Goal: Task Accomplishment & Management: Manage account settings

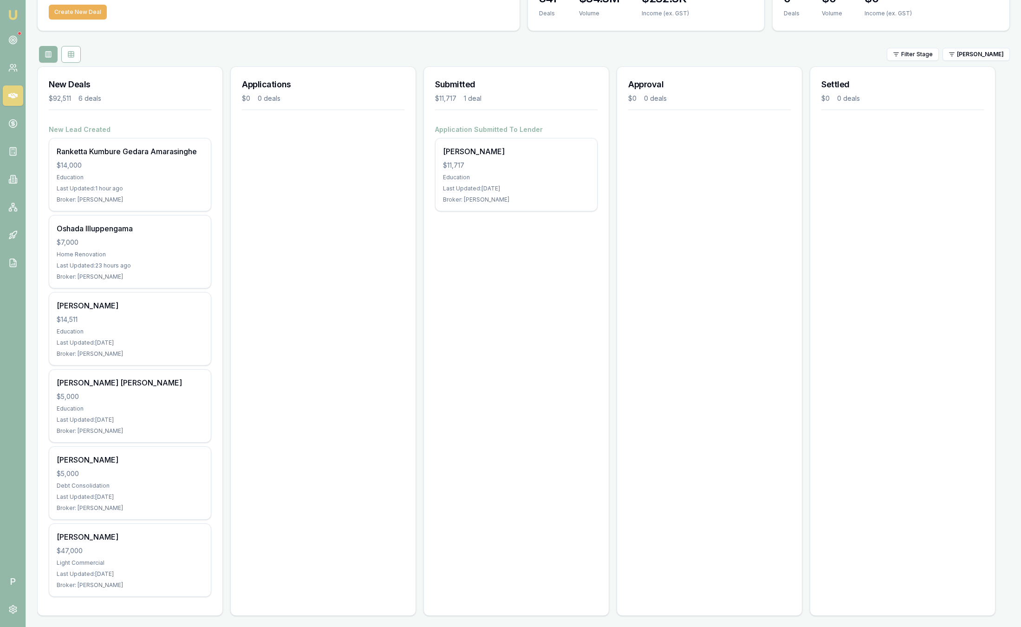
scroll to position [69, 0]
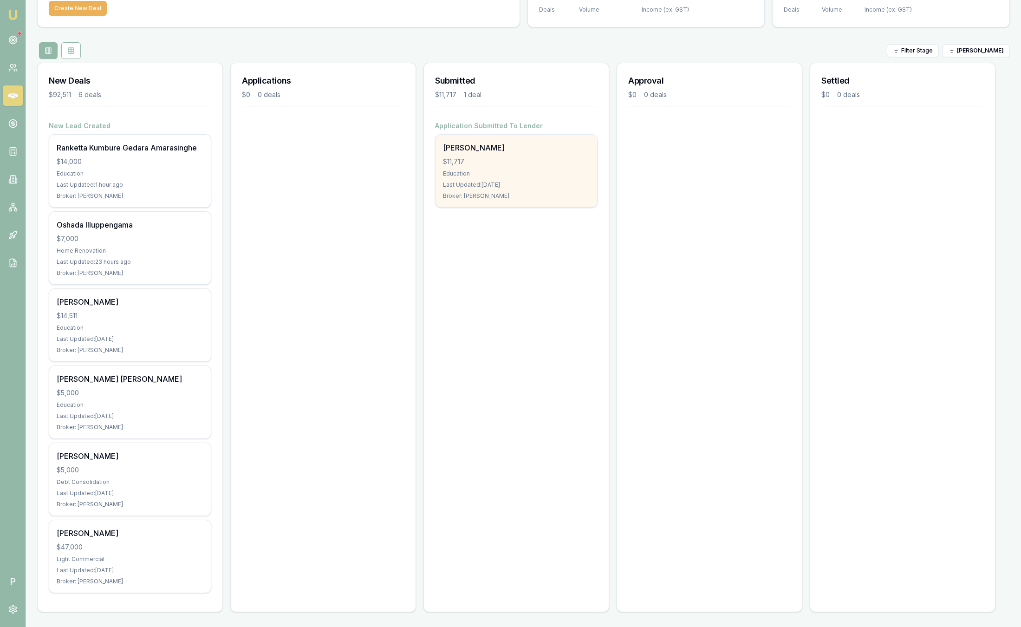
click at [497, 161] on div "$11,717" at bounding box center [516, 161] width 147 height 9
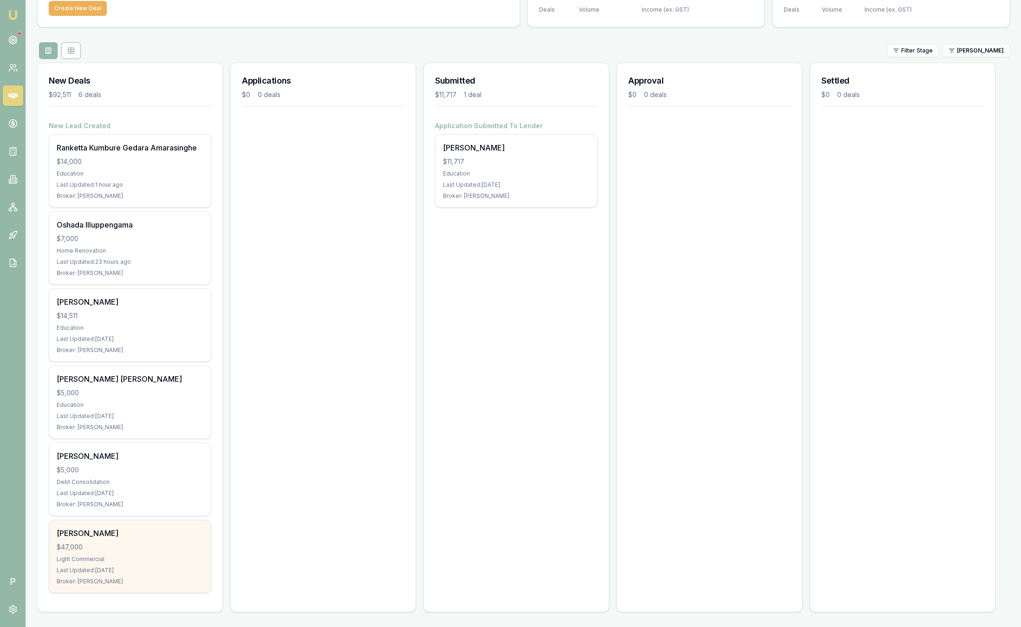
click at [137, 536] on div "[PERSON_NAME]" at bounding box center [130, 533] width 147 height 11
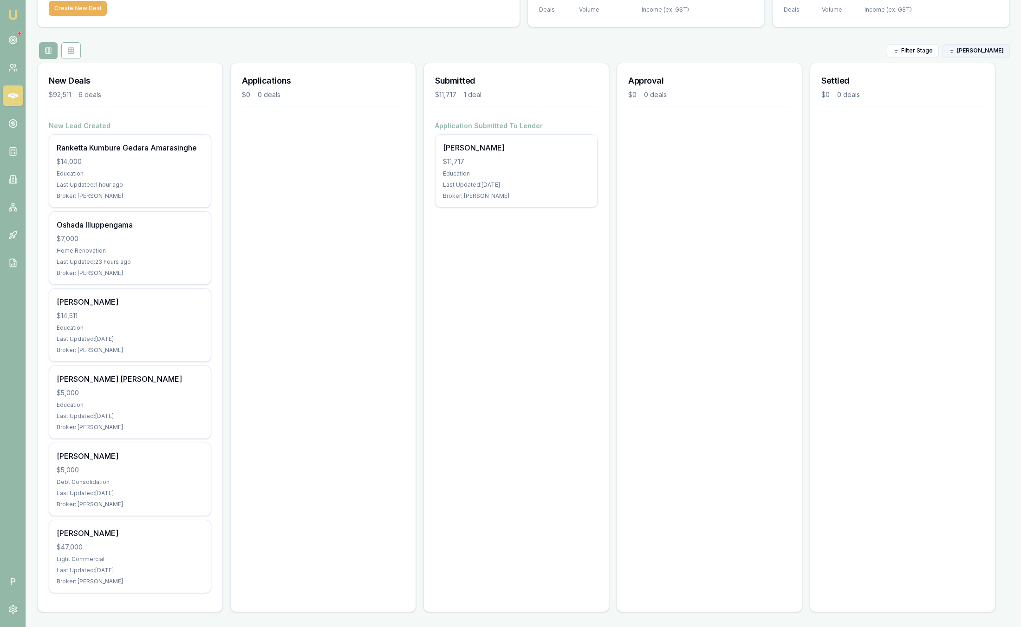
click at [983, 50] on html "Emu Broker P [PERSON_NAME] Toggle Menu Your Deals Manage your deals and track y…" at bounding box center [510, 244] width 1021 height 627
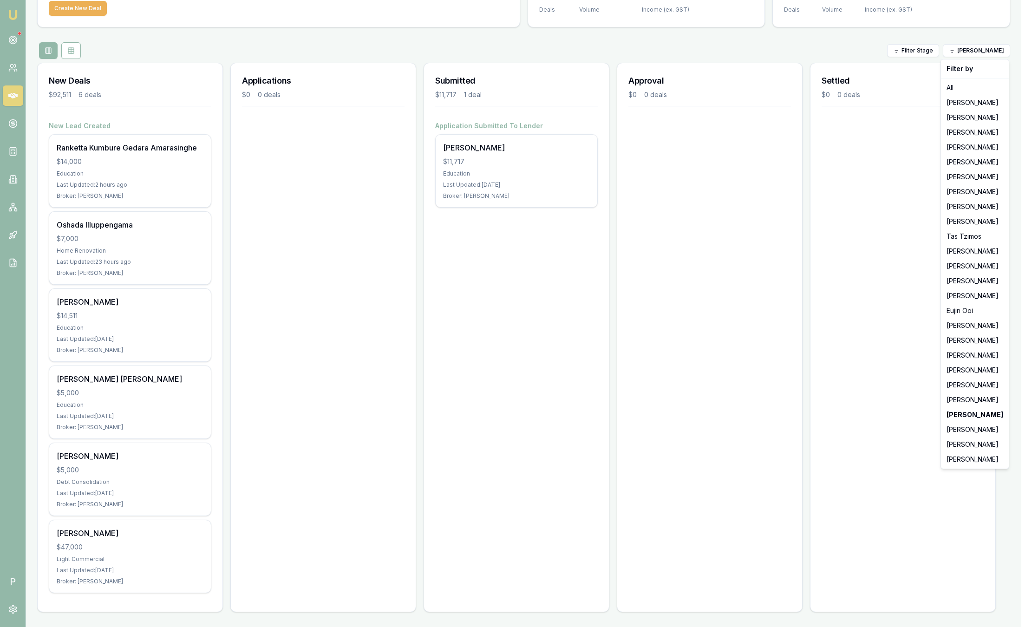
click at [810, 241] on html "Emu Broker P Sam Crouch Toggle Menu Your Deals Manage your deals and track your…" at bounding box center [516, 244] width 1032 height 627
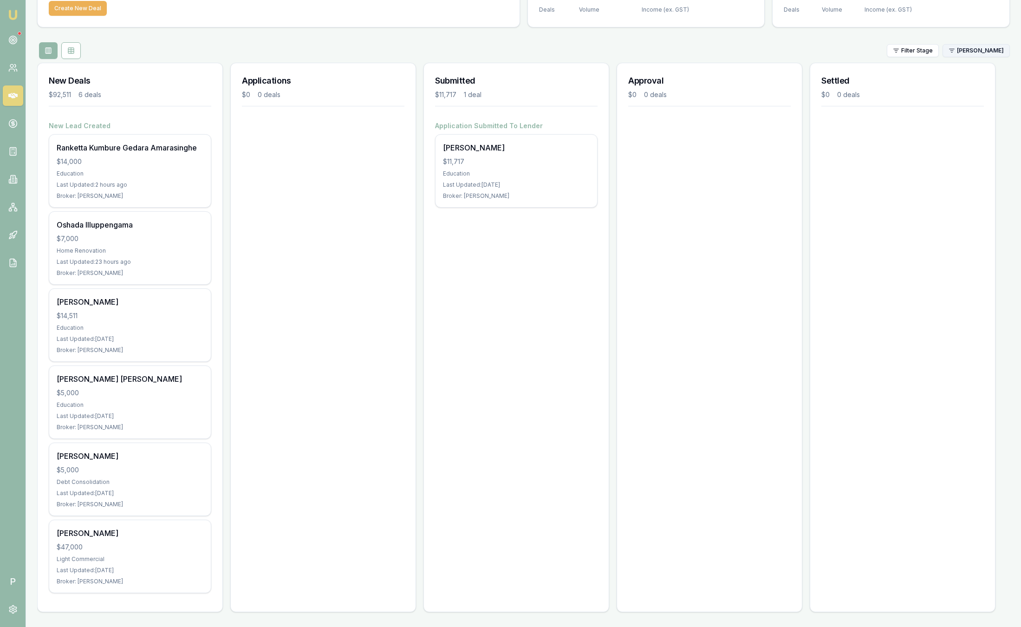
click at [968, 50] on html "Emu Broker P Sam Crouch Toggle Menu Your Deals Manage your deals and track your…" at bounding box center [510, 244] width 1021 height 627
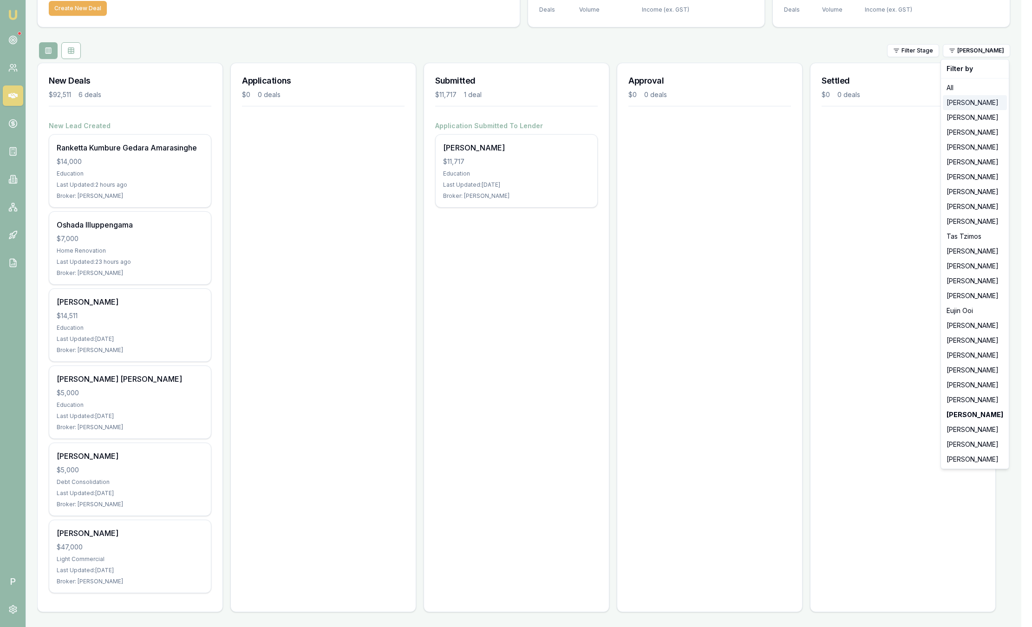
click at [982, 101] on div "[PERSON_NAME]" at bounding box center [975, 102] width 64 height 15
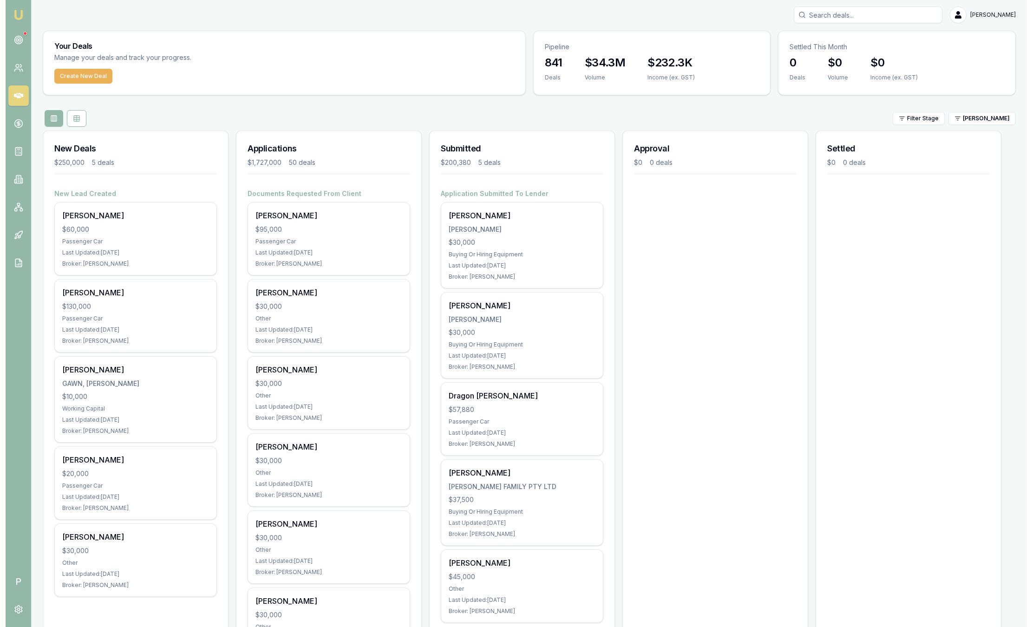
scroll to position [0, 0]
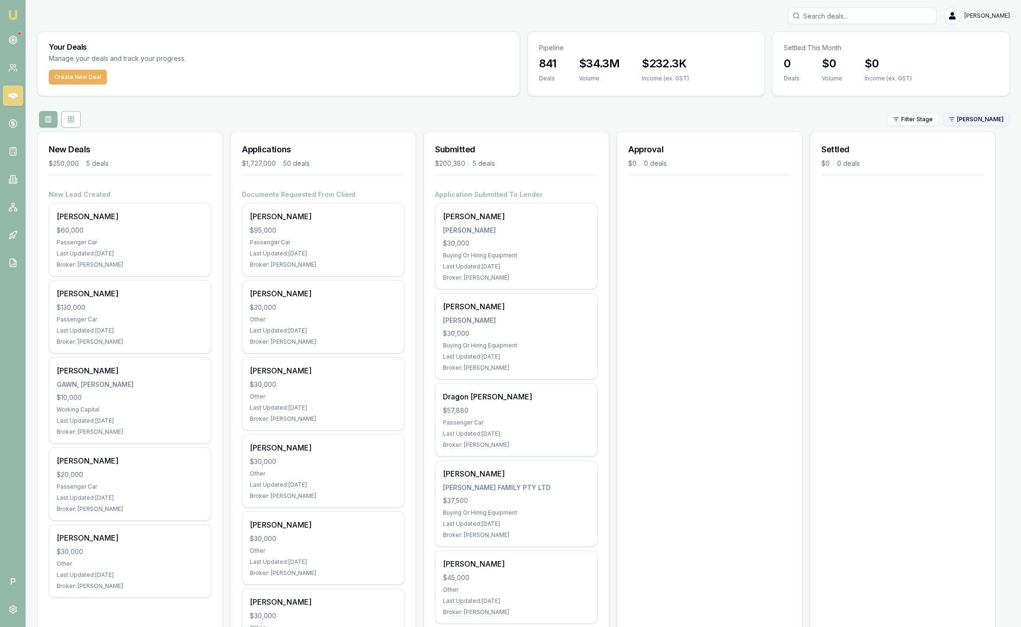
click at [990, 119] on html "Emu Broker P Sam Crouch Toggle Menu Your Deals Manage your deals and track your…" at bounding box center [510, 313] width 1021 height 627
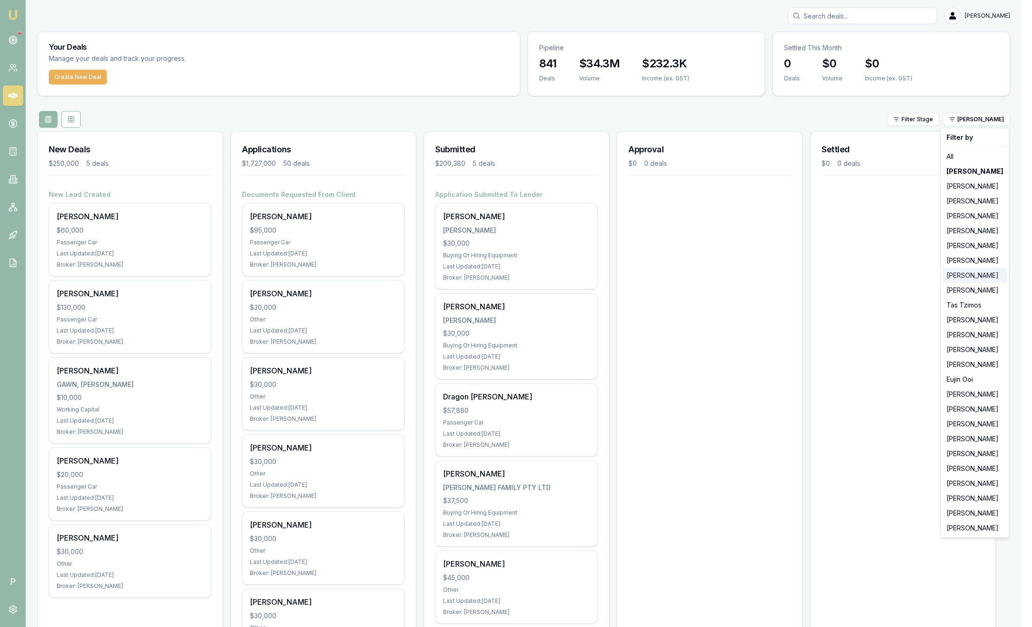
click at [976, 273] on div "[PERSON_NAME]" at bounding box center [975, 275] width 64 height 15
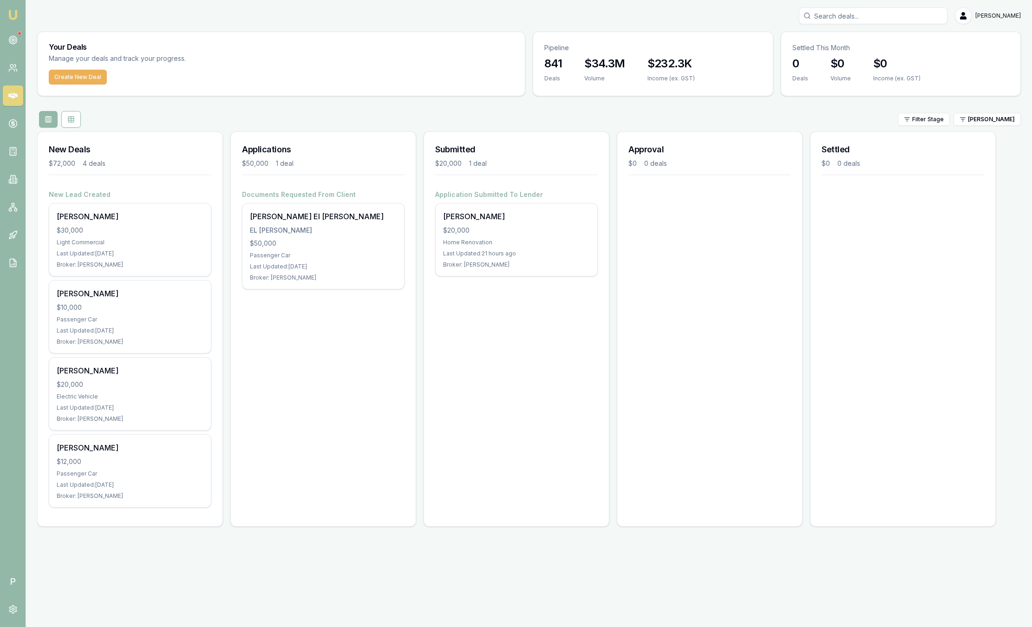
click at [855, 14] on input "Search deals" at bounding box center [873, 15] width 149 height 17
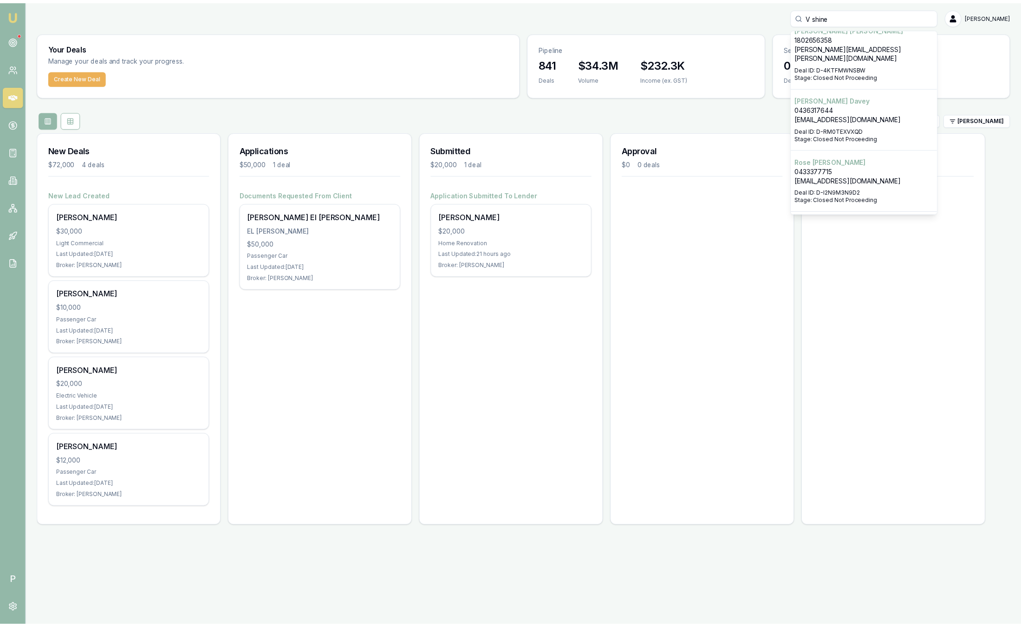
scroll to position [557, 0]
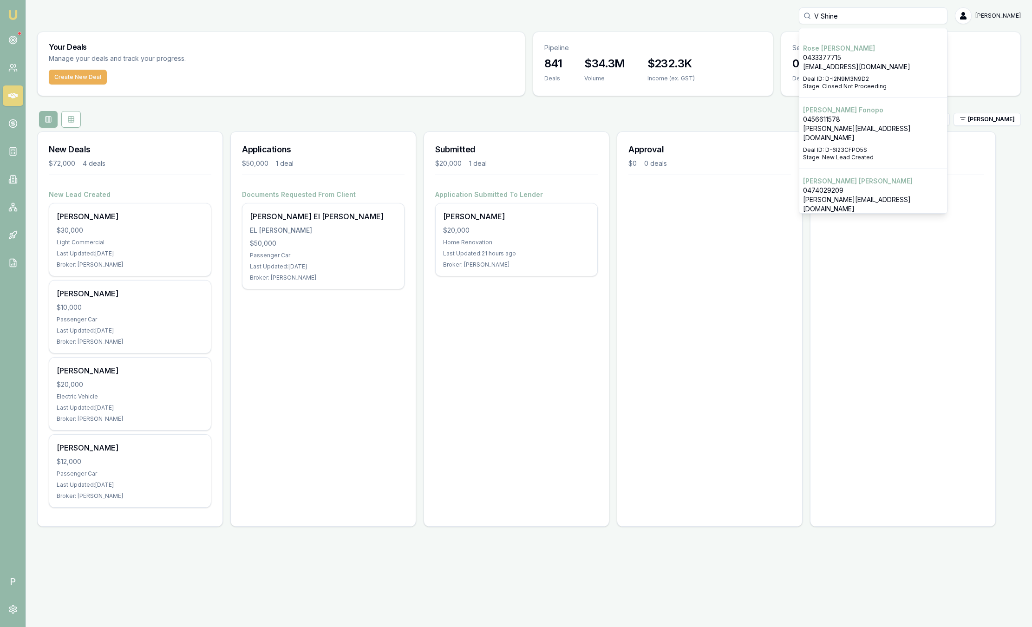
type input "V Shine"
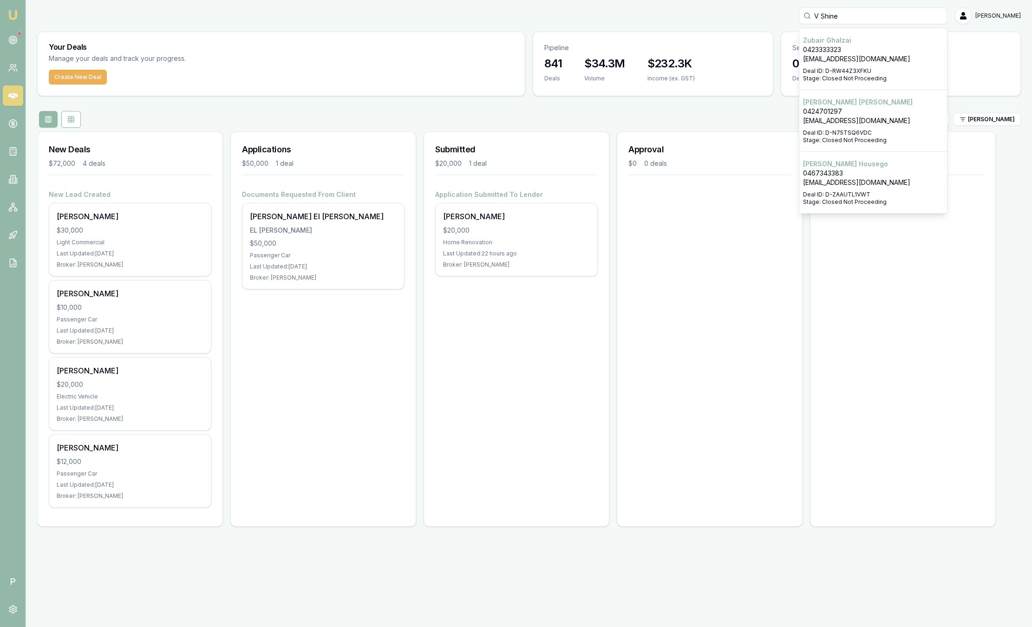
click at [743, 106] on div "Your Deals Manage your deals and track your progress. Create New Deal Pipeline …" at bounding box center [529, 283] width 984 height 502
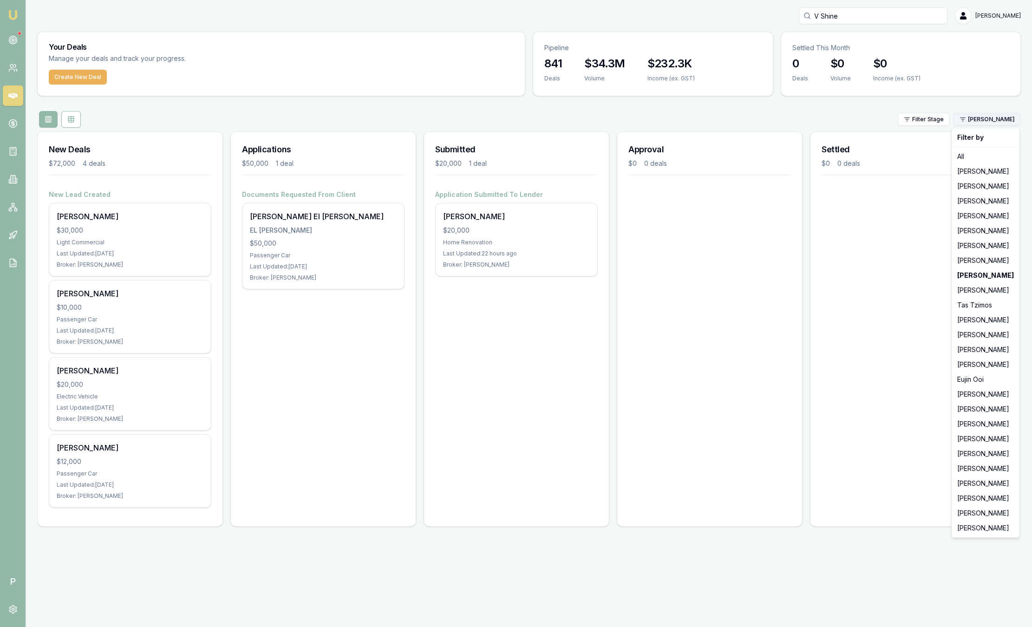
click at [995, 124] on html "Emu Broker P V Shine Sam Crouch Toggle Menu Your Deals Manage your deals and tr…" at bounding box center [516, 313] width 1032 height 627
click at [980, 528] on div "[PERSON_NAME]" at bounding box center [985, 528] width 64 height 15
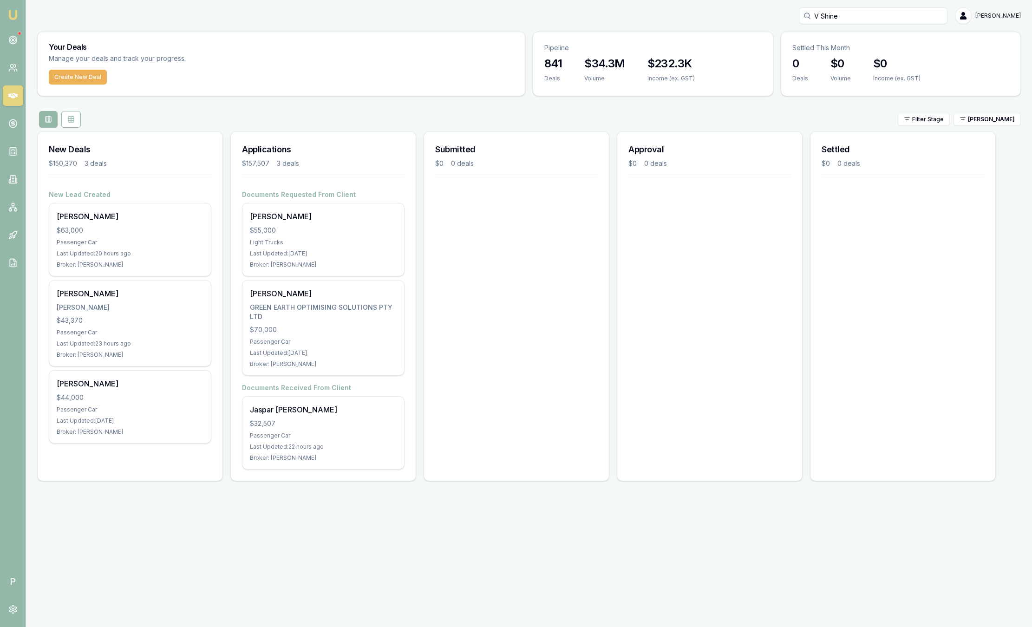
click at [1002, 136] on div "New Deals $150,370 3 deals New Lead Created Ash M $63,000 Passenger Car Last Up…" at bounding box center [529, 309] width 984 height 357
click at [999, 122] on html "Emu Broker P V Shine Sam Crouch Toggle Menu Your Deals Manage your deals and tr…" at bounding box center [516, 313] width 1032 height 627
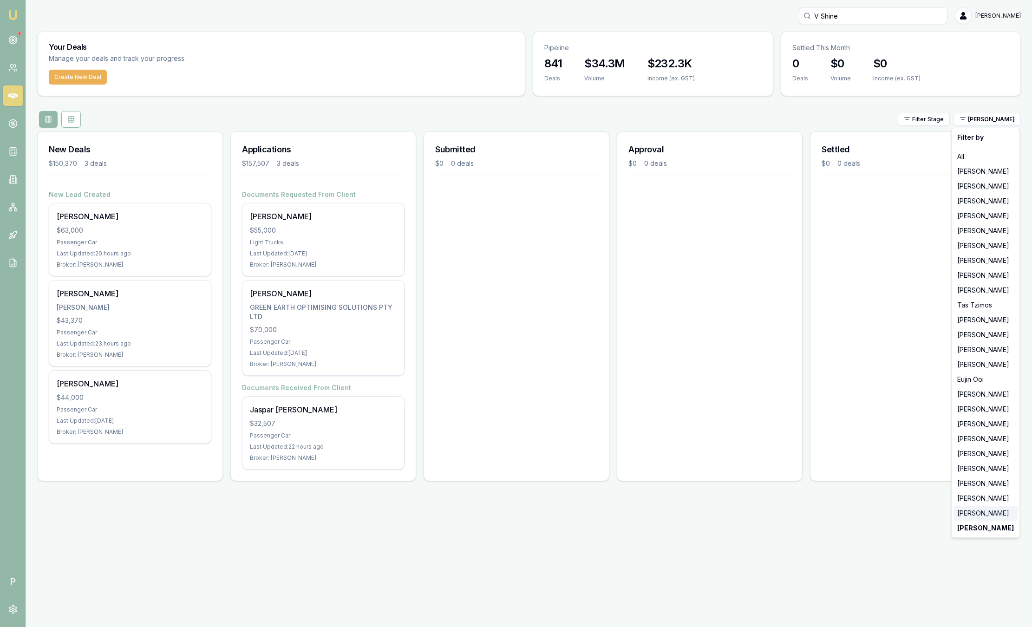
click at [965, 516] on div "[PERSON_NAME]" at bounding box center [985, 513] width 64 height 15
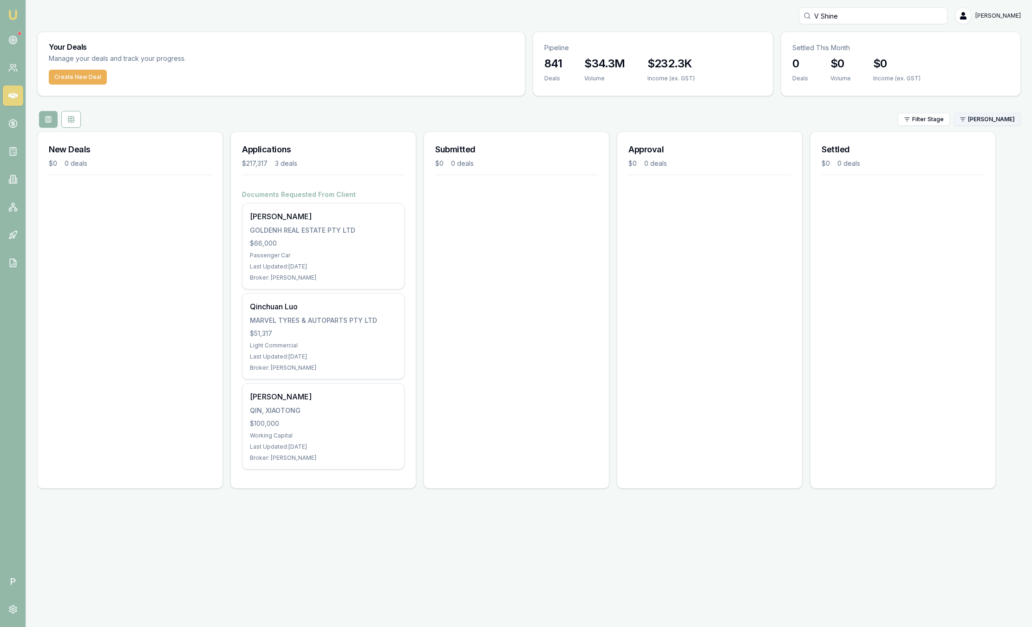
click at [992, 122] on html "Emu Broker P V Shine Sam Crouch Toggle Menu Your Deals Manage your deals and tr…" at bounding box center [516, 313] width 1032 height 627
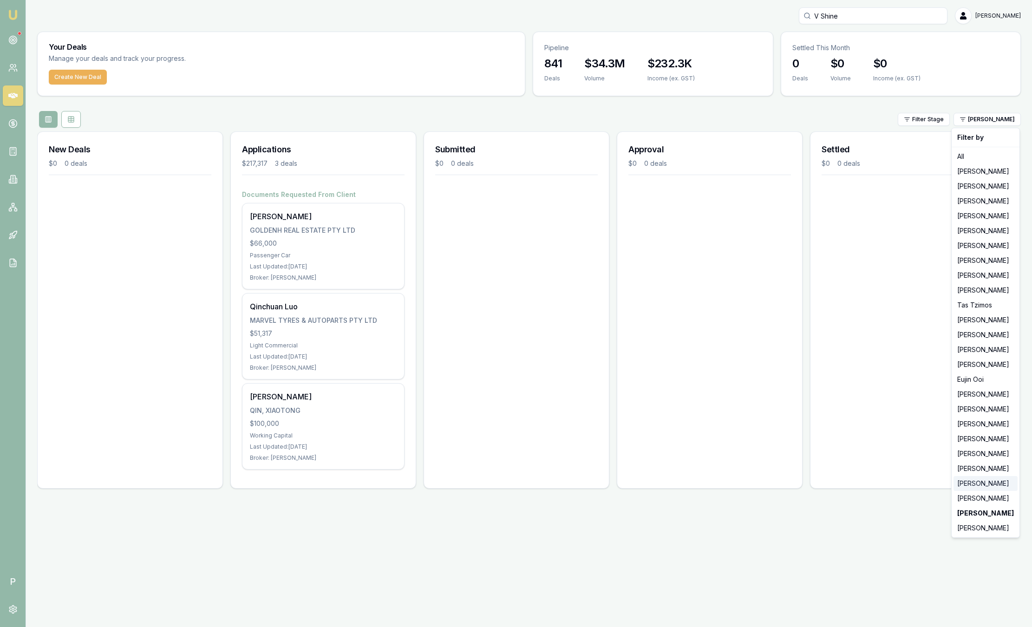
click at [975, 481] on div "[PERSON_NAME]" at bounding box center [985, 483] width 64 height 15
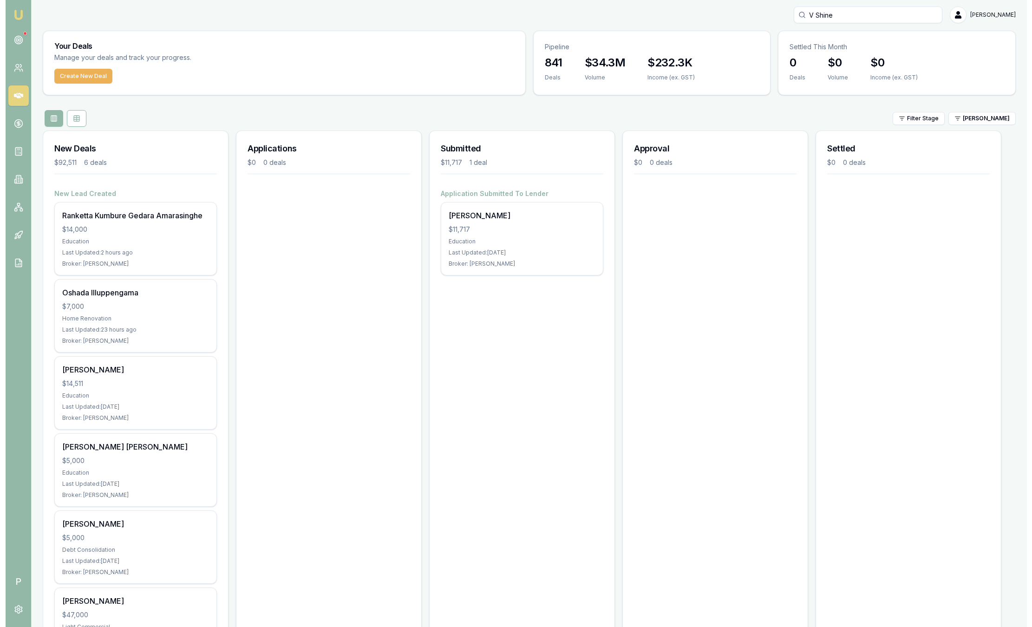
scroll to position [0, 0]
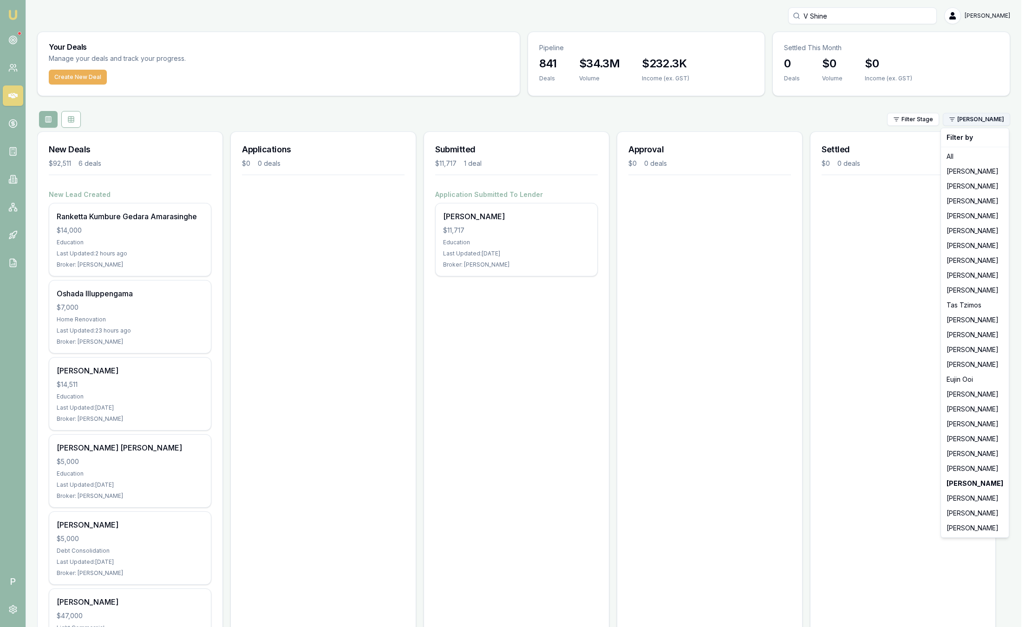
click at [973, 124] on html "Emu Broker P V Shine Sam Crouch Toggle Menu Your Deals Manage your deals and tr…" at bounding box center [516, 313] width 1032 height 627
click at [968, 411] on div "[PERSON_NAME]" at bounding box center [975, 409] width 64 height 15
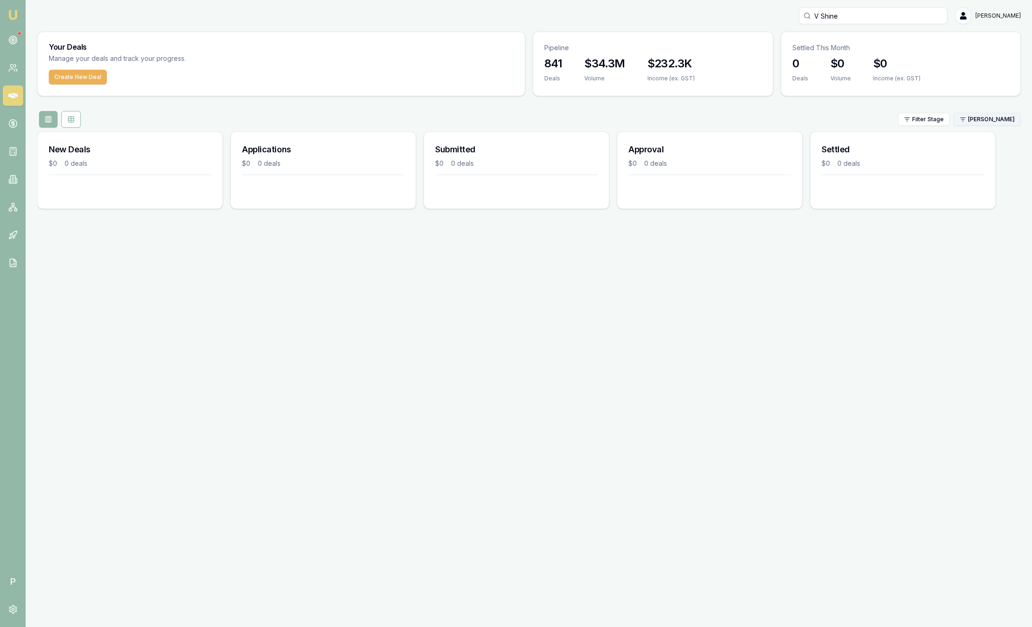
click at [973, 123] on html "Emu Broker P V Shine Sam Crouch Toggle Menu Your Deals Manage your deals and tr…" at bounding box center [516, 313] width 1032 height 627
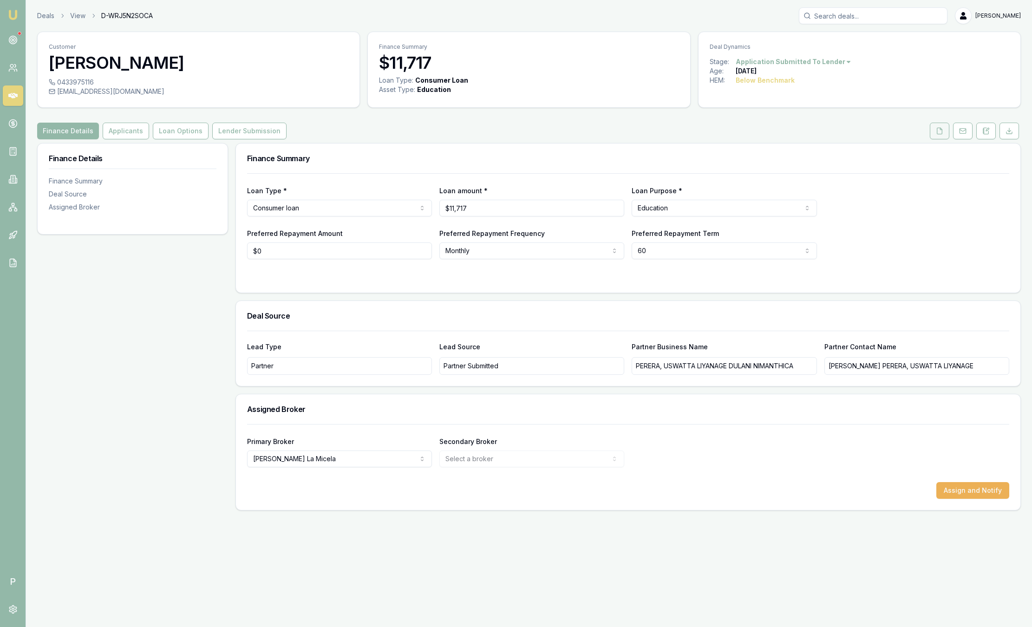
click at [945, 131] on button at bounding box center [940, 131] width 20 height 17
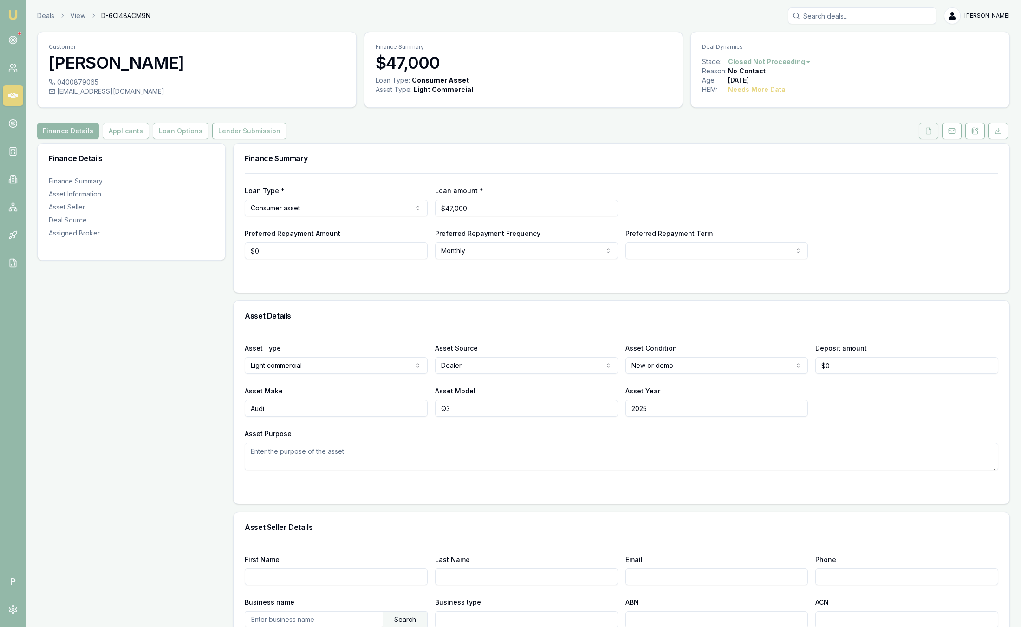
click at [933, 132] on button at bounding box center [929, 131] width 20 height 17
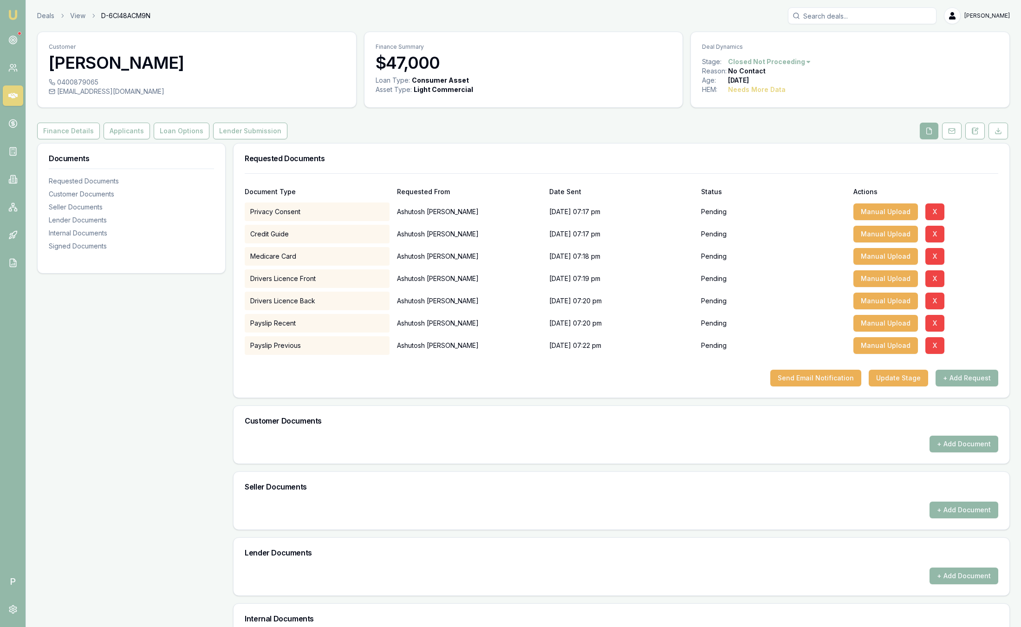
click at [13, 16] on img at bounding box center [12, 14] width 11 height 11
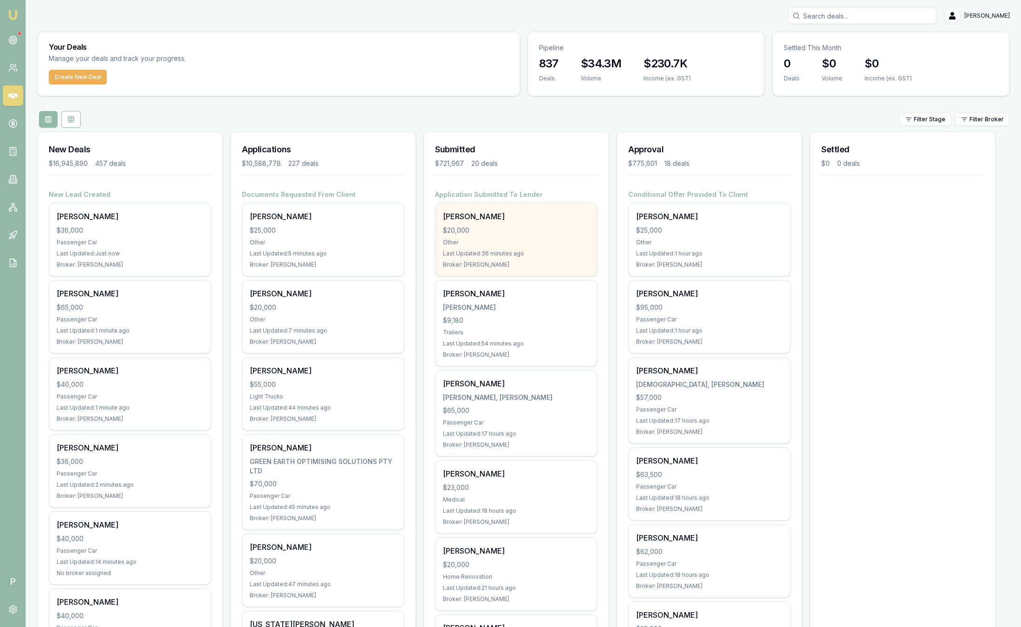
click at [547, 238] on div "Tyler Chamners $20,000 Other Last Updated: 36 minutes ago Broker: Evette Abdo" at bounding box center [517, 239] width 162 height 72
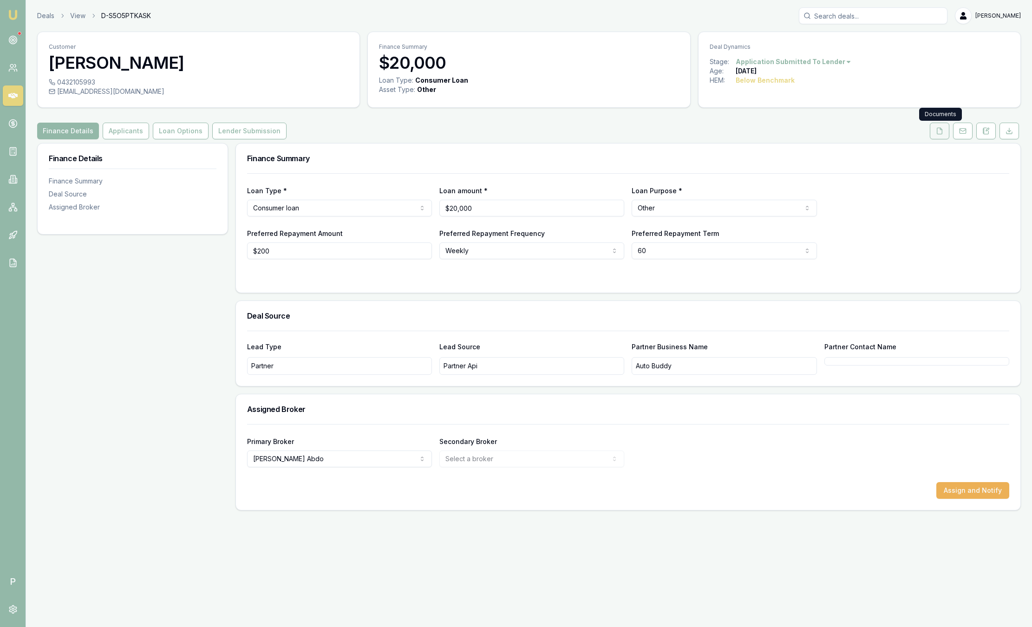
click at [939, 128] on icon at bounding box center [939, 131] width 5 height 6
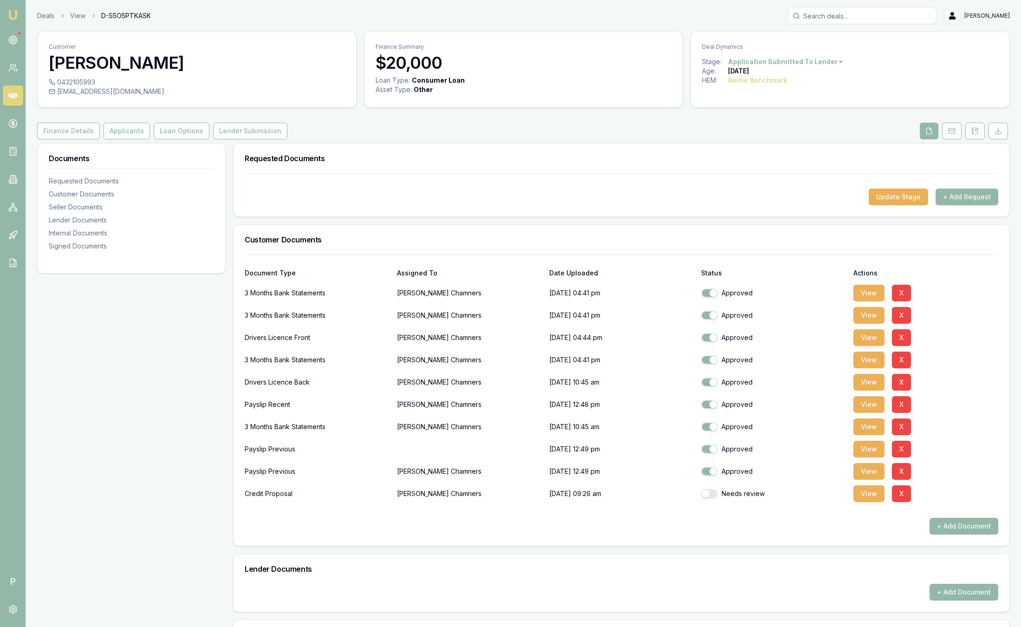
click at [15, 19] on img at bounding box center [12, 14] width 11 height 11
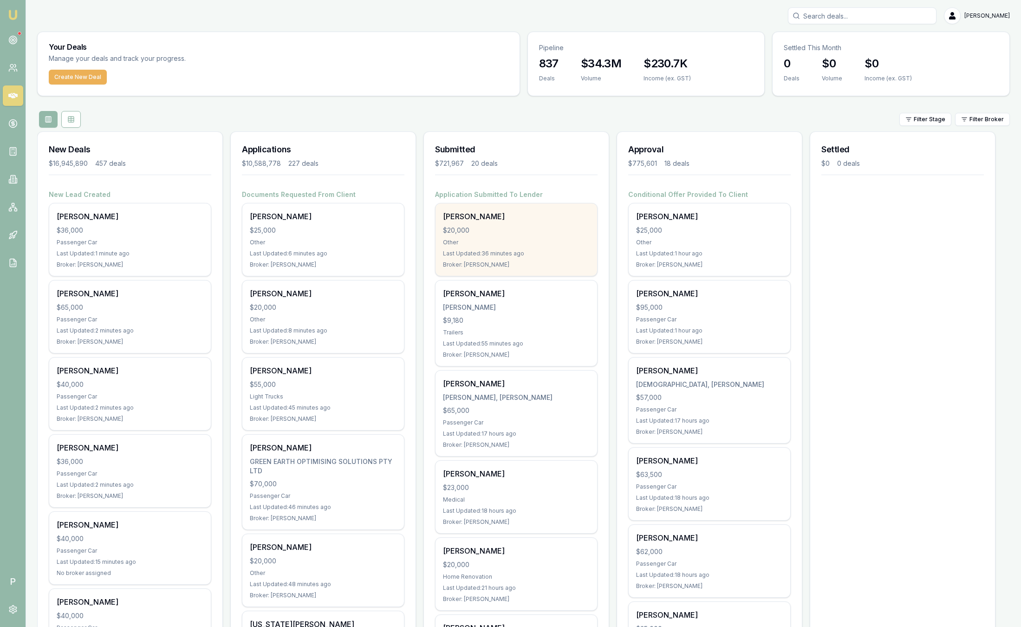
click at [568, 236] on div "Tyler Chamners $20,000 Other Last Updated: 36 minutes ago Broker: Evette Abdo" at bounding box center [517, 239] width 162 height 72
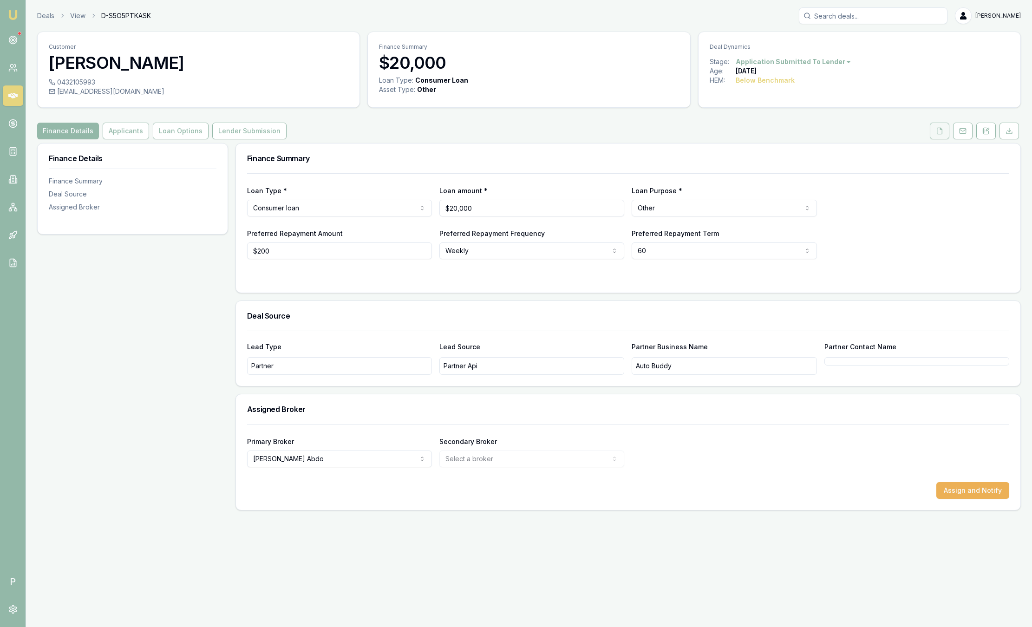
click at [939, 131] on icon at bounding box center [939, 130] width 7 height 7
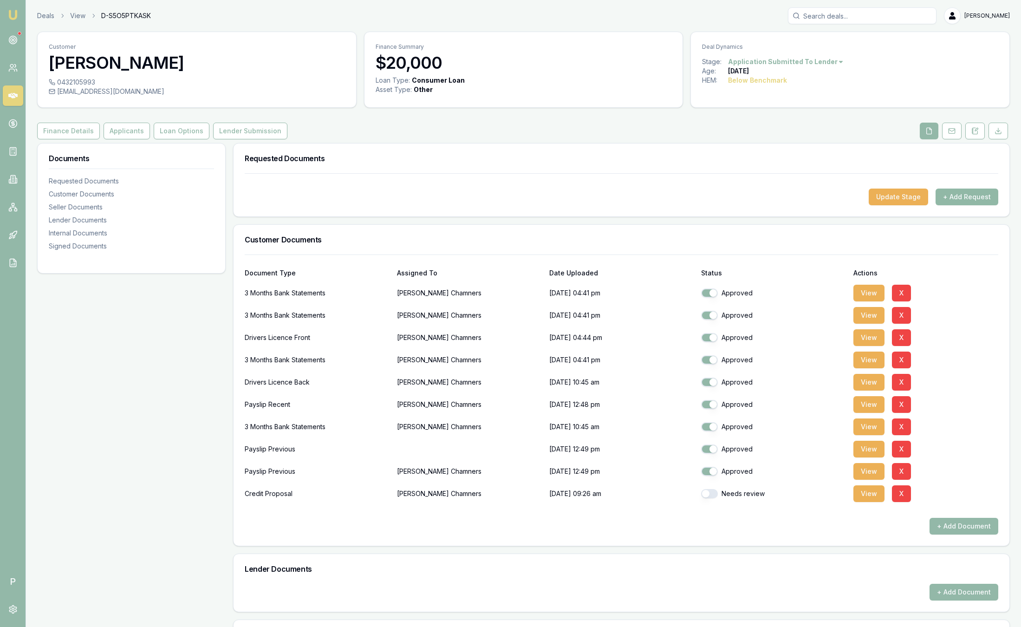
click at [978, 198] on button "+ Add Request" at bounding box center [967, 197] width 63 height 17
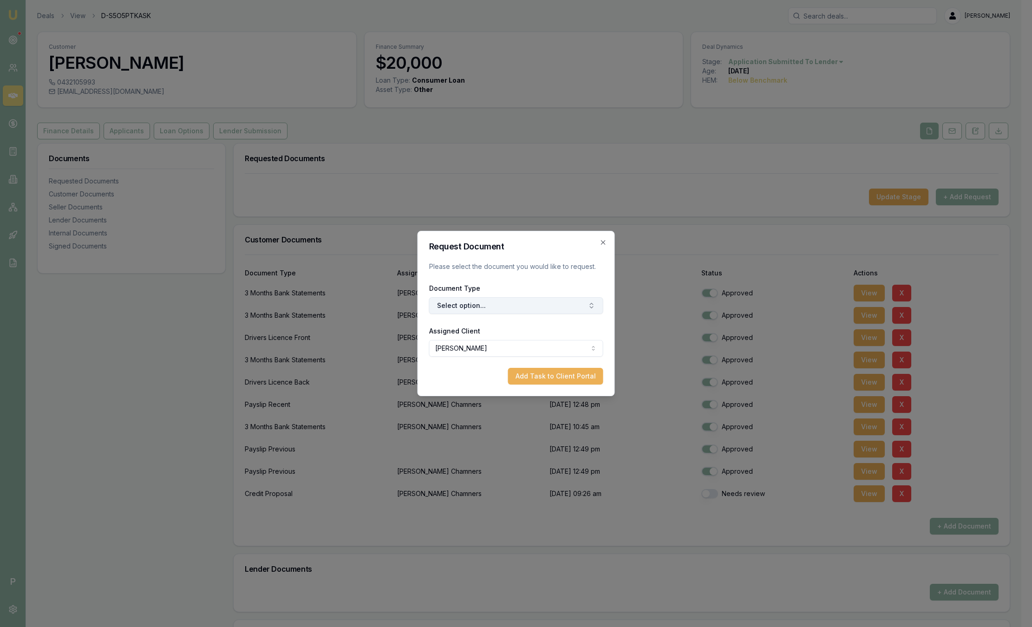
click at [502, 306] on button "Select option..." at bounding box center [516, 305] width 174 height 17
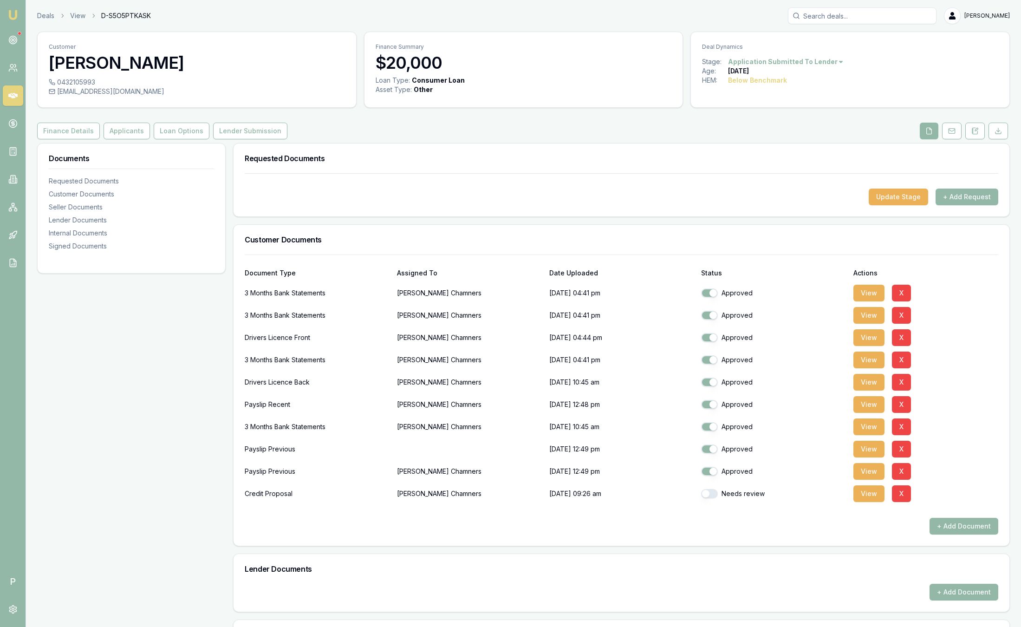
click at [16, 13] on img at bounding box center [12, 14] width 11 height 11
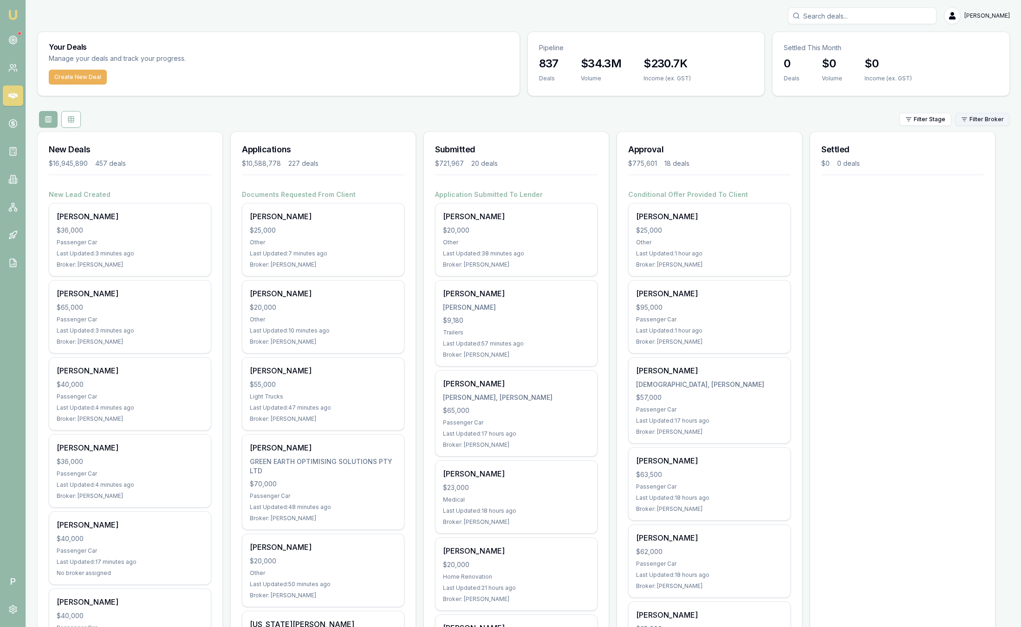
click at [973, 124] on html "Emu Broker P Sam Crouch Toggle Menu Your Deals Manage your deals and track your…" at bounding box center [510, 313] width 1021 height 627
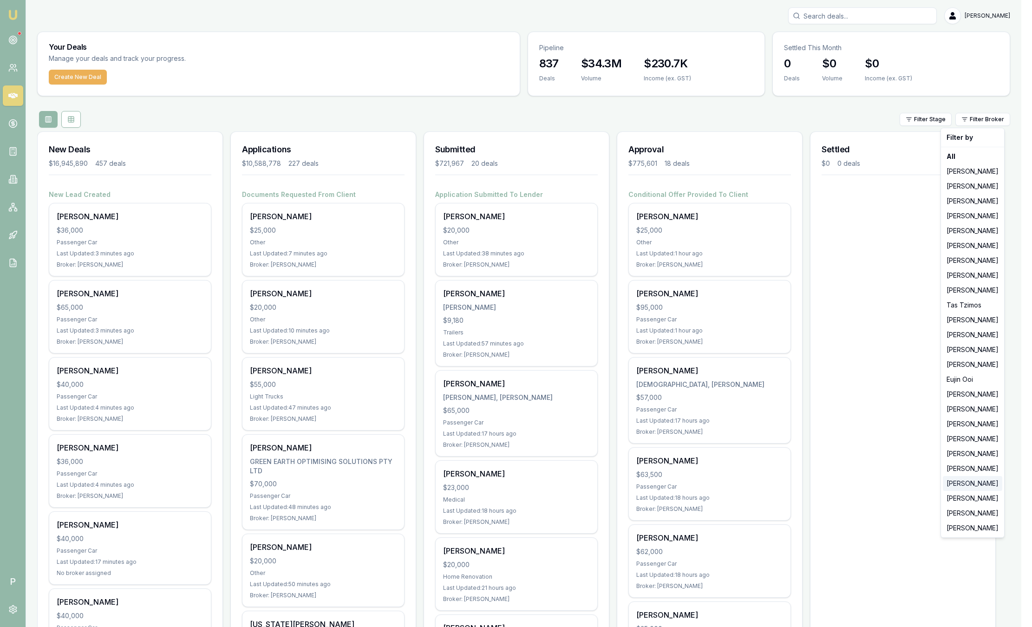
click at [976, 483] on div "[PERSON_NAME]" at bounding box center [972, 483] width 59 height 15
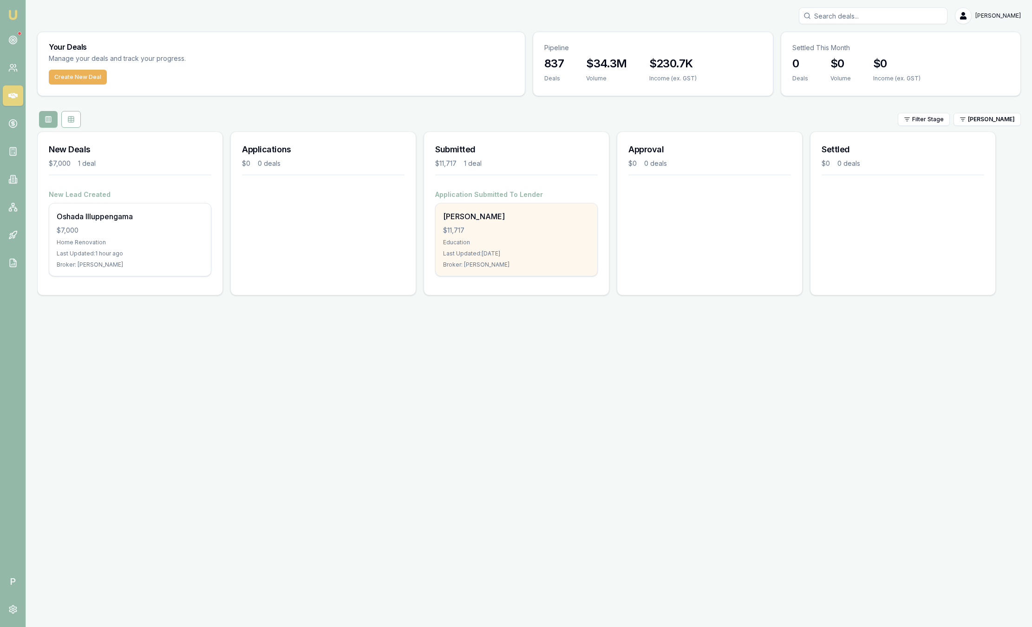
click at [557, 245] on div "Education" at bounding box center [516, 242] width 147 height 7
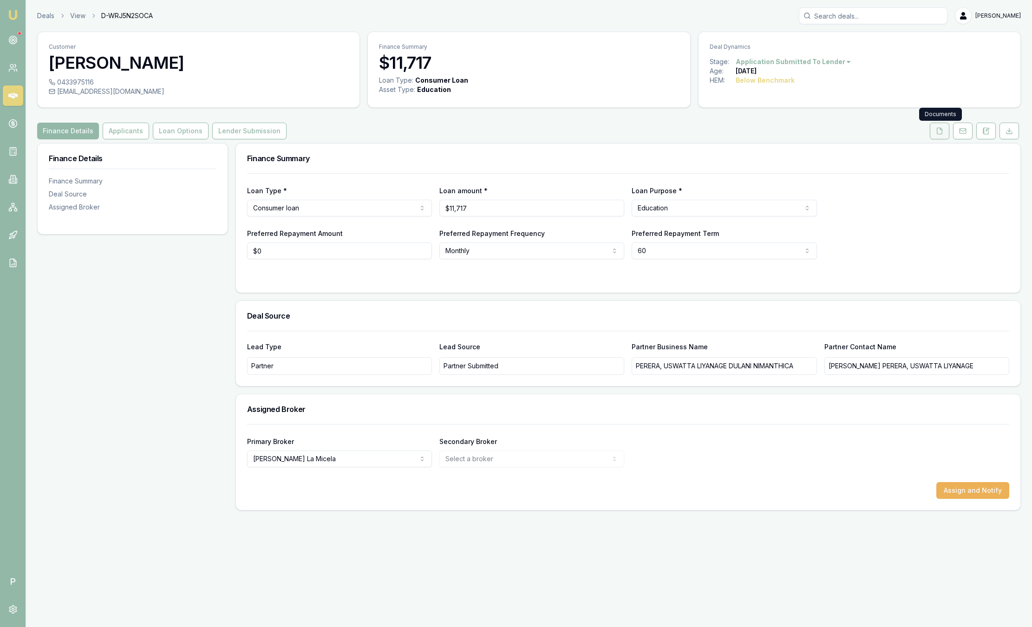
click at [937, 132] on icon at bounding box center [939, 131] width 5 height 6
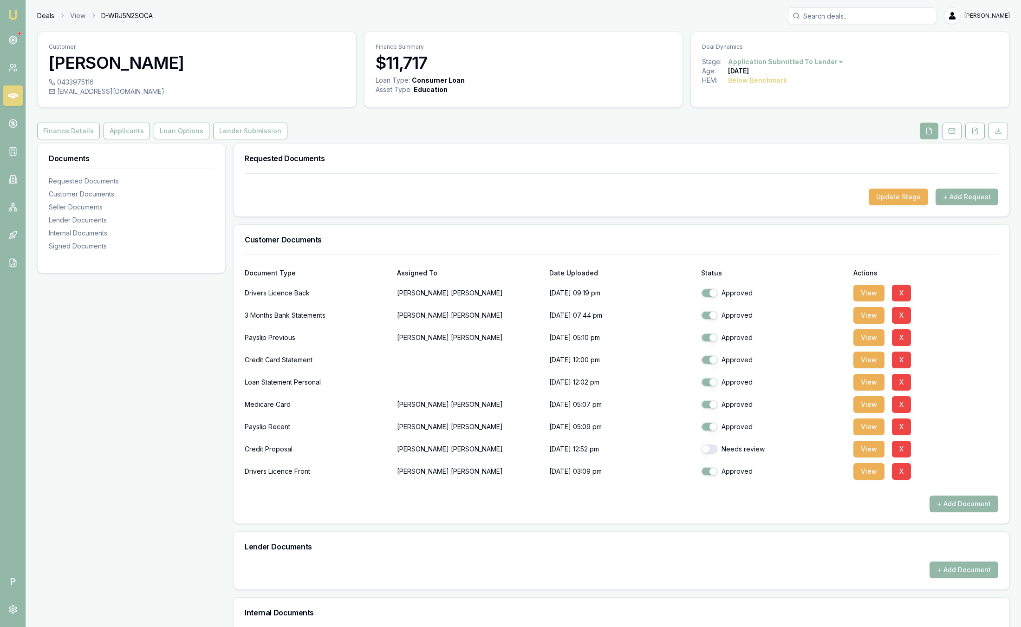
click at [46, 14] on link "Deals" at bounding box center [45, 15] width 17 height 9
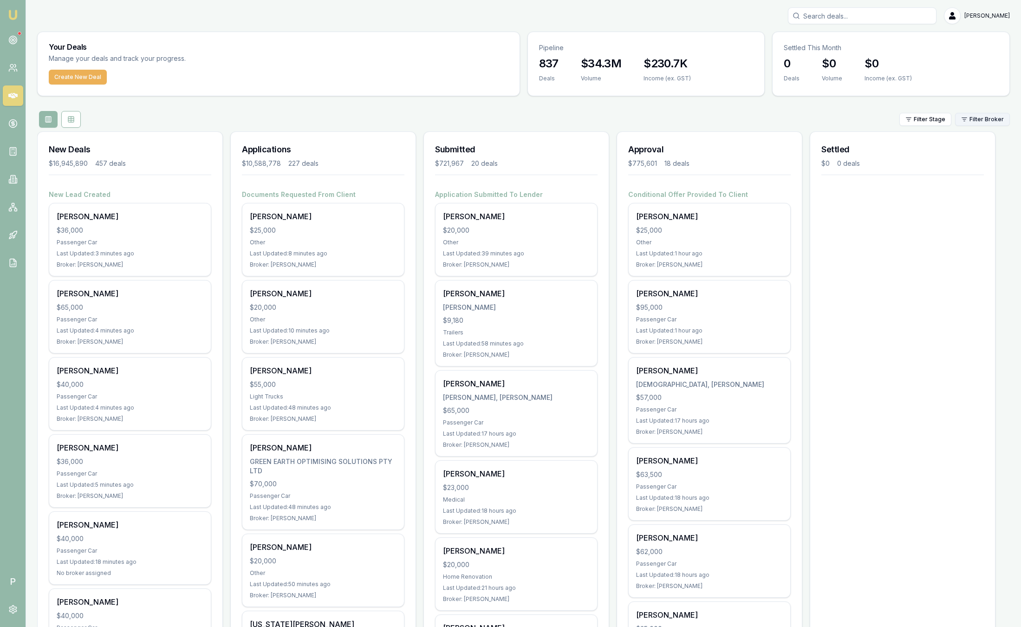
click at [1000, 117] on html "Emu Broker P Sam Crouch Toggle Menu Your Deals Manage your deals and track your…" at bounding box center [510, 313] width 1021 height 627
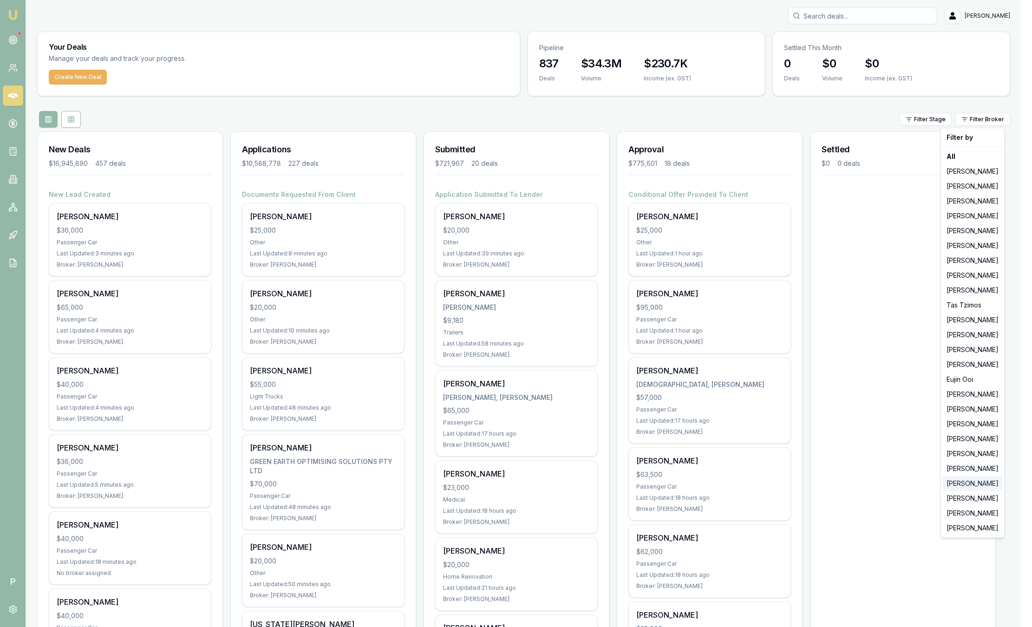
click at [993, 483] on div "[PERSON_NAME]" at bounding box center [972, 483] width 59 height 15
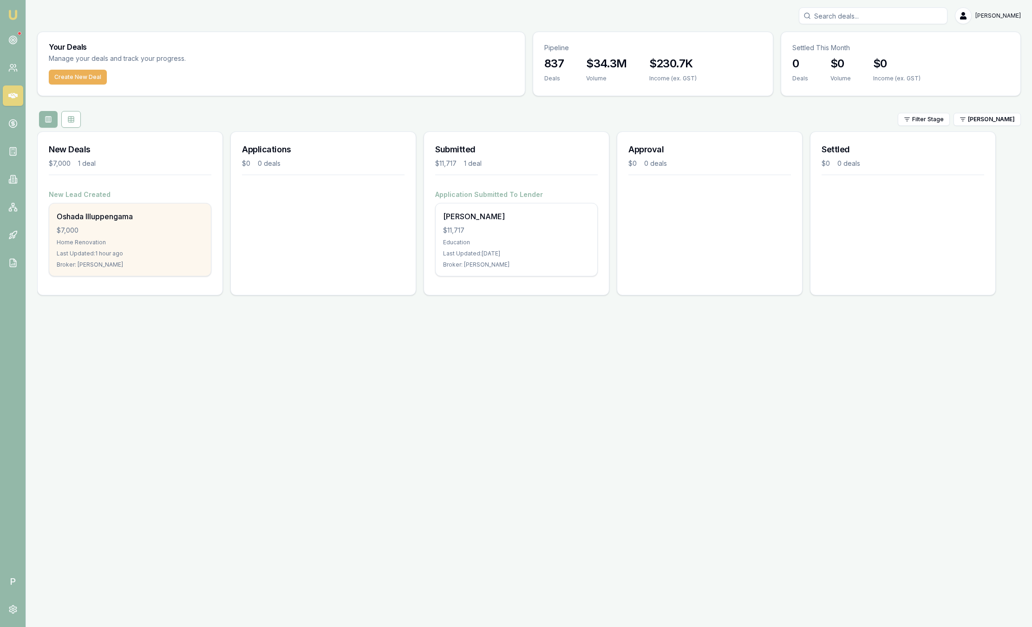
click at [98, 226] on div "$7,000" at bounding box center [130, 230] width 147 height 9
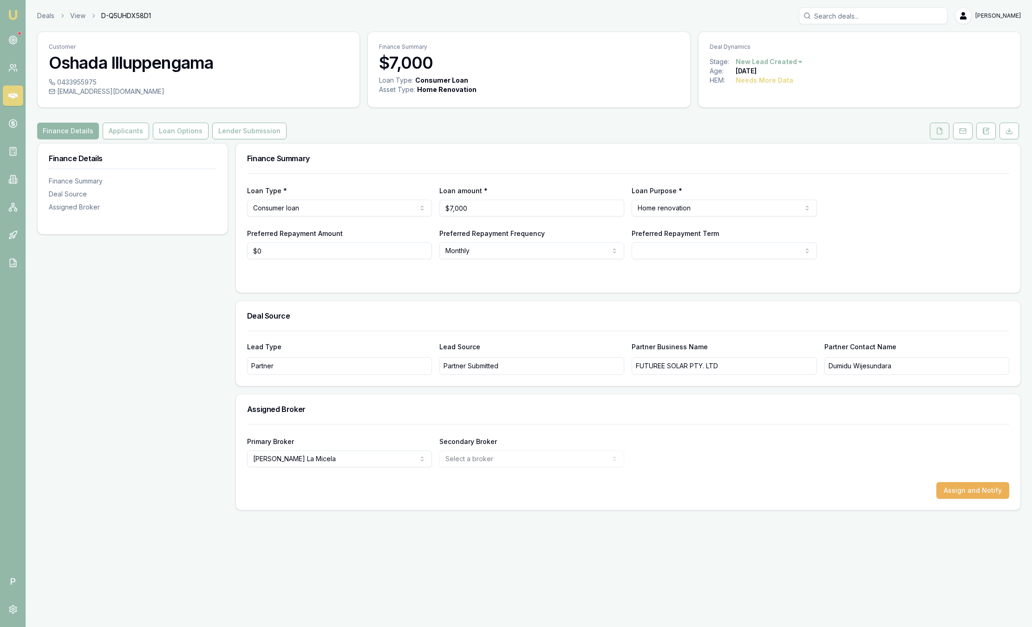
click at [942, 129] on icon at bounding box center [939, 130] width 7 height 7
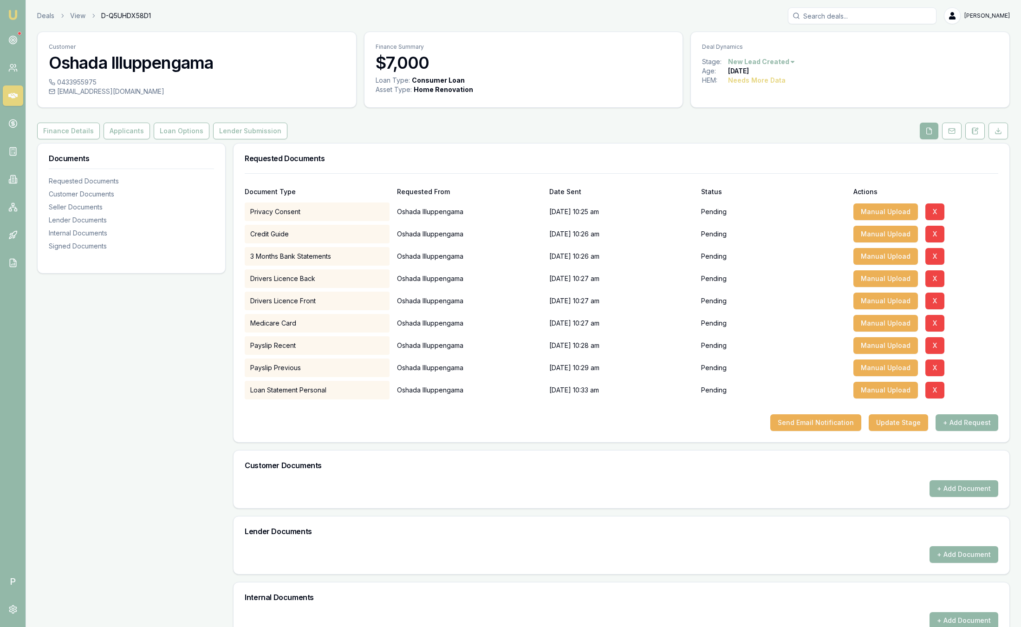
click at [14, 7] on link "Emu Broker" at bounding box center [13, 14] width 15 height 15
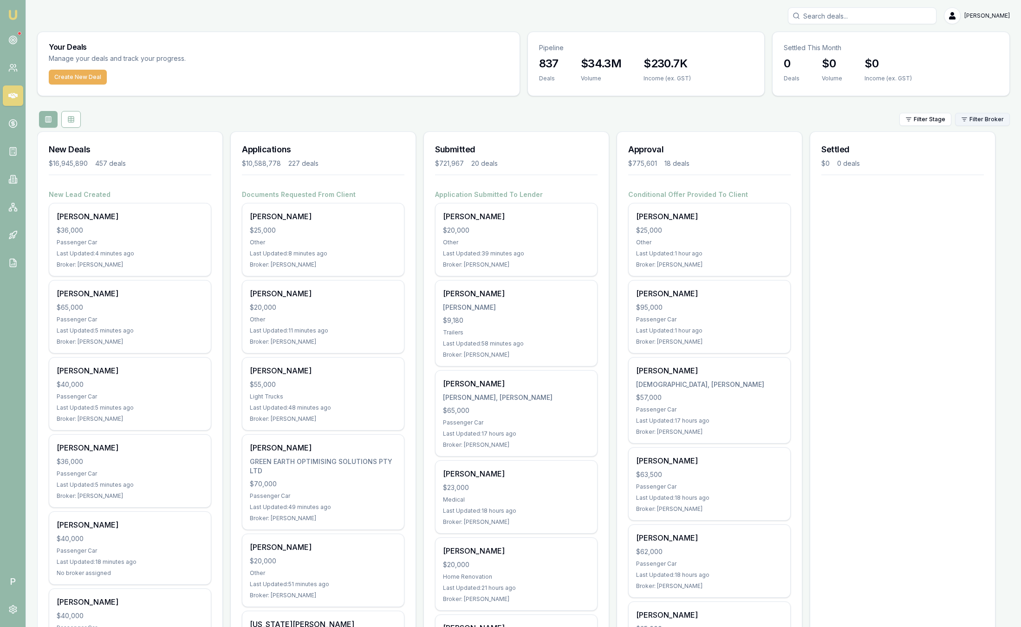
click at [989, 115] on html "Emu Broker P [PERSON_NAME] Toggle Menu Your Deals Manage your deals and track y…" at bounding box center [510, 313] width 1021 height 627
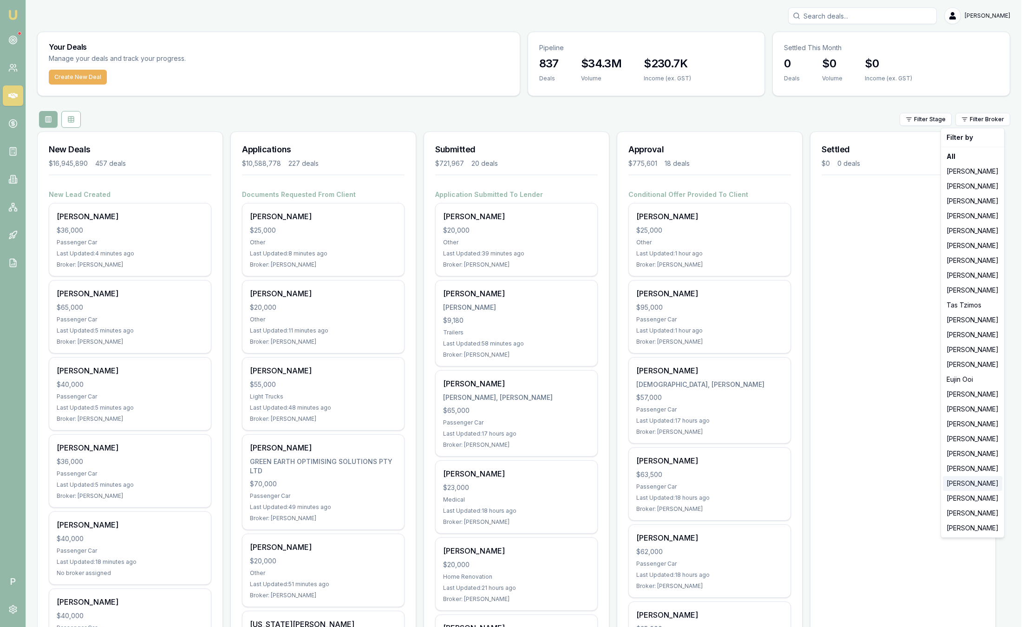
click at [958, 485] on div "[PERSON_NAME]" at bounding box center [972, 483] width 59 height 15
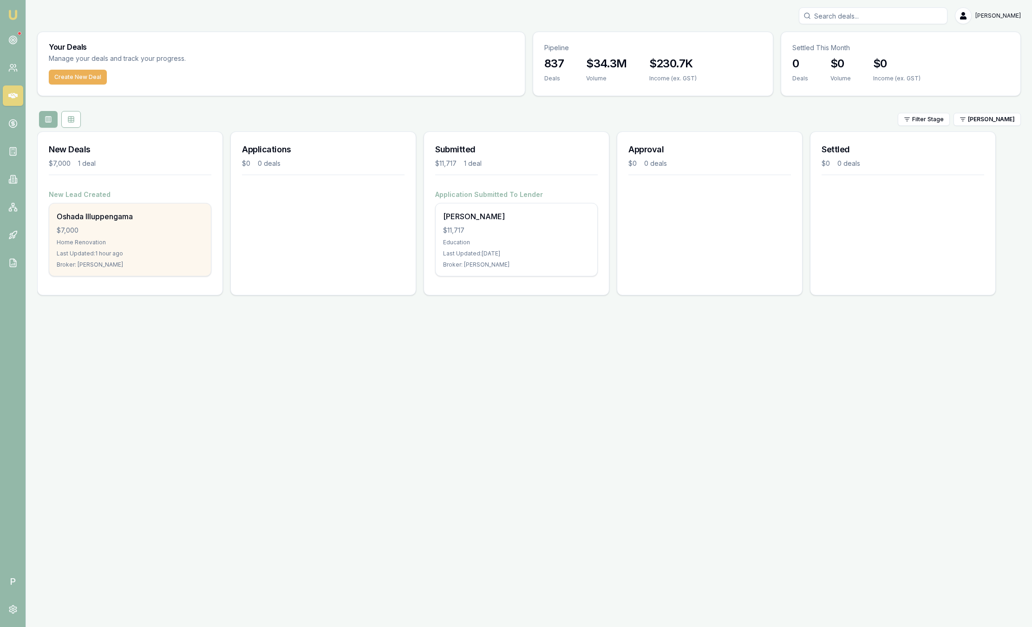
click at [162, 240] on div "Home Renovation" at bounding box center [130, 242] width 147 height 7
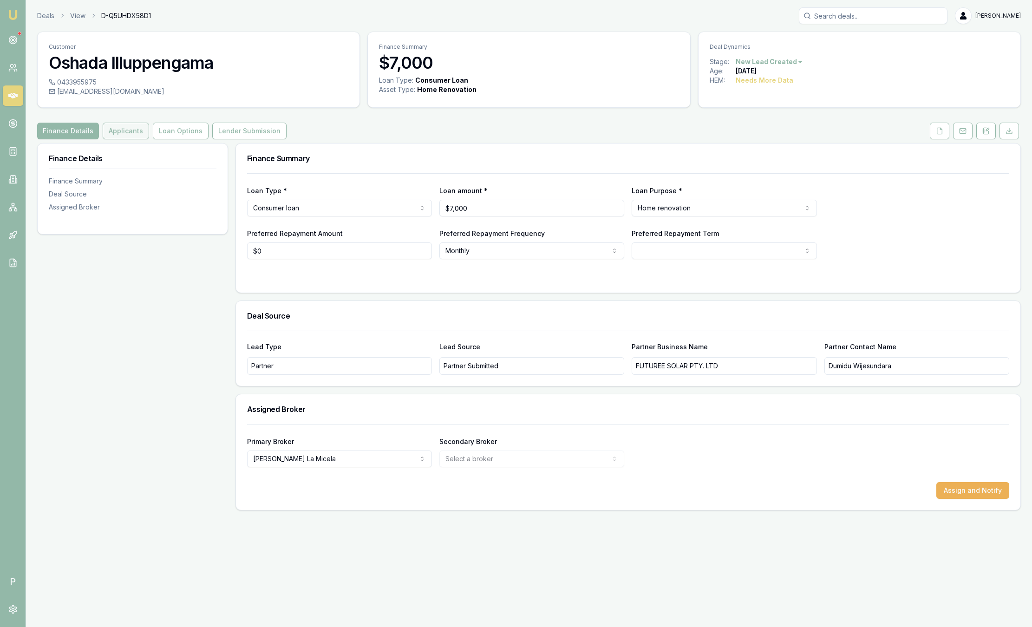
click at [123, 134] on button "Applicants" at bounding box center [126, 131] width 46 height 17
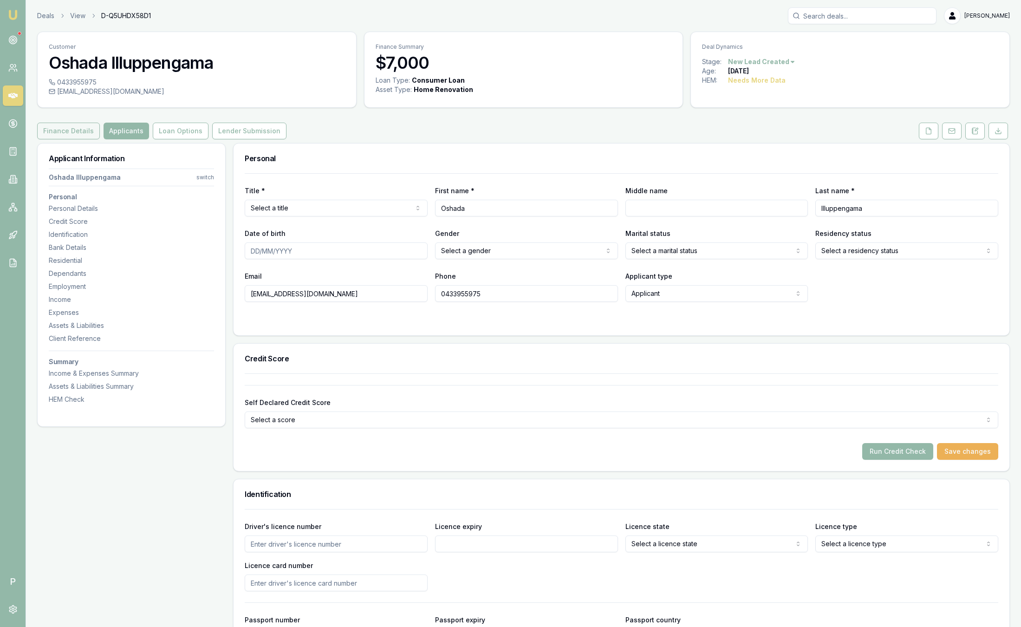
click at [55, 134] on button "Finance Details" at bounding box center [68, 131] width 63 height 17
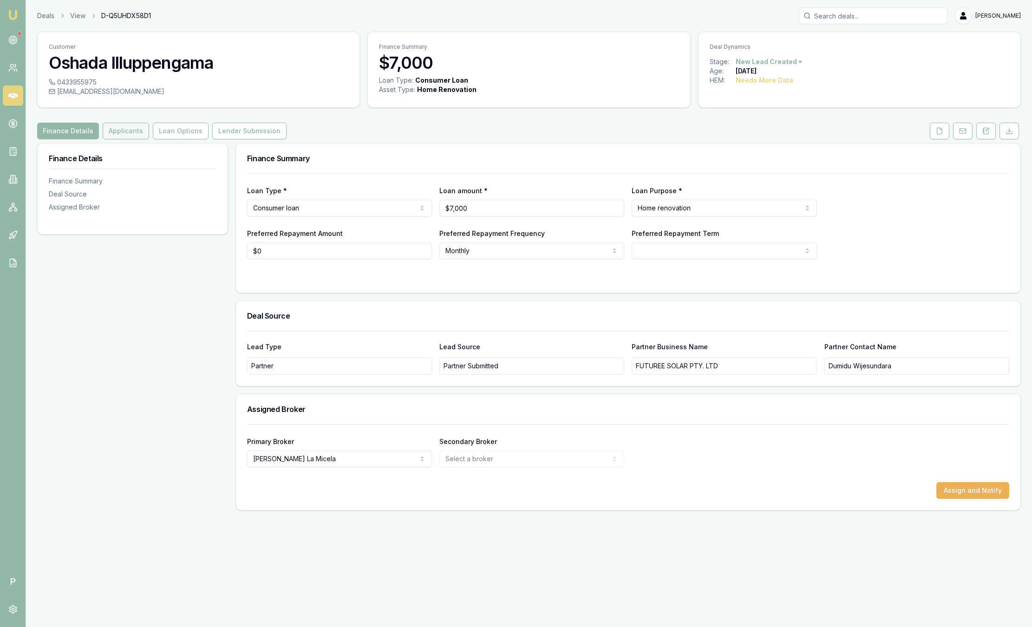
click at [136, 131] on button "Applicants" at bounding box center [126, 131] width 46 height 17
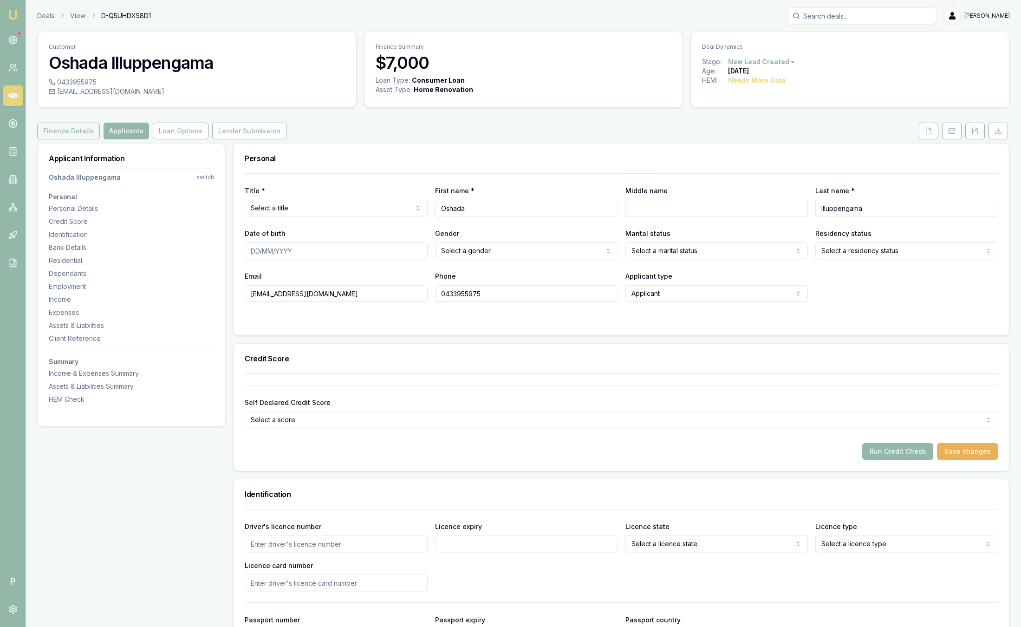
click at [72, 135] on button "Finance Details" at bounding box center [68, 131] width 63 height 17
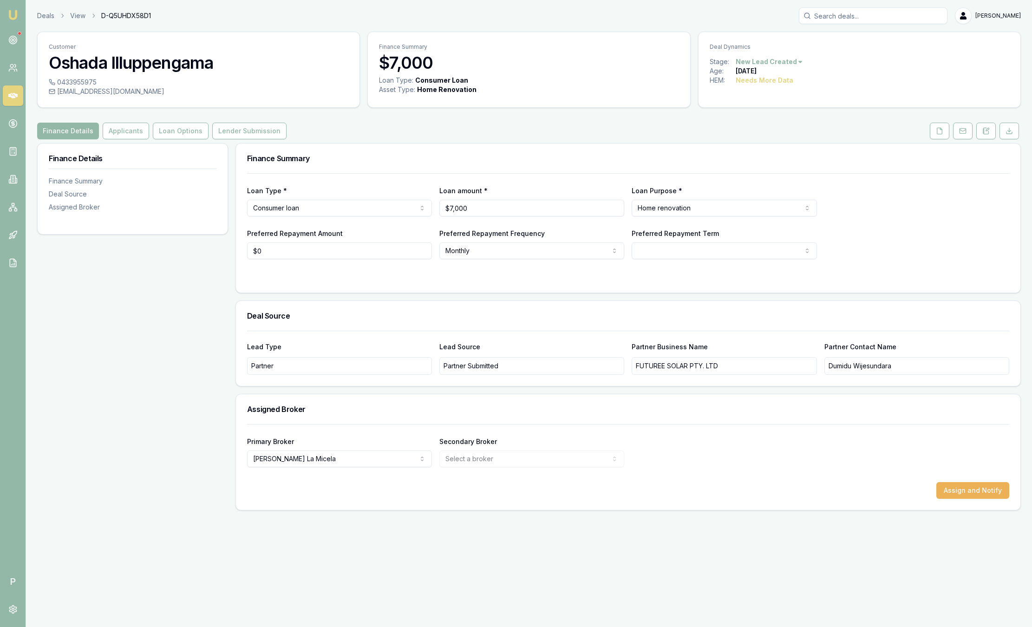
click at [199, 380] on div "Finance Details Finance Summary Deal Source Assigned Broker" at bounding box center [132, 326] width 191 height 367
click at [118, 135] on button "Applicants" at bounding box center [126, 131] width 46 height 17
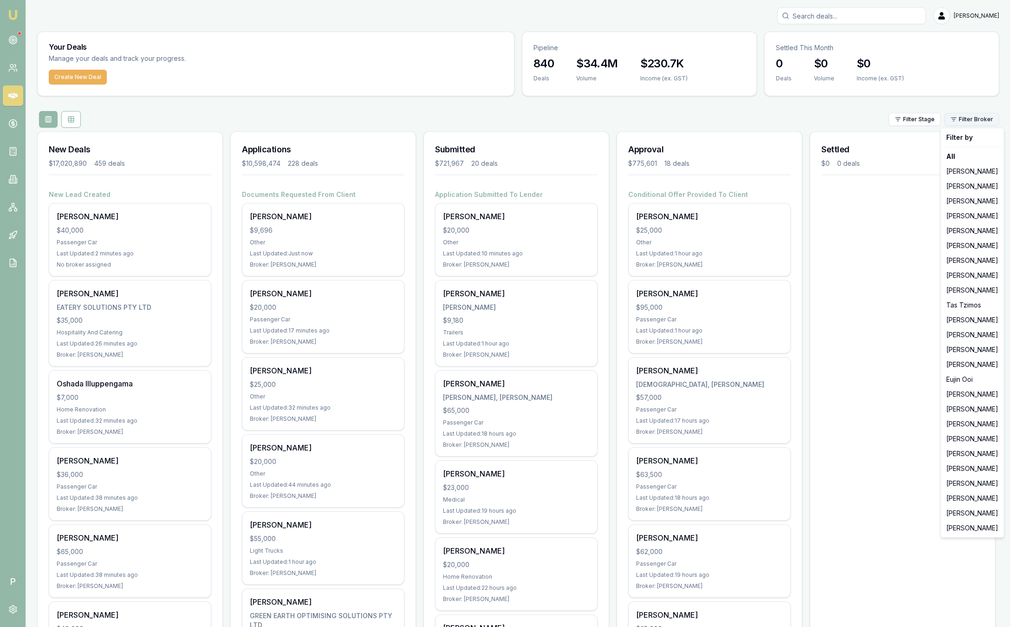
click at [977, 124] on html "Emu Broker P [PERSON_NAME] Toggle Menu Your Deals Manage your deals and track y…" at bounding box center [510, 313] width 1021 height 627
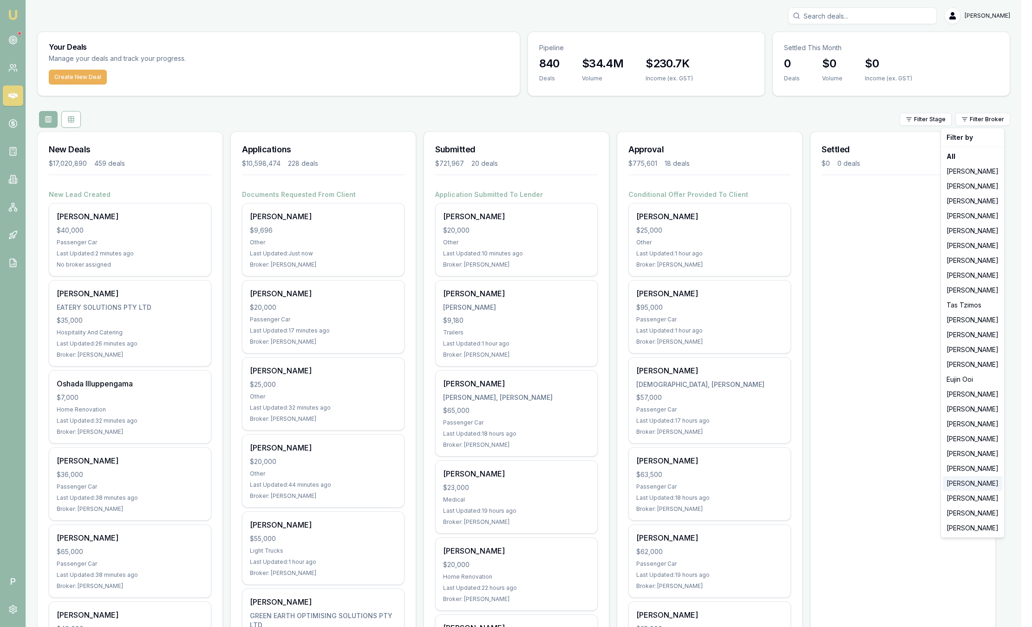
click at [956, 482] on div "[PERSON_NAME]" at bounding box center [972, 483] width 59 height 15
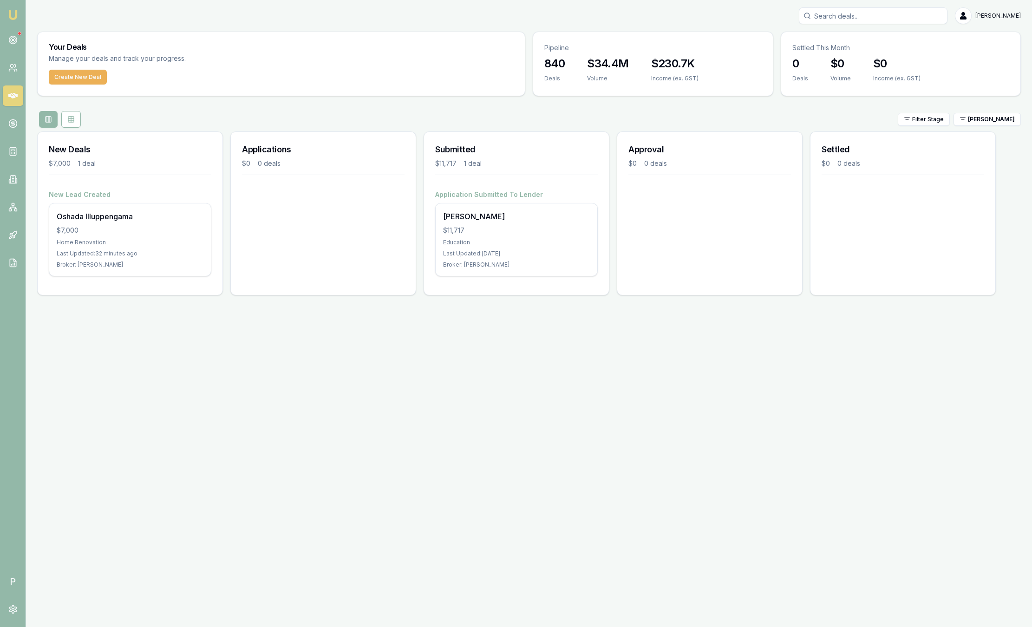
click at [998, 127] on div "Filter Stage [PERSON_NAME]" at bounding box center [529, 119] width 984 height 17
click at [988, 124] on html "Emu Broker P [PERSON_NAME] Toggle Menu Your Deals Manage your deals and track y…" at bounding box center [516, 313] width 1032 height 627
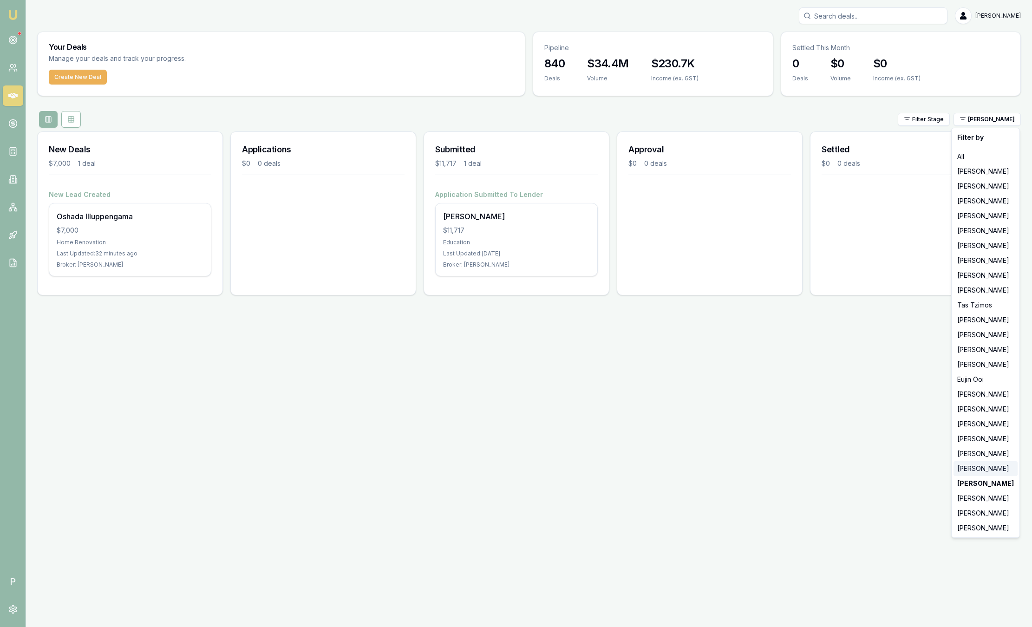
click at [974, 468] on div "[PERSON_NAME]" at bounding box center [985, 468] width 64 height 15
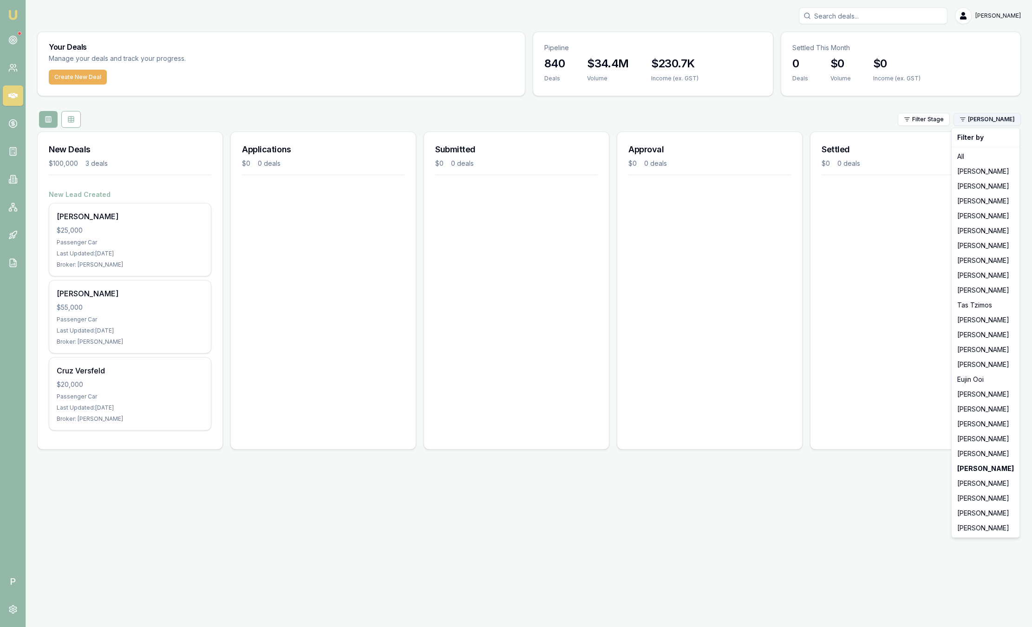
click at [979, 119] on html "Emu Broker P [PERSON_NAME] Toggle Menu Your Deals Manage your deals and track y…" at bounding box center [516, 313] width 1032 height 627
click at [990, 453] on div "[PERSON_NAME]" at bounding box center [985, 453] width 64 height 15
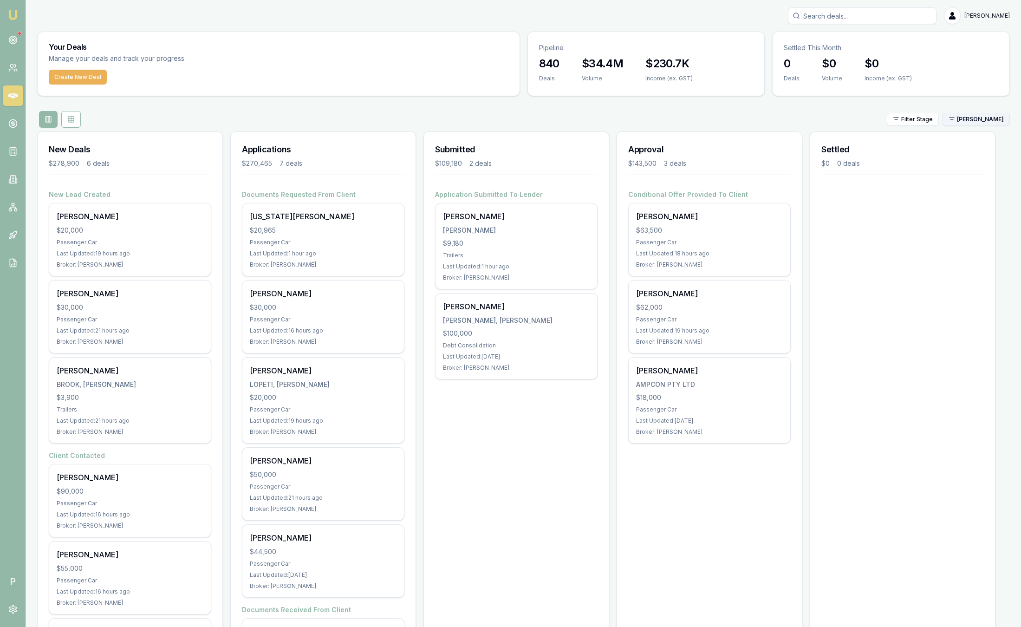
click at [992, 118] on html "Emu Broker P [PERSON_NAME] Toggle Menu Your Deals Manage your deals and track y…" at bounding box center [510, 313] width 1021 height 627
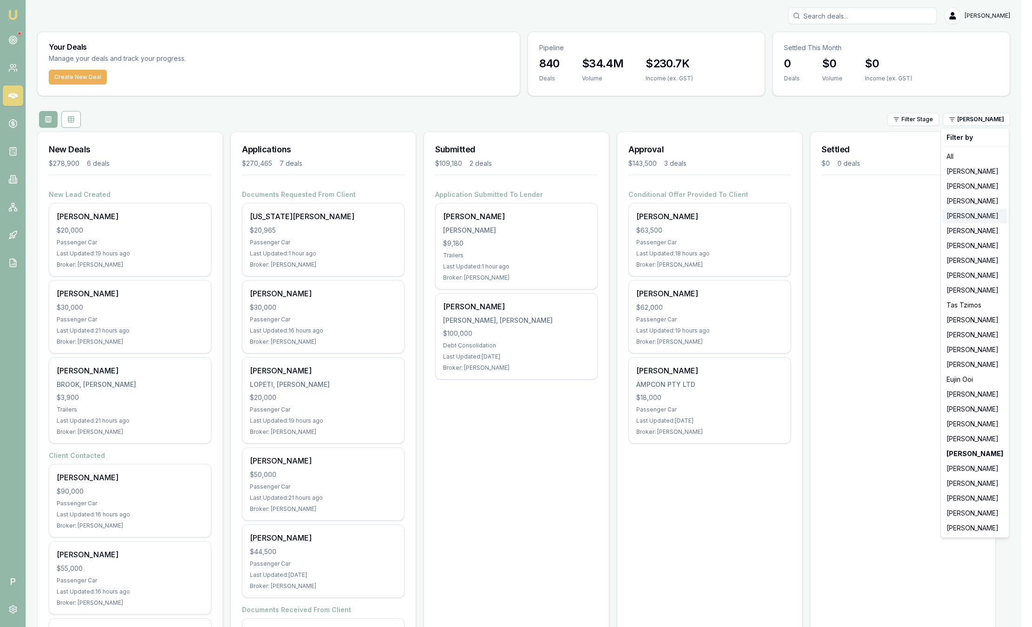
click at [979, 216] on div "[PERSON_NAME]" at bounding box center [975, 216] width 64 height 15
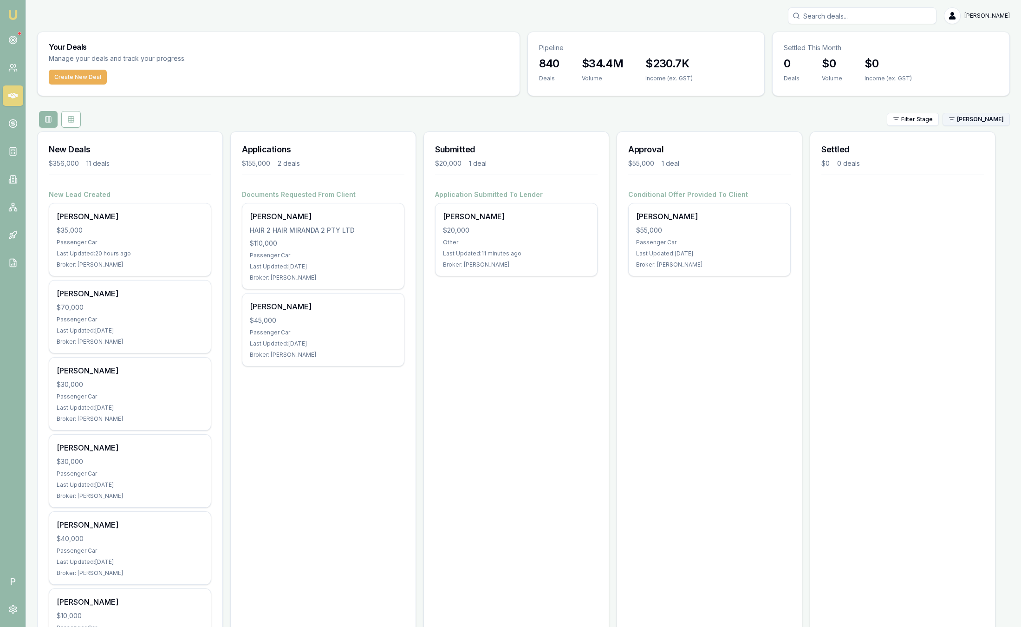
click at [973, 121] on html "Emu Broker P [PERSON_NAME] Toggle Menu Your Deals Manage your deals and track y…" at bounding box center [510, 313] width 1021 height 627
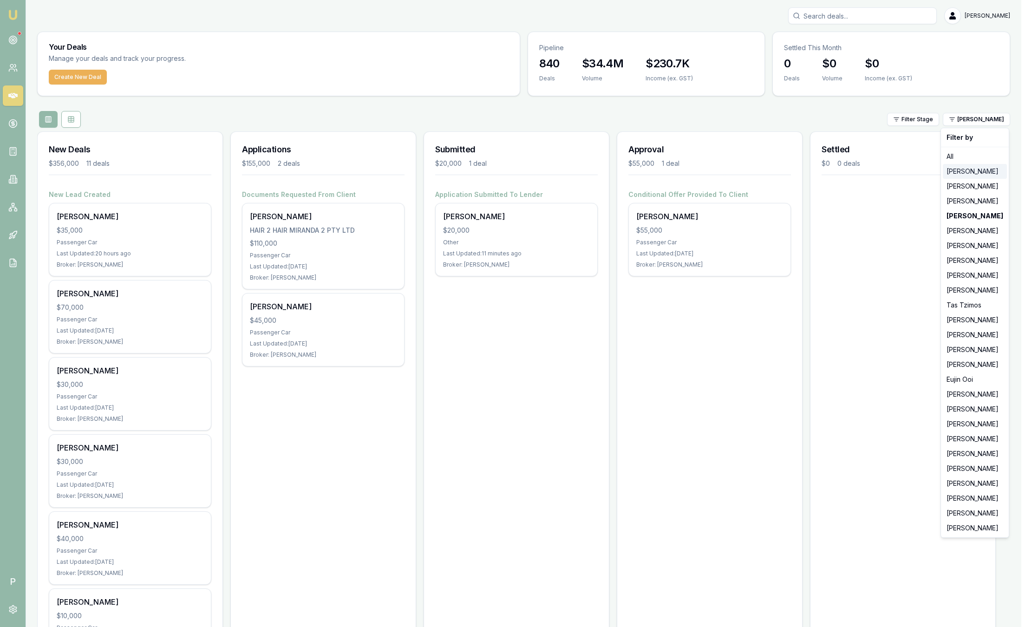
click at [961, 171] on div "[PERSON_NAME]" at bounding box center [975, 171] width 64 height 15
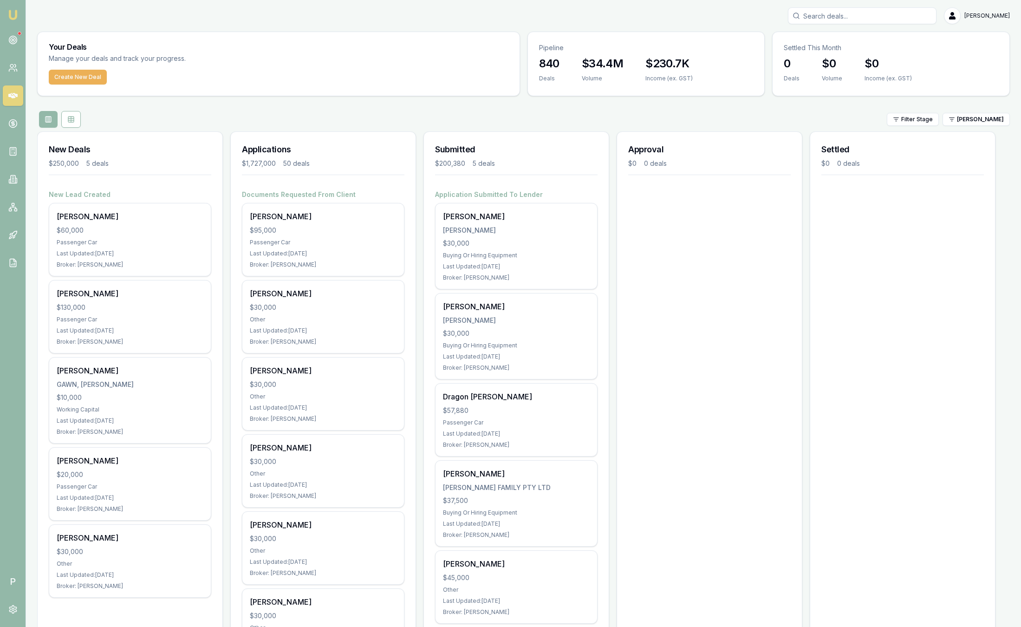
click at [900, 19] on input "Search deals" at bounding box center [862, 15] width 149 height 17
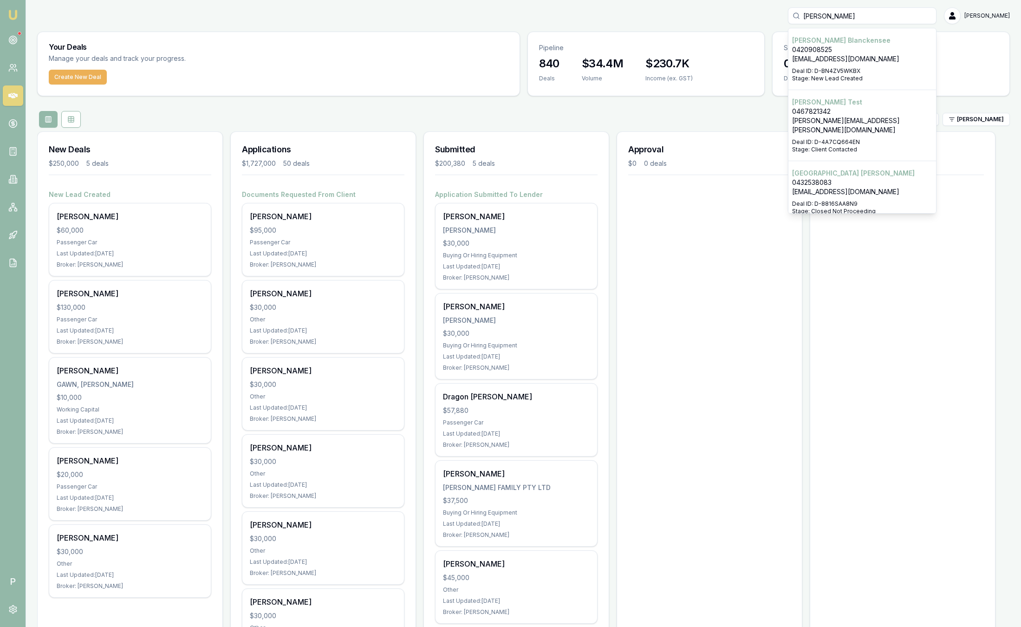
type input "[PERSON_NAME]"
click at [837, 103] on p "[PERSON_NAME]" at bounding box center [862, 102] width 140 height 9
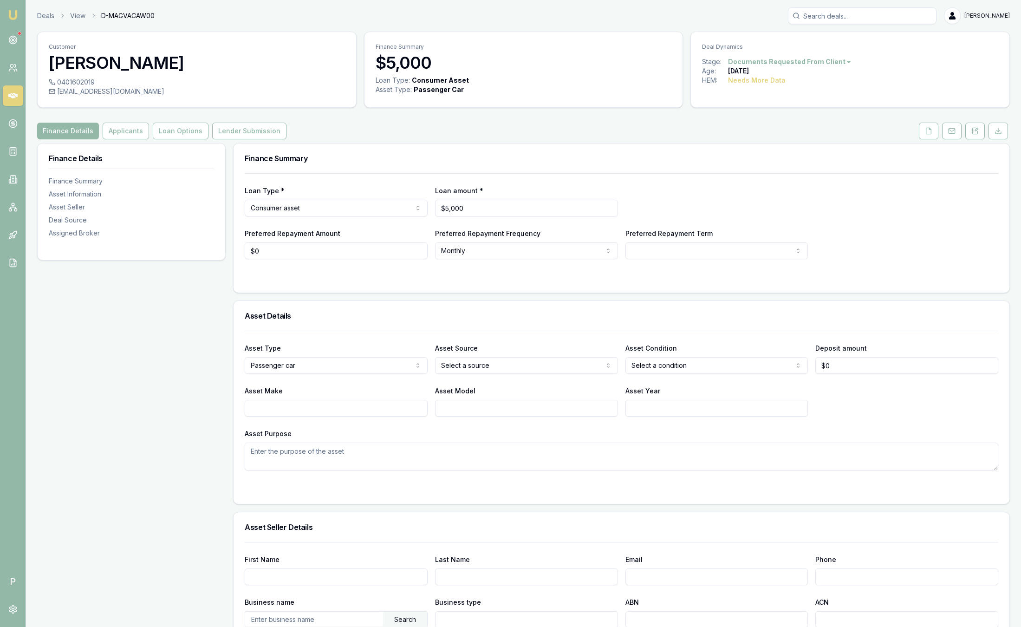
click at [881, 9] on input "Search deals" at bounding box center [862, 15] width 149 height 17
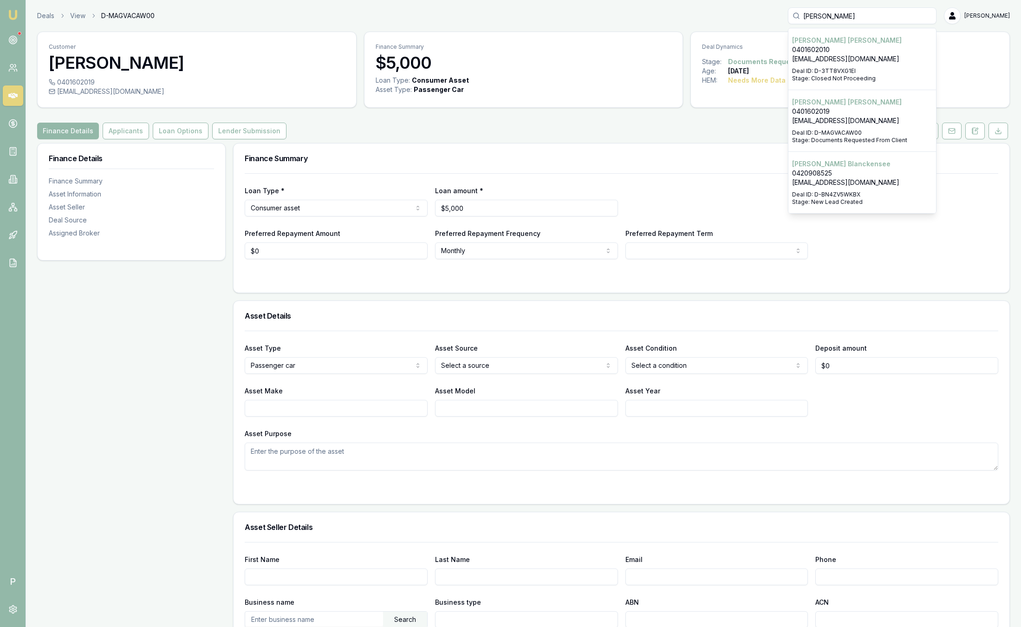
type input "[PERSON_NAME]"
click at [844, 42] on p "[PERSON_NAME]" at bounding box center [862, 40] width 140 height 9
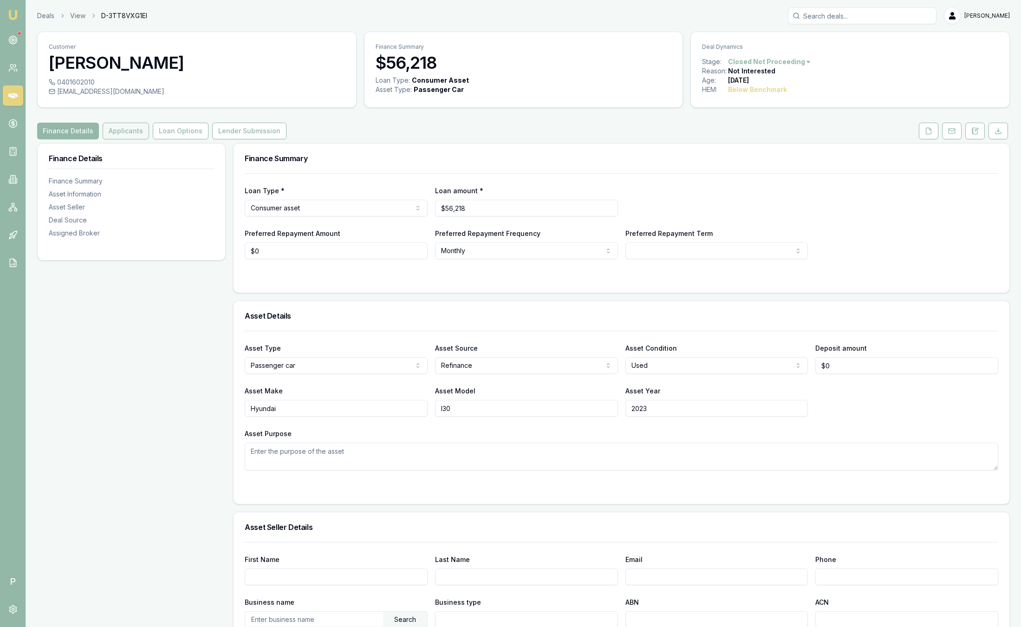
click at [137, 129] on button "Applicants" at bounding box center [126, 131] width 46 height 17
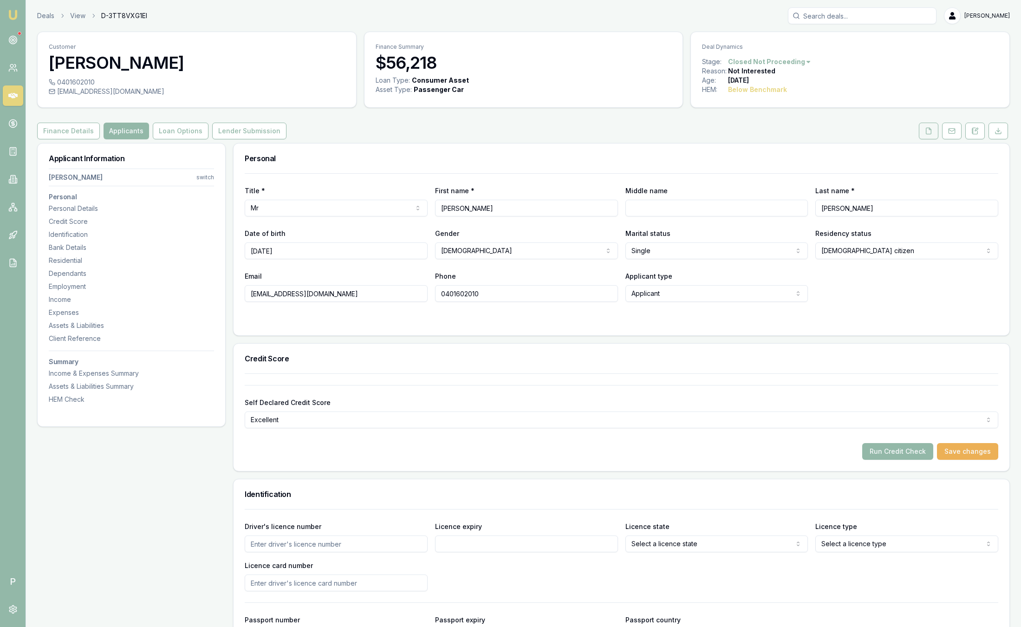
click at [927, 131] on icon at bounding box center [928, 130] width 7 height 7
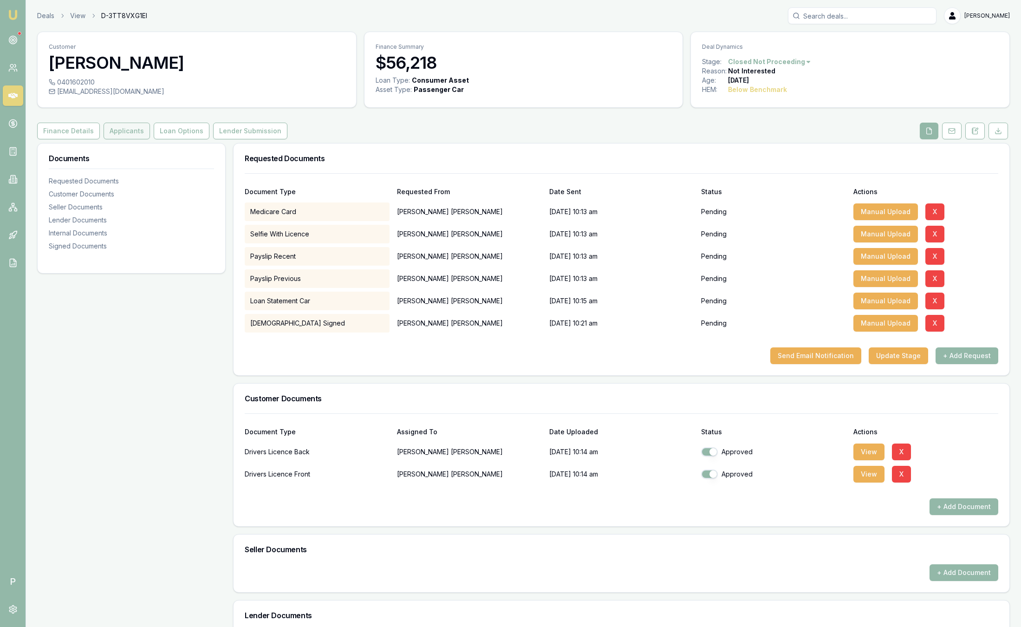
click at [134, 129] on button "Applicants" at bounding box center [127, 131] width 46 height 17
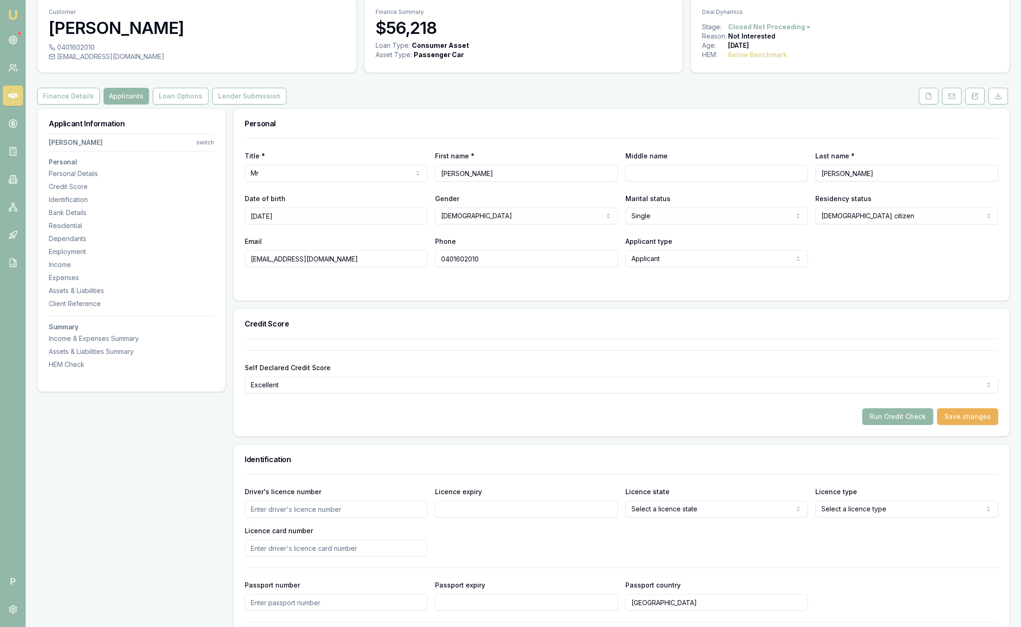
scroll to position [70, 0]
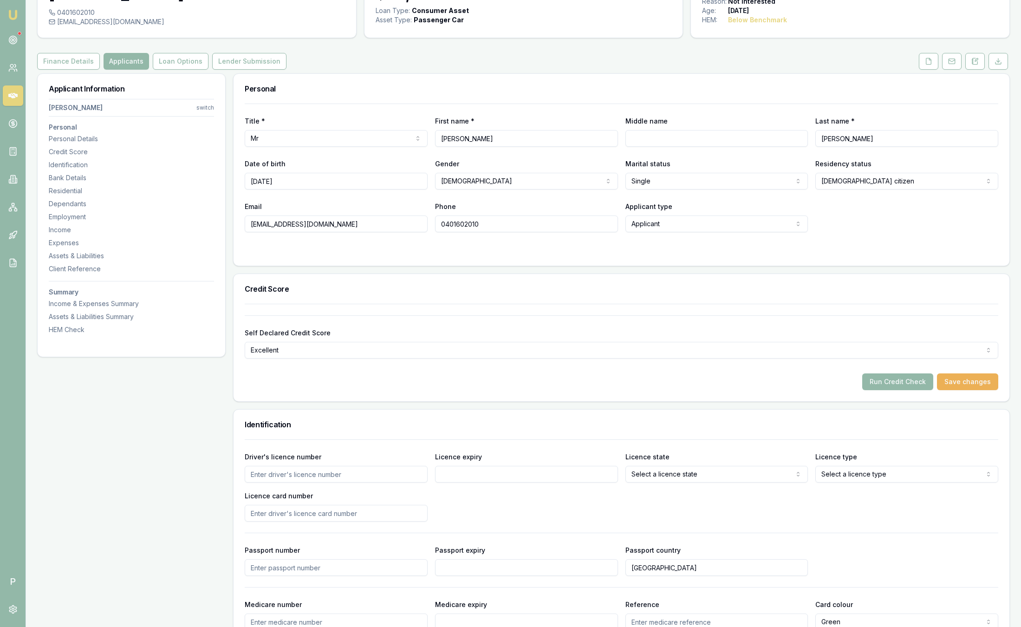
click at [313, 507] on input "Licence card number" at bounding box center [336, 513] width 183 height 17
type input "2061346423"
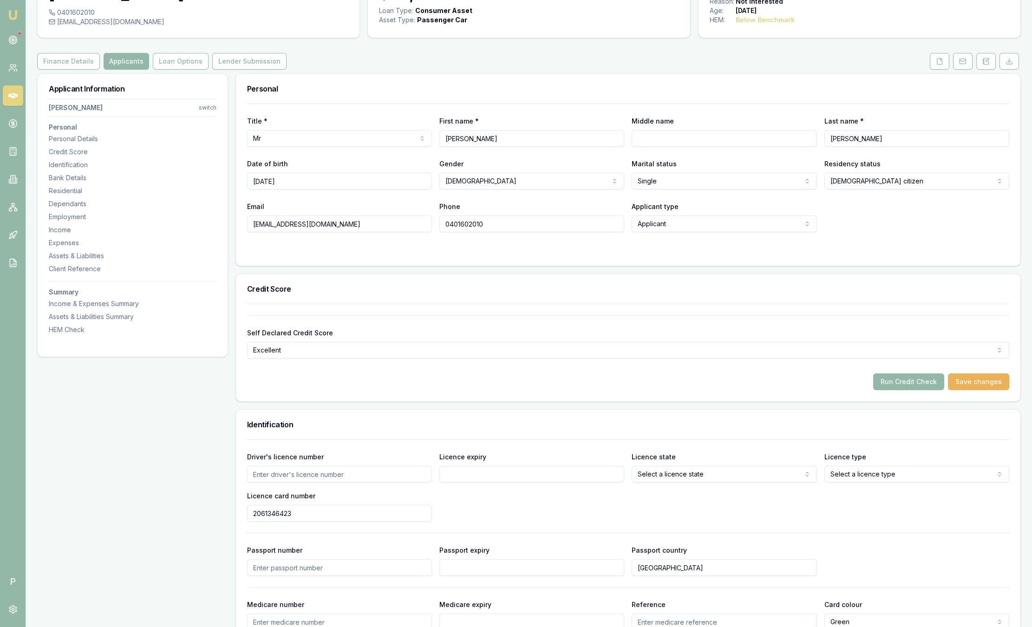
click at [658, 481] on html "Emu Broker P Deals View D-3TT8VXG1EI [PERSON_NAME] Toggle Menu Customer [PERSON…" at bounding box center [516, 243] width 1032 height 627
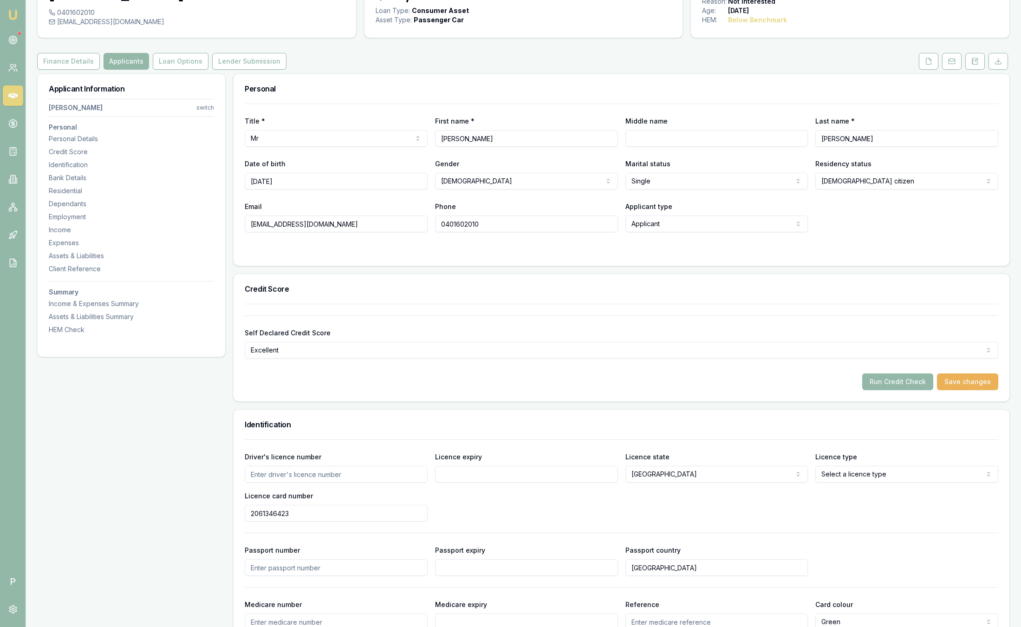
click at [864, 477] on html "Emu Broker P Deals View D-3TT8VXG1EI [PERSON_NAME] Toggle Menu Customer [PERSON…" at bounding box center [510, 243] width 1021 height 627
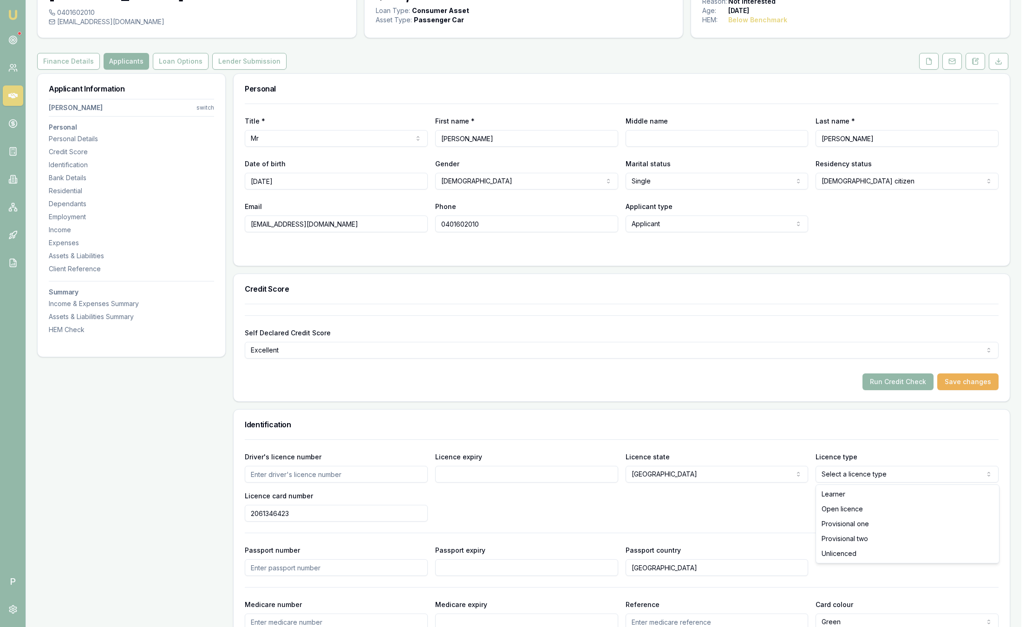
select select "OPEN_LICENCE"
drag, startPoint x: 845, startPoint y: 508, endPoint x: 848, endPoint y: 514, distance: 7.1
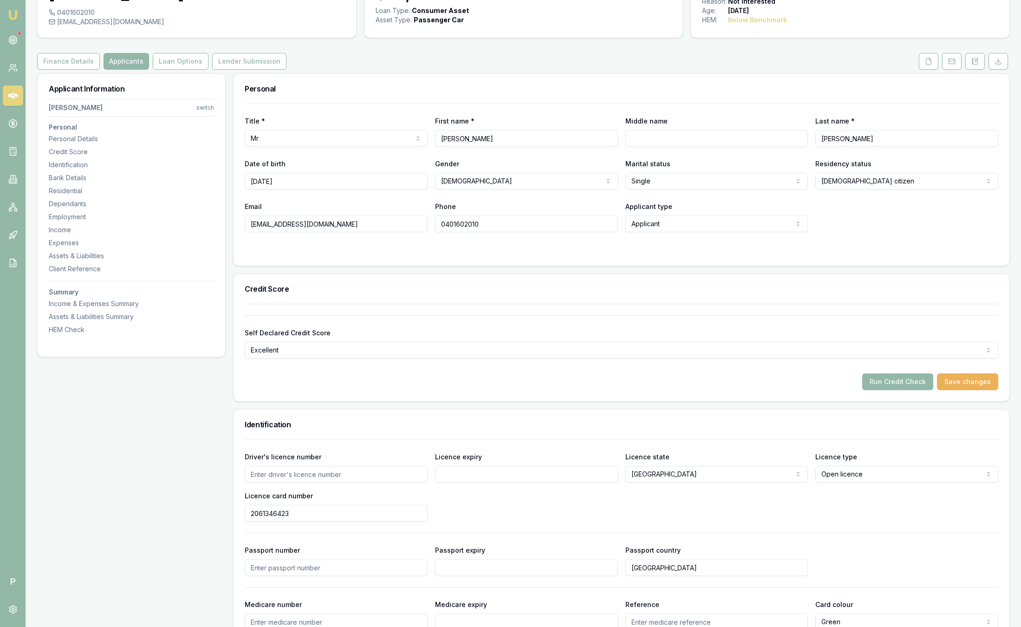
click at [304, 481] on input "Driver's licence number" at bounding box center [336, 474] width 183 height 17
type input "22752061"
click at [494, 473] on input "Licence expiry" at bounding box center [526, 474] width 183 height 17
type input "[DATE]"
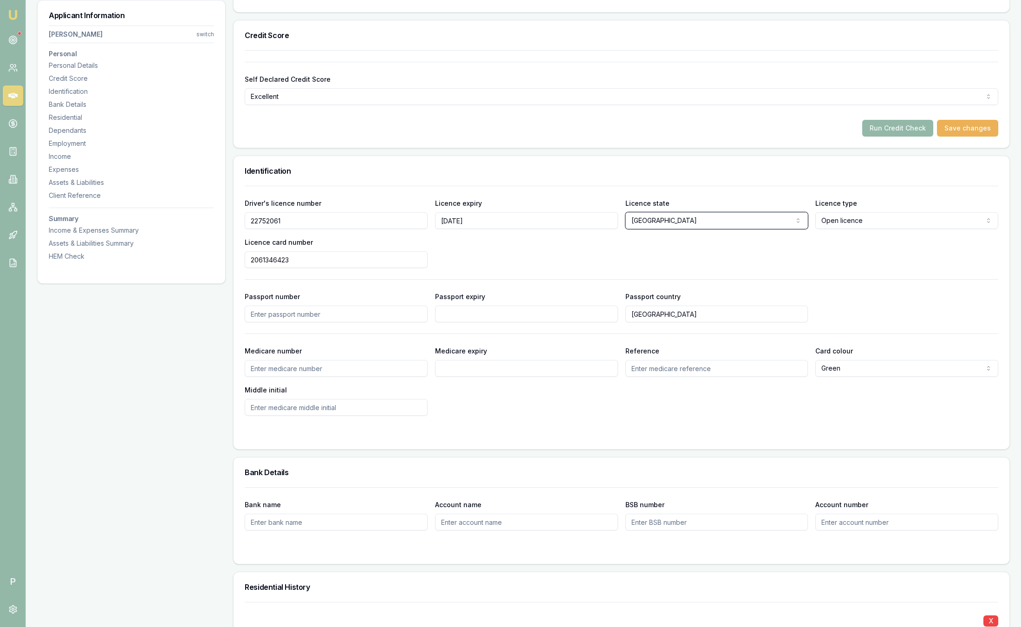
scroll to position [418, 0]
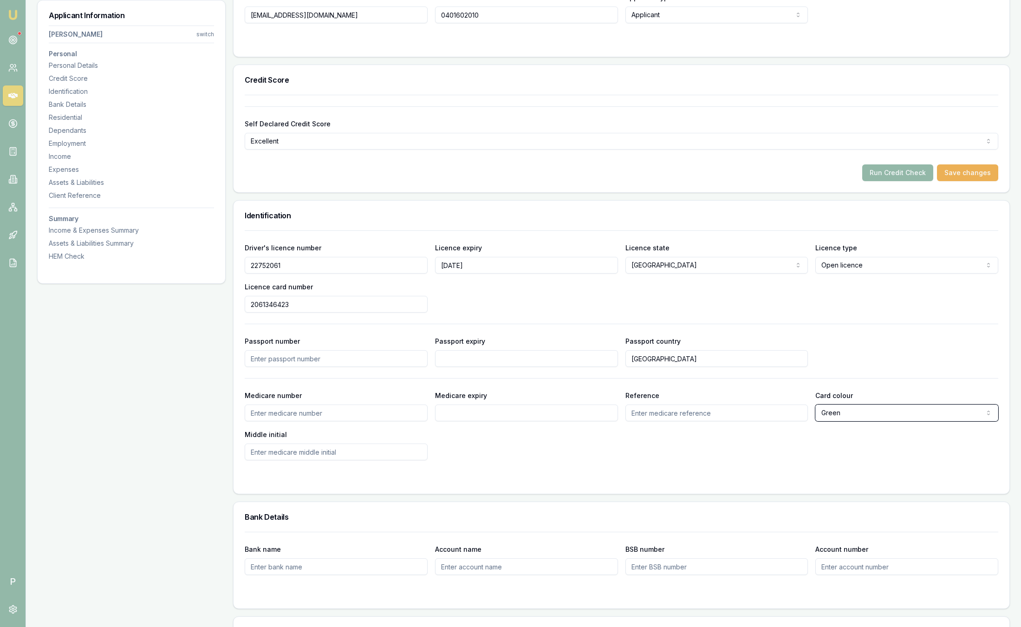
scroll to position [0, 0]
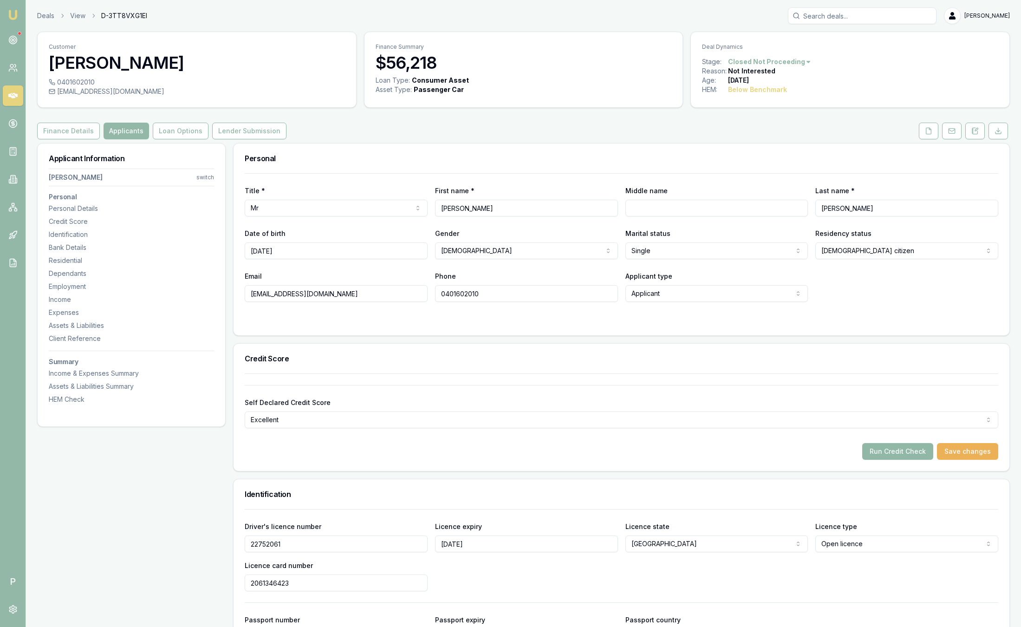
click at [899, 449] on button "Run Credit Check" at bounding box center [897, 451] width 71 height 17
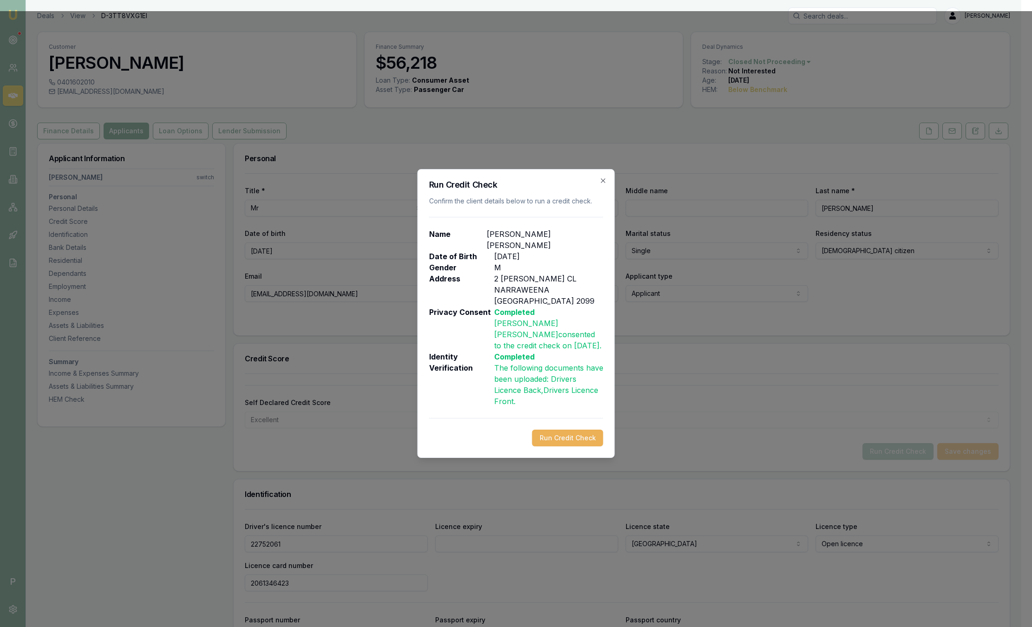
type input "[DATE]"
click at [568, 430] on button "Run Credit Check" at bounding box center [567, 438] width 71 height 17
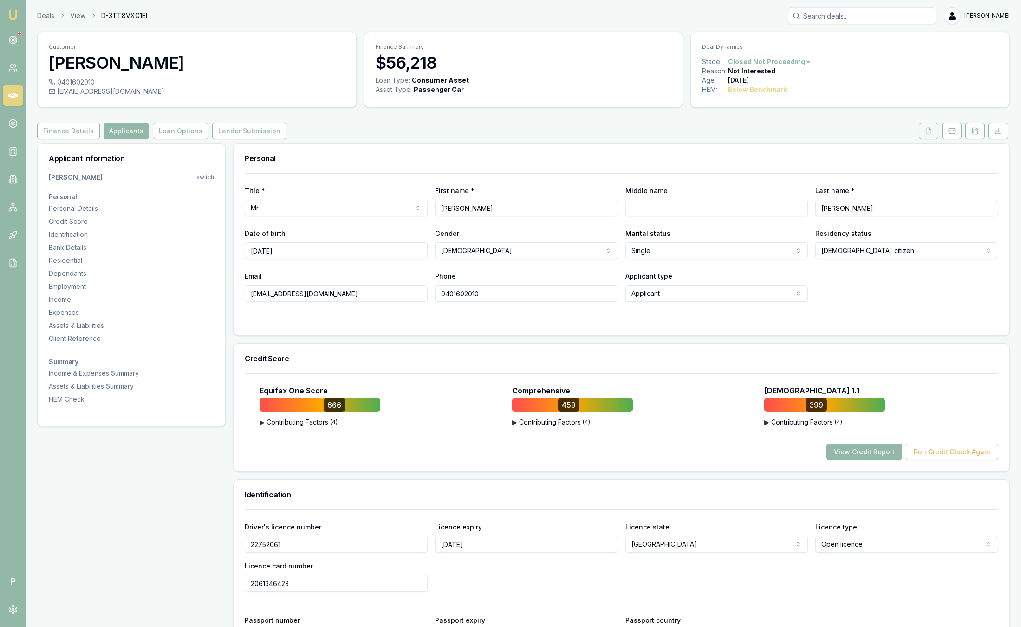
click at [931, 127] on button at bounding box center [929, 131] width 20 height 17
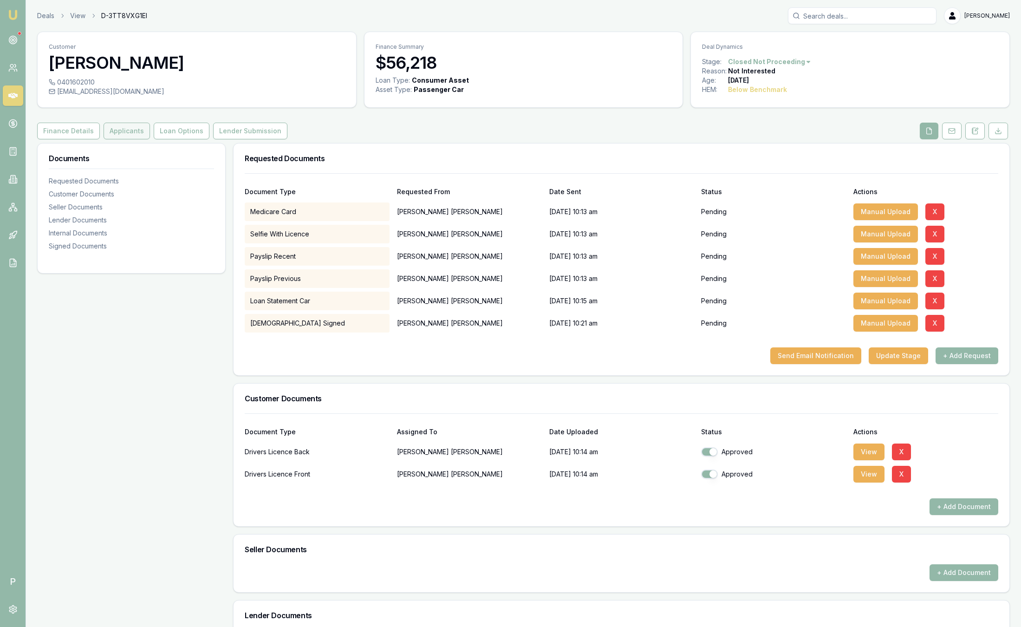
click at [129, 132] on button "Applicants" at bounding box center [127, 131] width 46 height 17
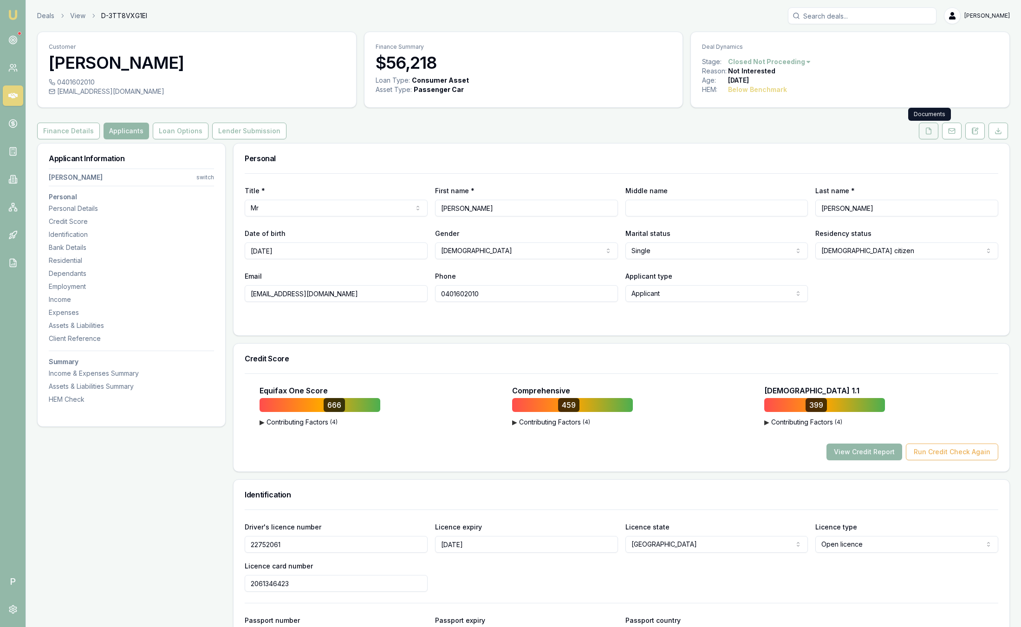
click at [934, 130] on button at bounding box center [929, 131] width 20 height 17
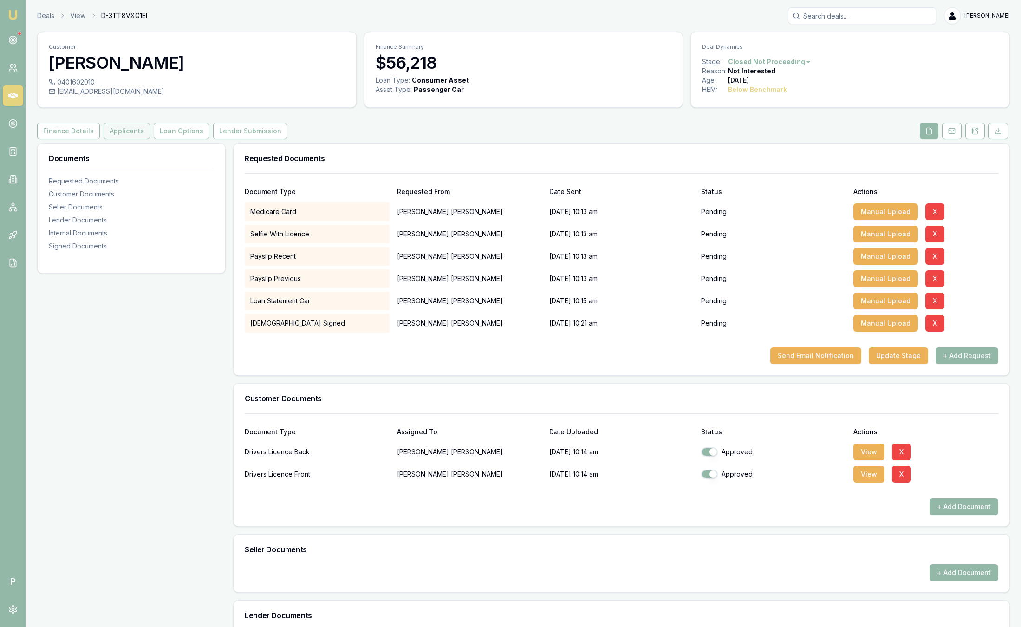
click at [115, 130] on button "Applicants" at bounding box center [127, 131] width 46 height 17
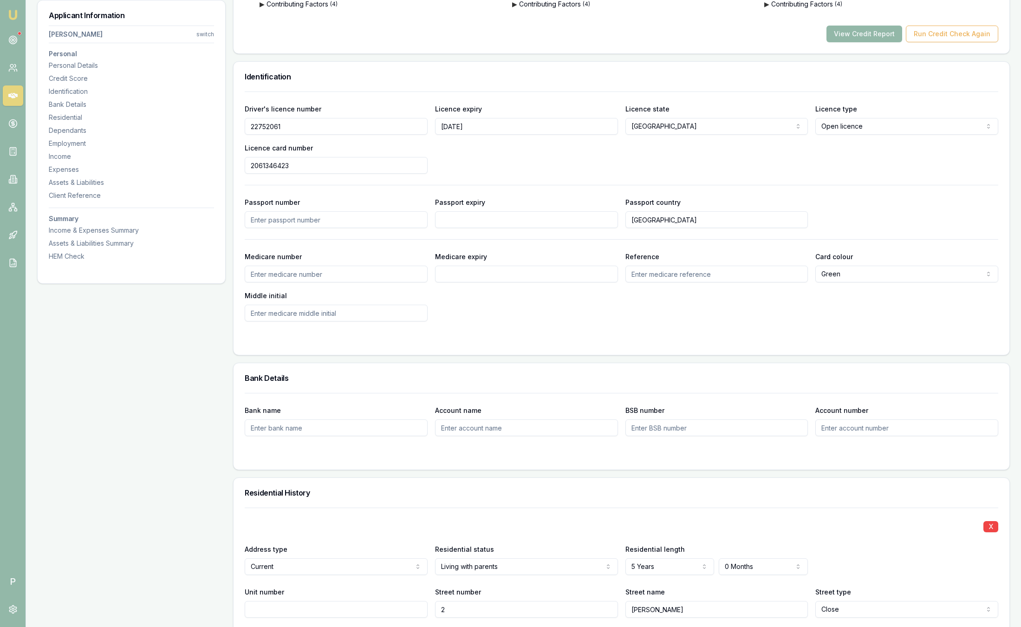
scroll to position [70, 0]
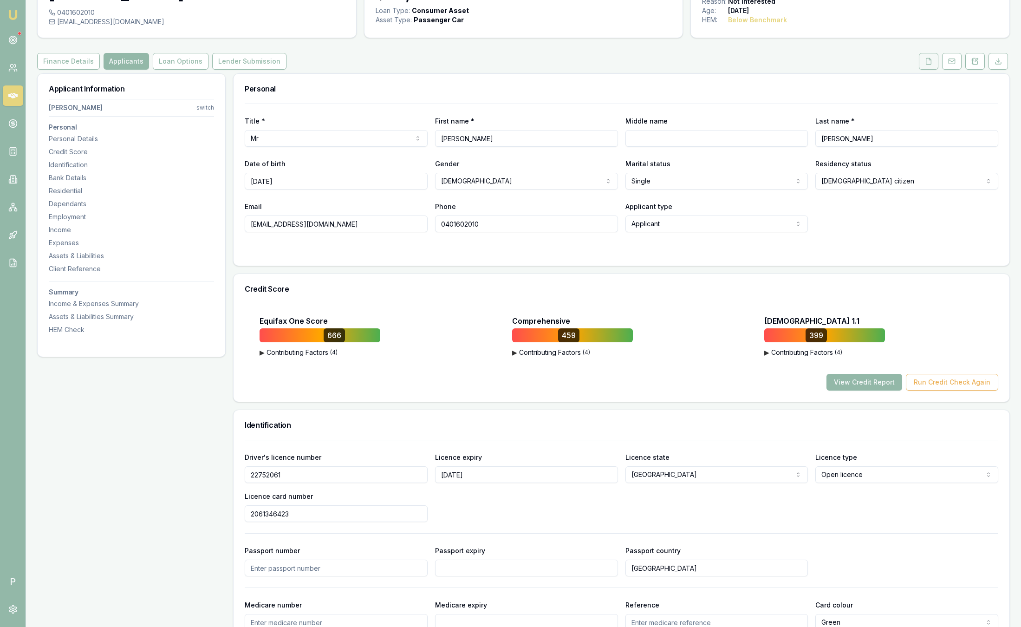
click at [925, 57] on button at bounding box center [929, 61] width 20 height 17
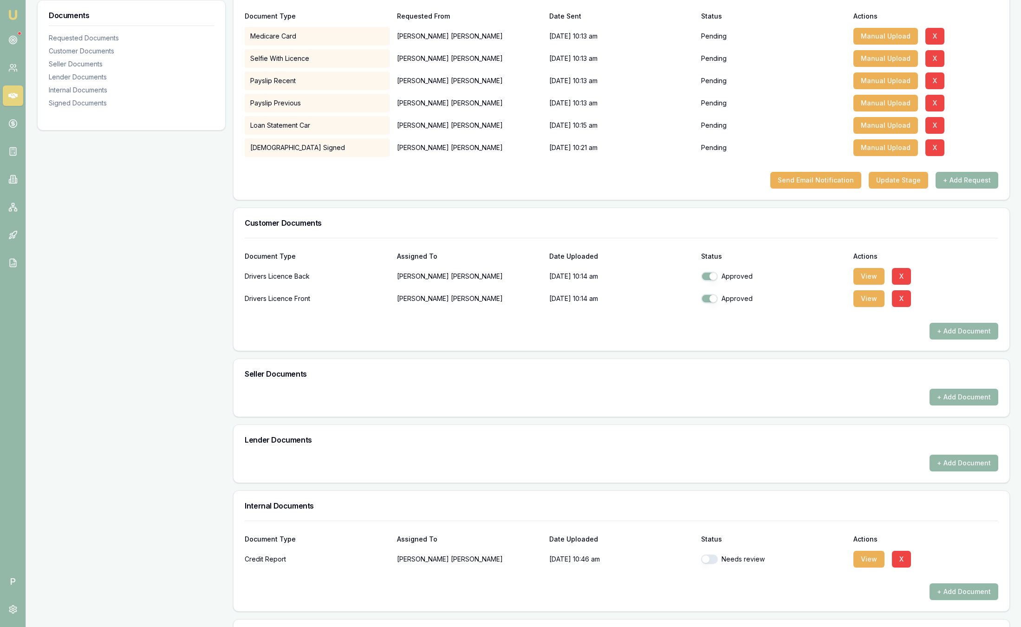
scroll to position [279, 0]
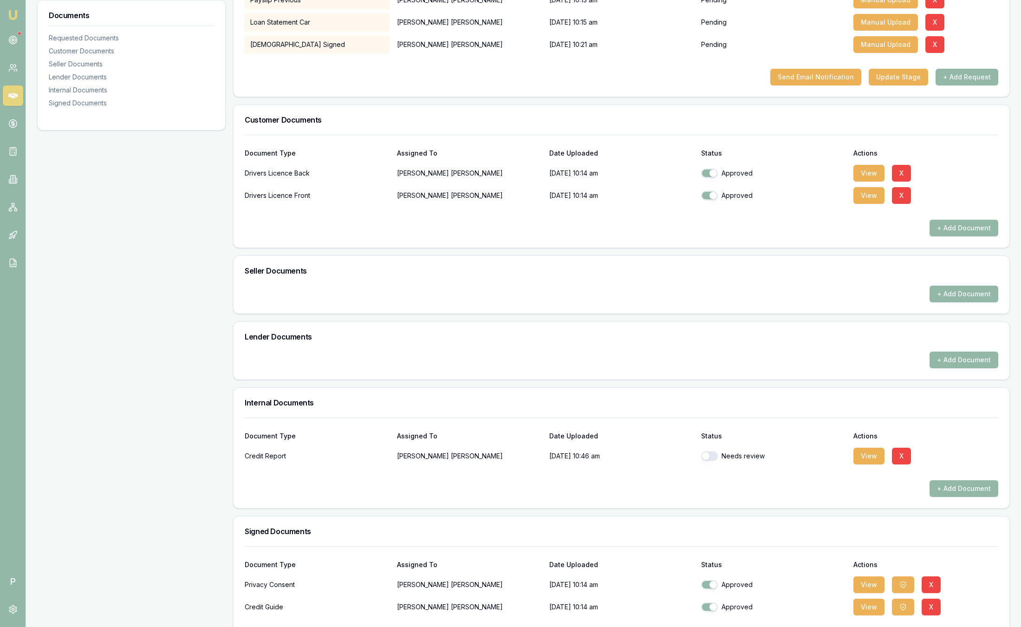
click at [707, 456] on button "button" at bounding box center [709, 455] width 17 height 9
checkbox input "true"
click at [866, 456] on button "View" at bounding box center [869, 456] width 31 height 17
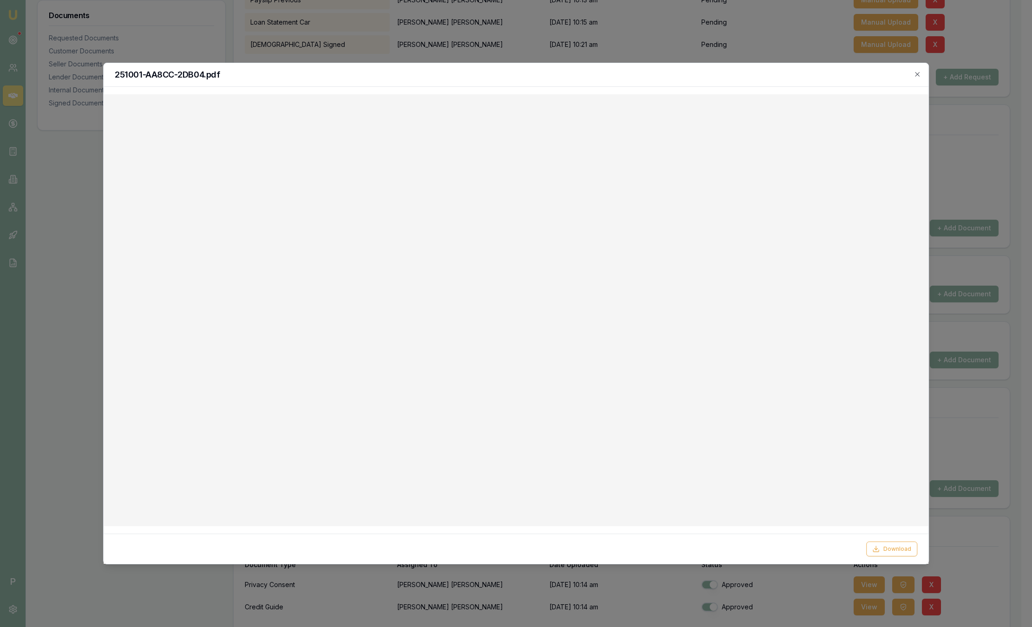
click at [583, 89] on div "251001-AA8CC-2DB04.pdf Download Close" at bounding box center [516, 314] width 826 height 502
click at [918, 74] on icon "button" at bounding box center [917, 74] width 4 height 4
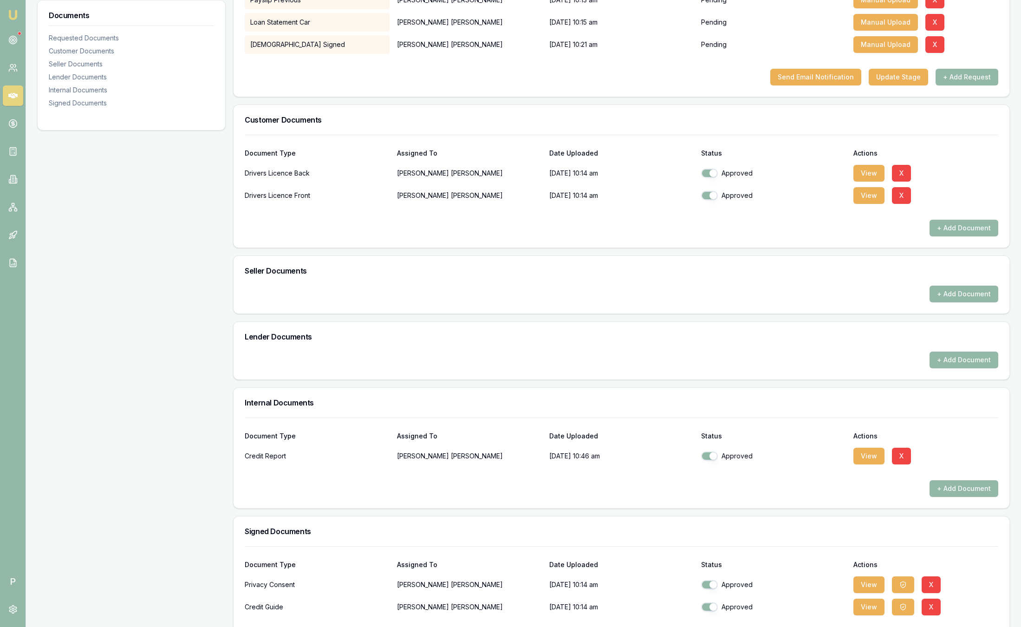
scroll to position [0, 0]
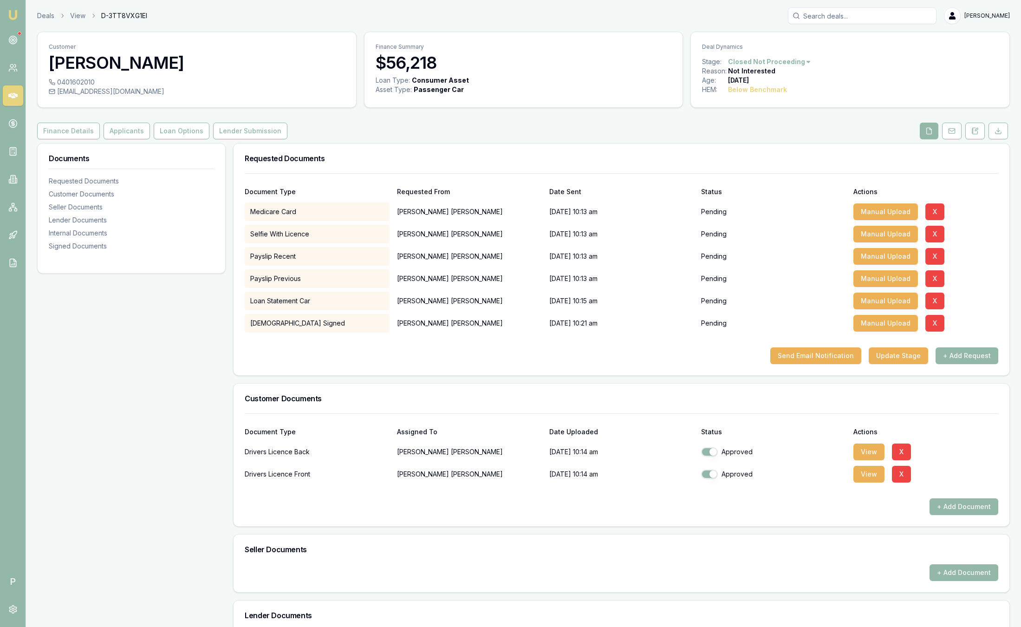
click at [16, 10] on img at bounding box center [12, 14] width 11 height 11
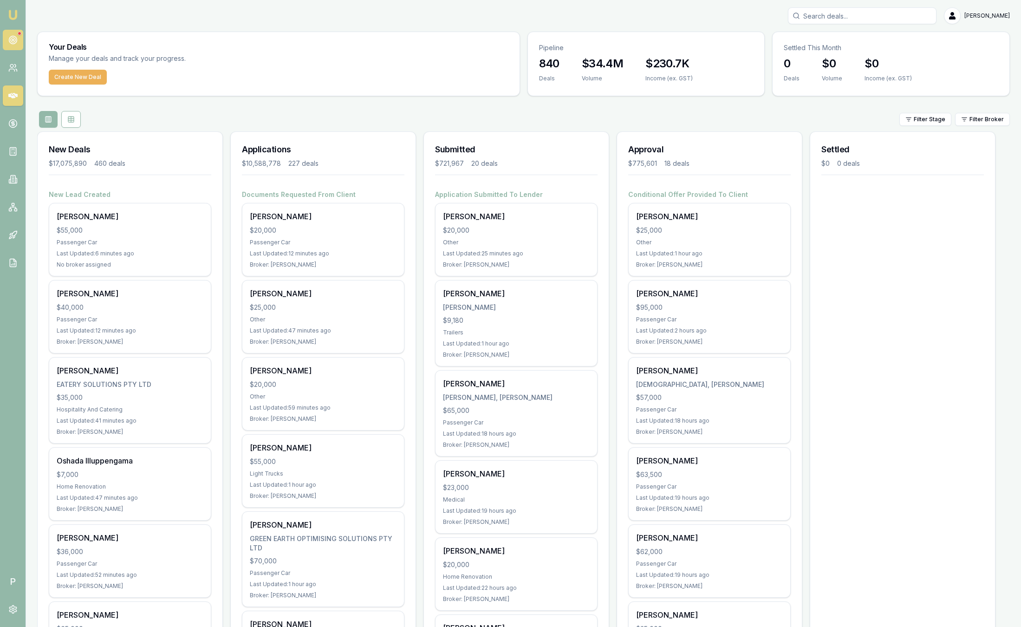
click at [19, 39] on link at bounding box center [13, 40] width 20 height 20
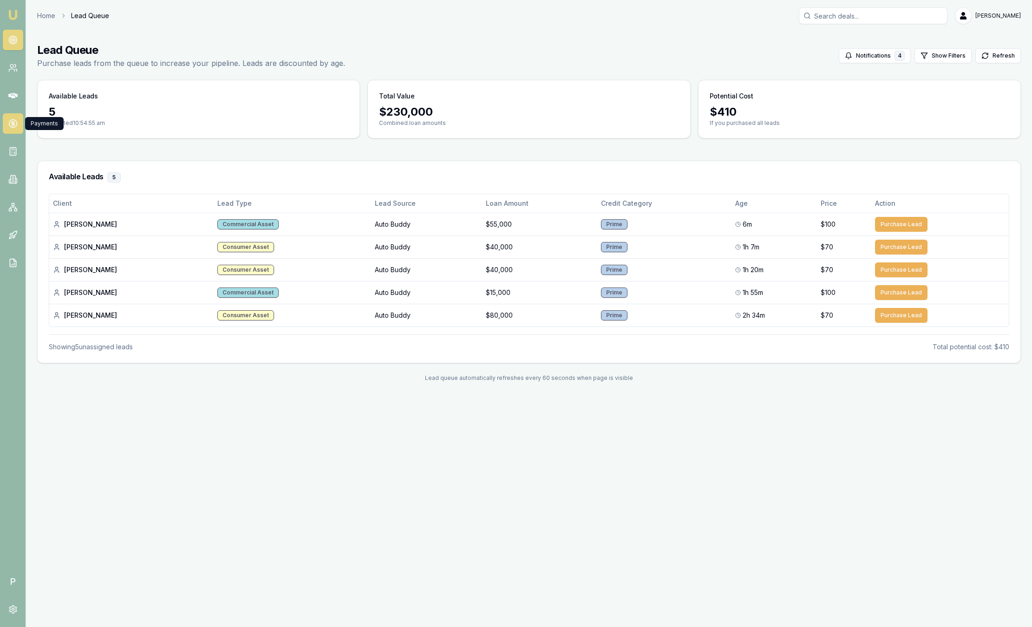
click at [17, 128] on link at bounding box center [13, 123] width 20 height 20
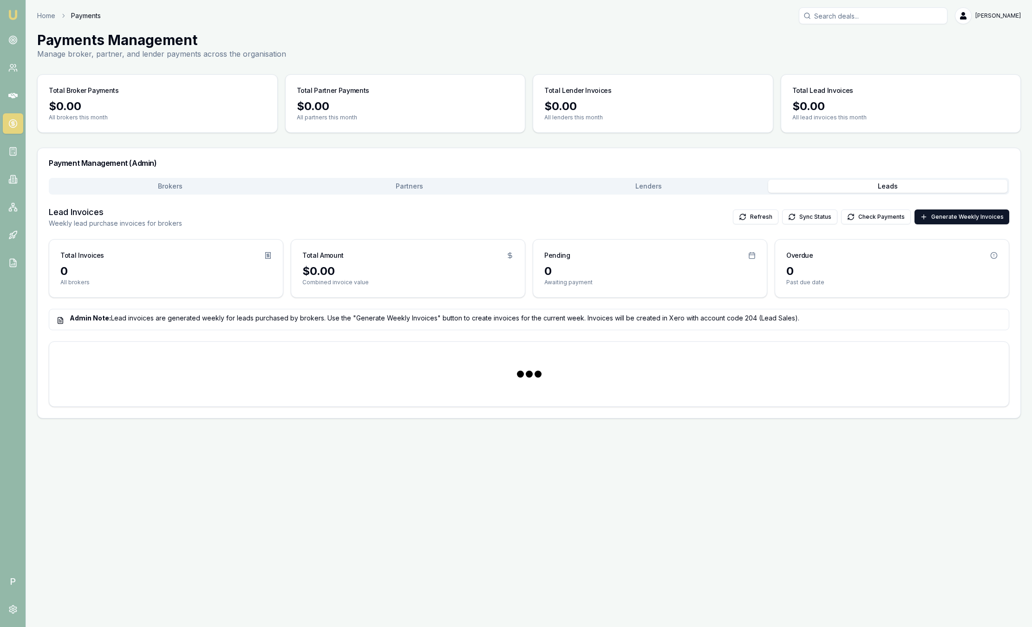
click at [904, 191] on button "Leads" at bounding box center [887, 186] width 239 height 13
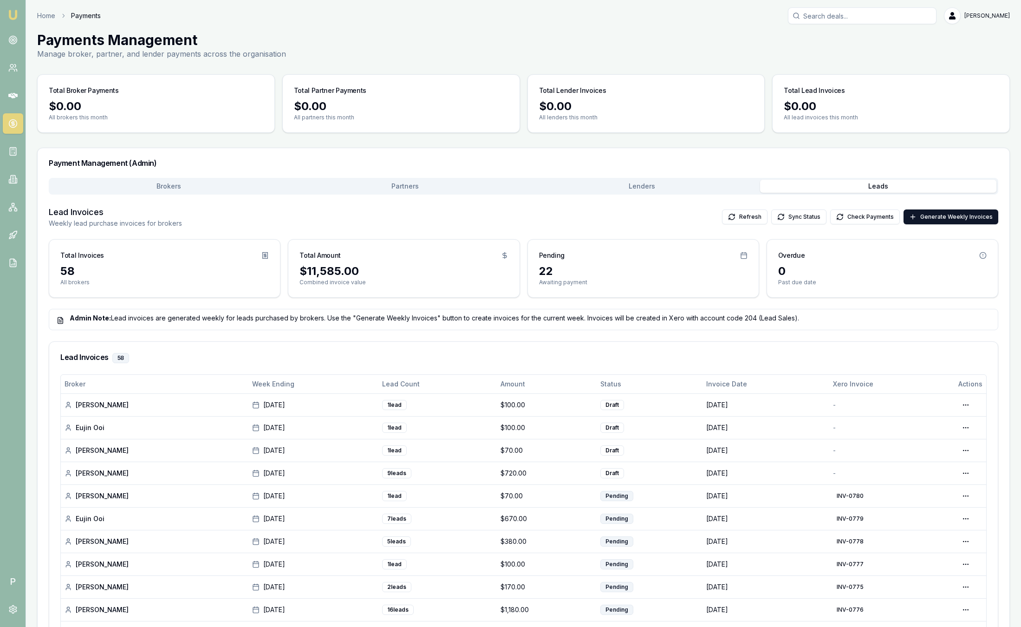
click at [12, 19] on img at bounding box center [12, 14] width 11 height 11
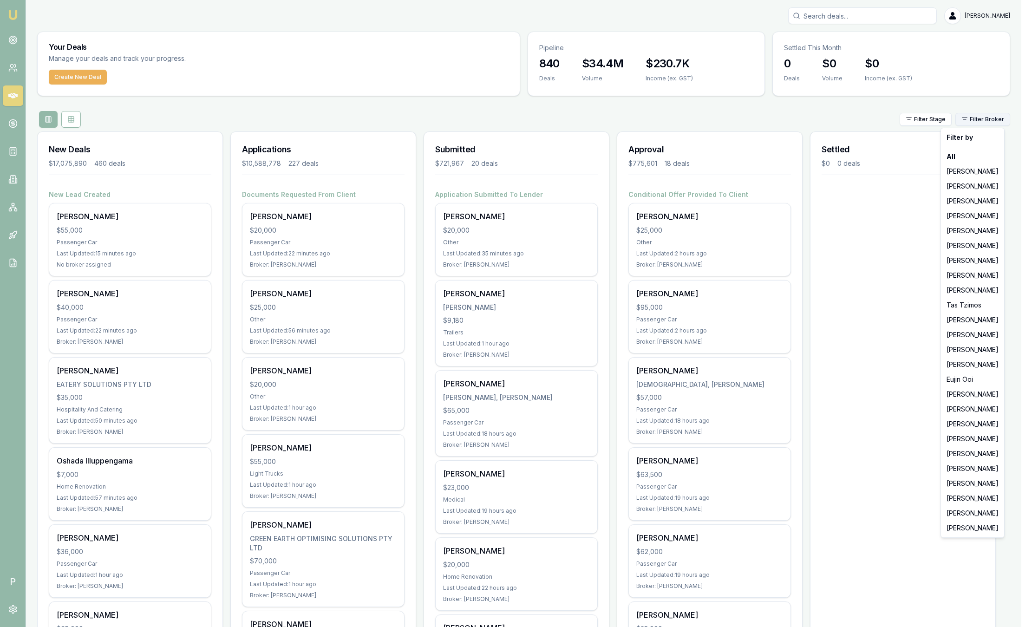
click at [976, 122] on html "Emu Broker P [PERSON_NAME] Toggle Menu Your Deals Manage your deals and track y…" at bounding box center [516, 313] width 1032 height 627
click at [985, 527] on div "[PERSON_NAME]" at bounding box center [972, 528] width 59 height 15
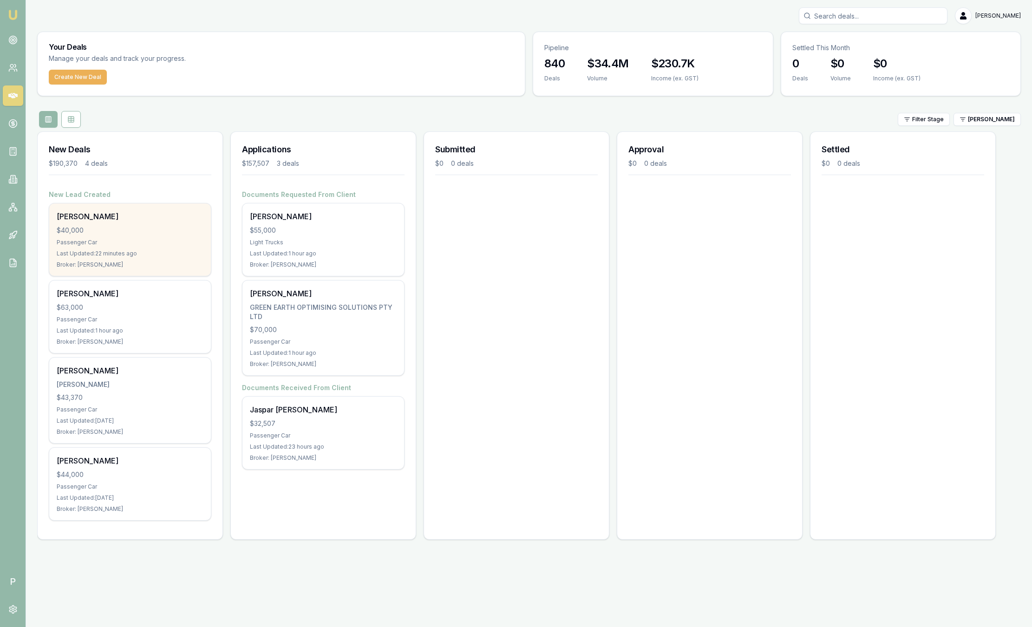
click at [135, 232] on div "$40,000" at bounding box center [130, 230] width 147 height 9
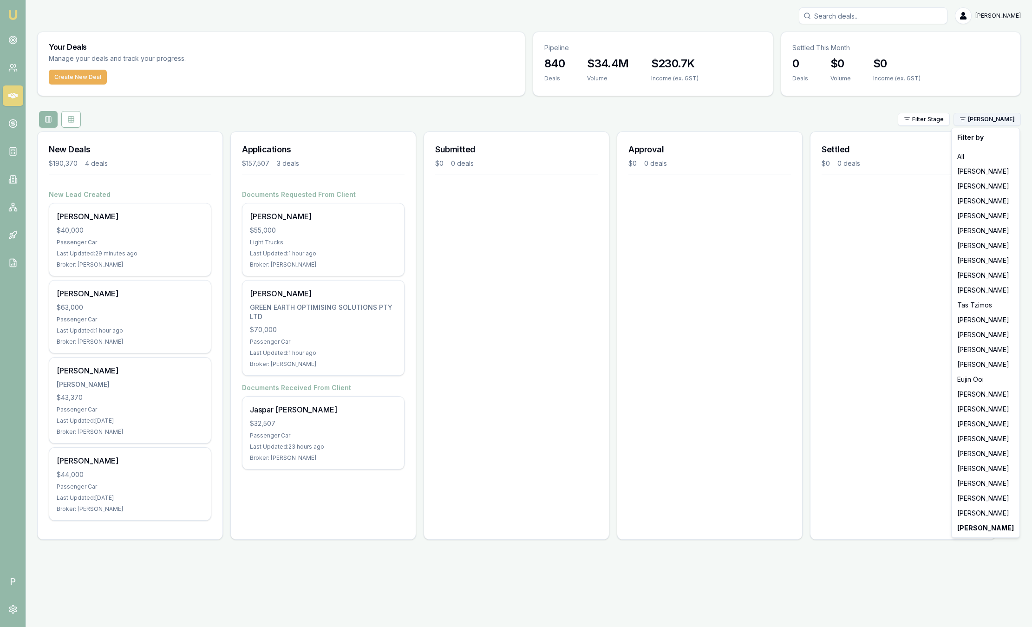
click at [998, 121] on html "Emu Broker P [PERSON_NAME] Toggle Menu Your Deals Manage your deals and track y…" at bounding box center [516, 313] width 1032 height 627
click at [974, 175] on div "[PERSON_NAME]" at bounding box center [985, 171] width 64 height 15
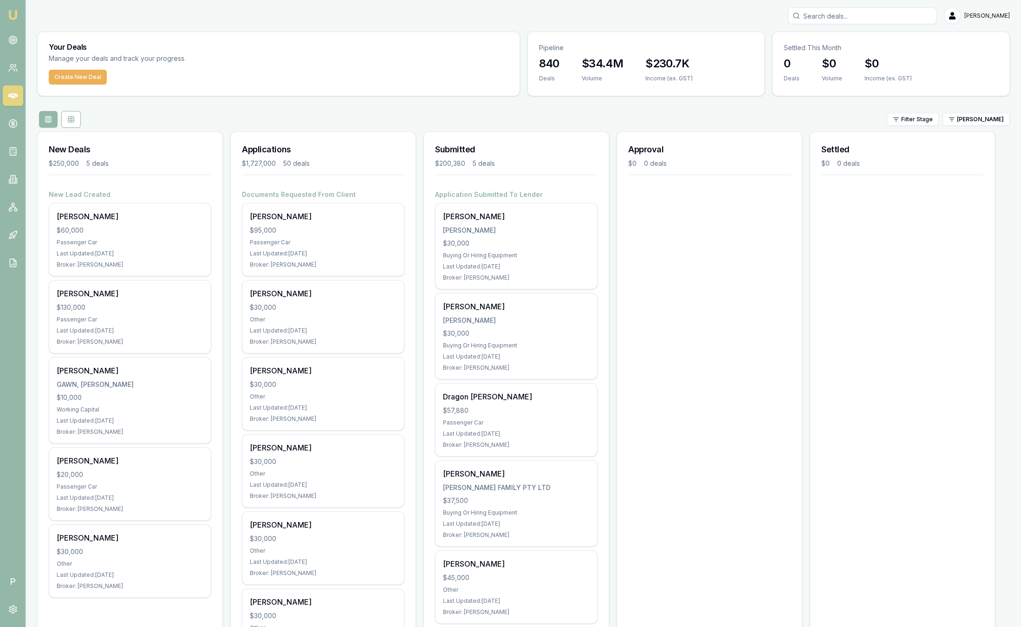
click at [993, 125] on html "Emu Broker P [PERSON_NAME] Toggle Menu Your Deals Manage your deals and track y…" at bounding box center [510, 313] width 1021 height 627
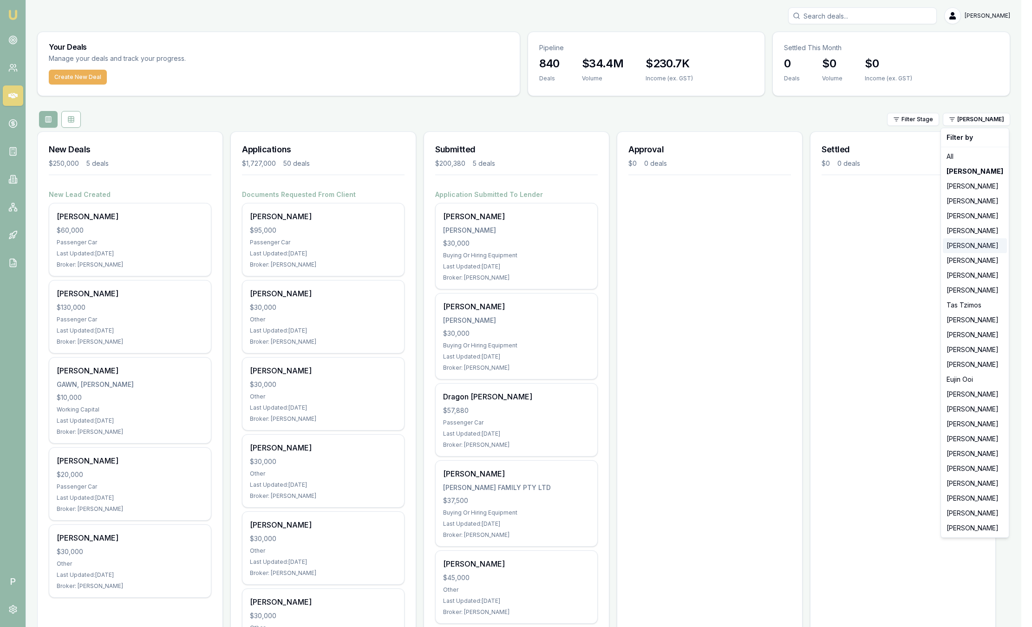
click at [956, 251] on div "[PERSON_NAME]" at bounding box center [975, 245] width 64 height 15
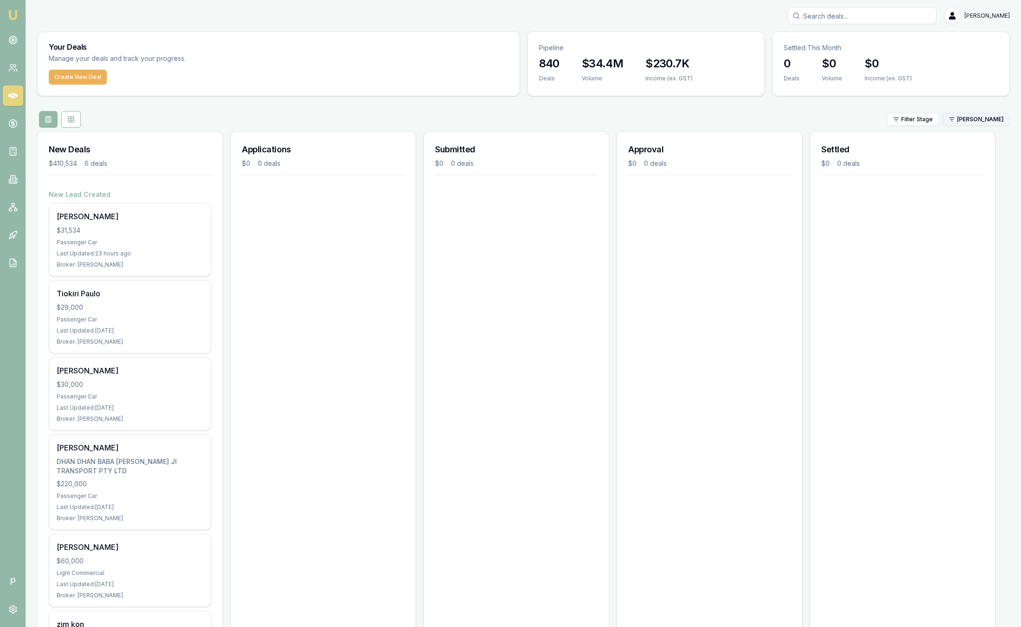
click at [995, 124] on html "Emu Broker P [PERSON_NAME] Toggle Menu Your Deals Manage your deals and track y…" at bounding box center [510, 313] width 1021 height 627
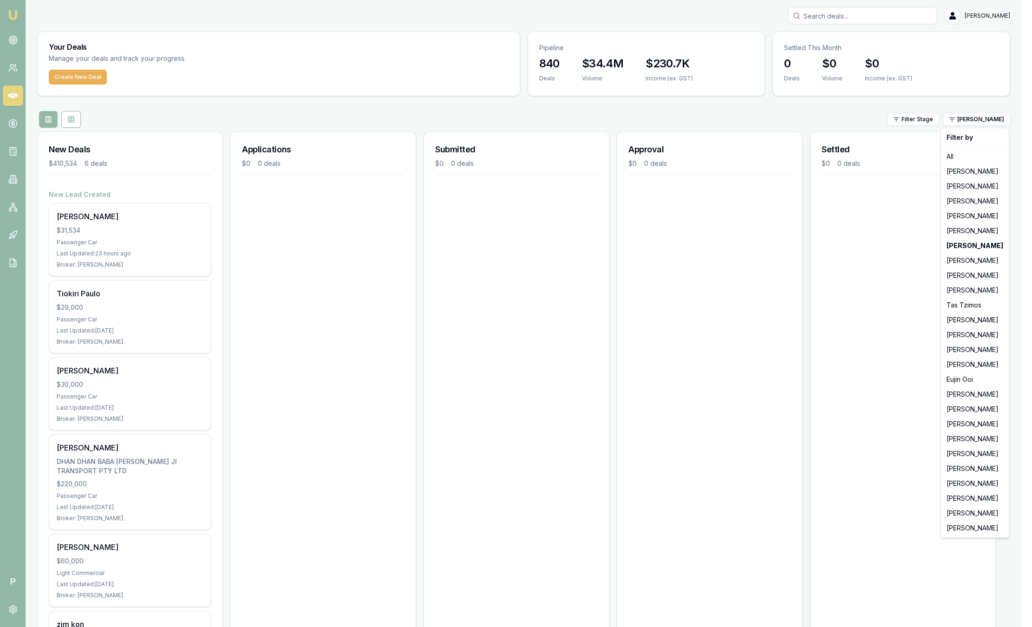
click at [797, 116] on html "Emu Broker P [PERSON_NAME] Toggle Menu Your Deals Manage your deals and track y…" at bounding box center [516, 313] width 1032 height 627
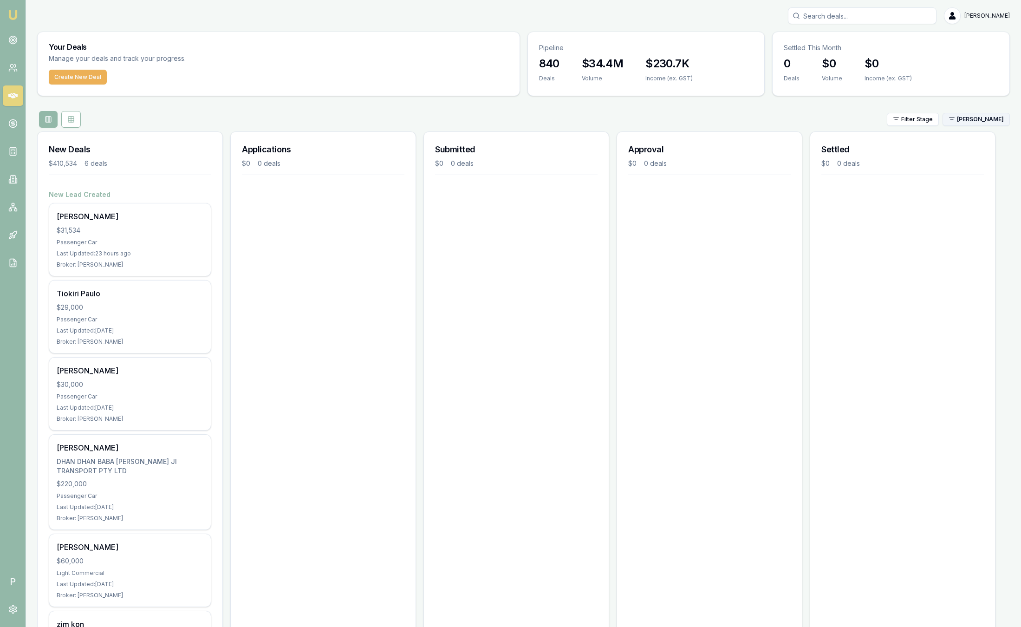
click at [979, 118] on html "Emu Broker P [PERSON_NAME] Toggle Menu Your Deals Manage your deals and track y…" at bounding box center [510, 313] width 1021 height 627
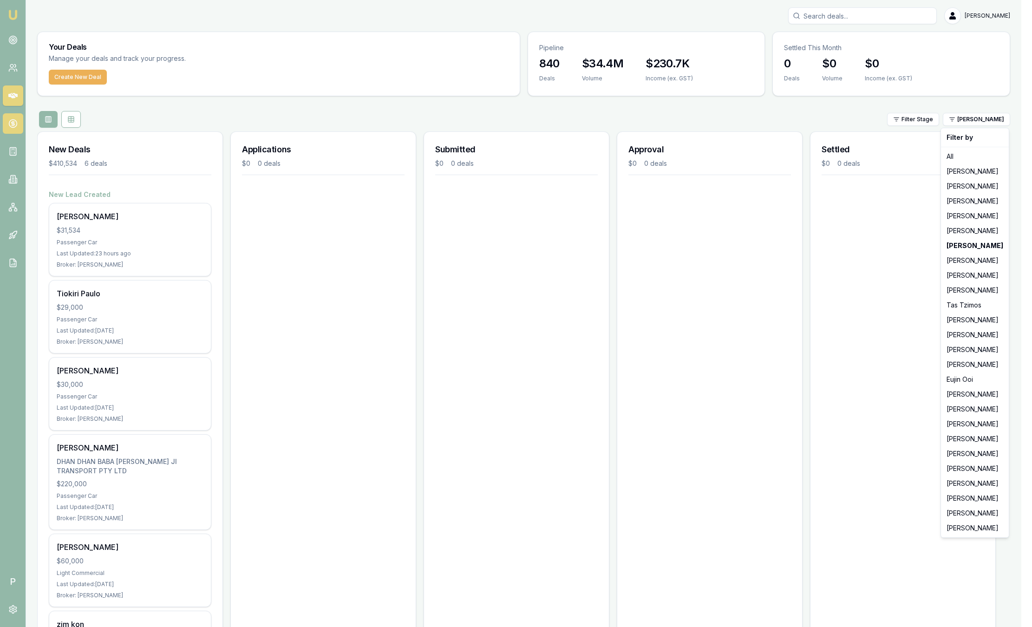
click at [13, 125] on html "Emu Broker P [PERSON_NAME] Toggle Menu Your Deals Manage your deals and track y…" at bounding box center [516, 313] width 1032 height 627
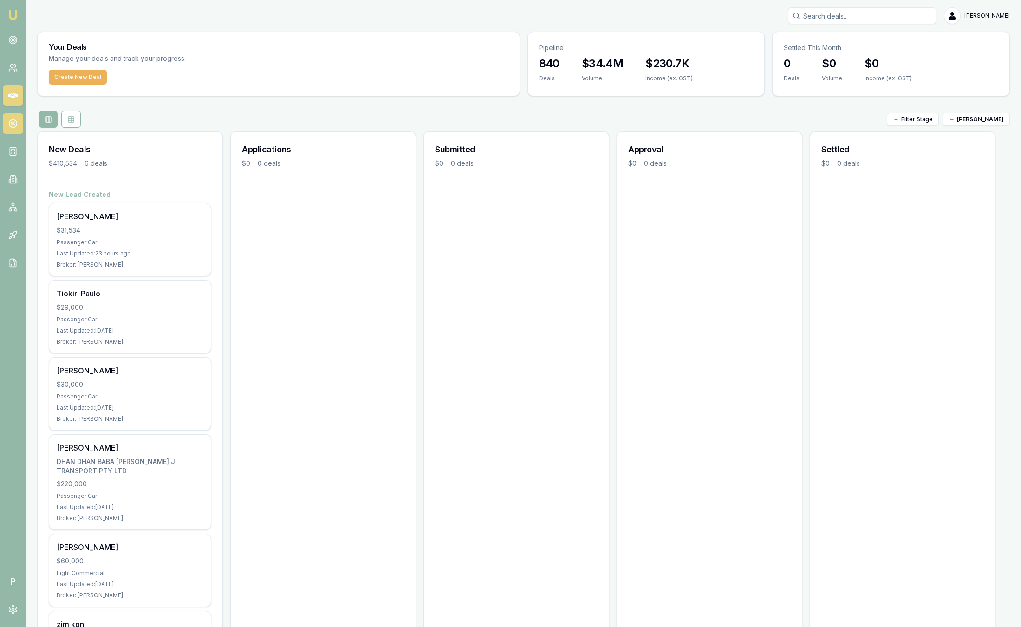
click at [13, 126] on icon at bounding box center [12, 123] width 9 height 9
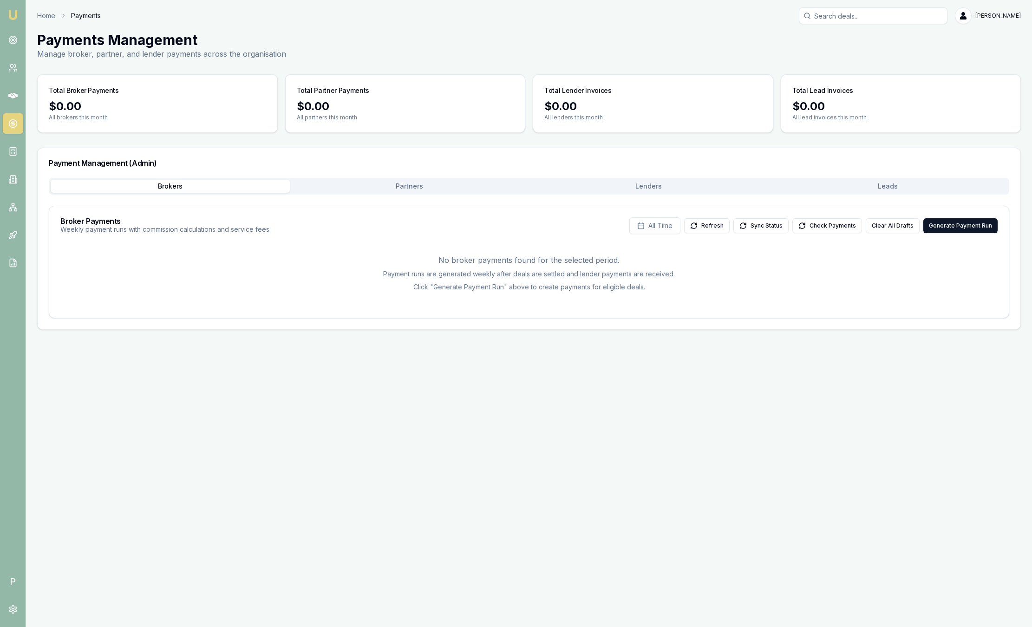
click at [884, 181] on button "Leads" at bounding box center [887, 186] width 239 height 13
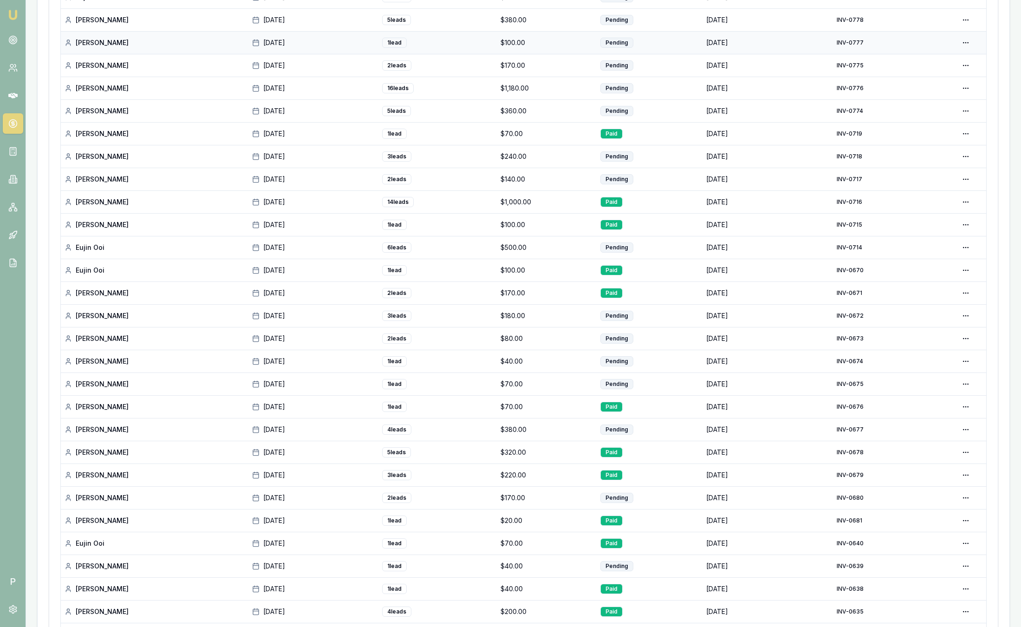
scroll to position [515, 0]
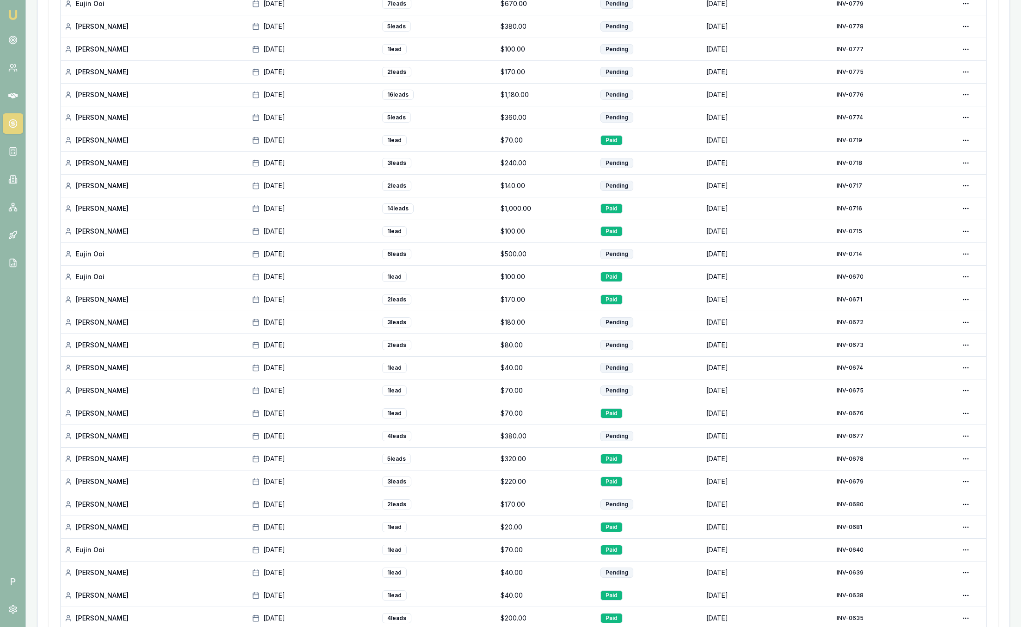
click at [11, 13] on img at bounding box center [12, 14] width 11 height 11
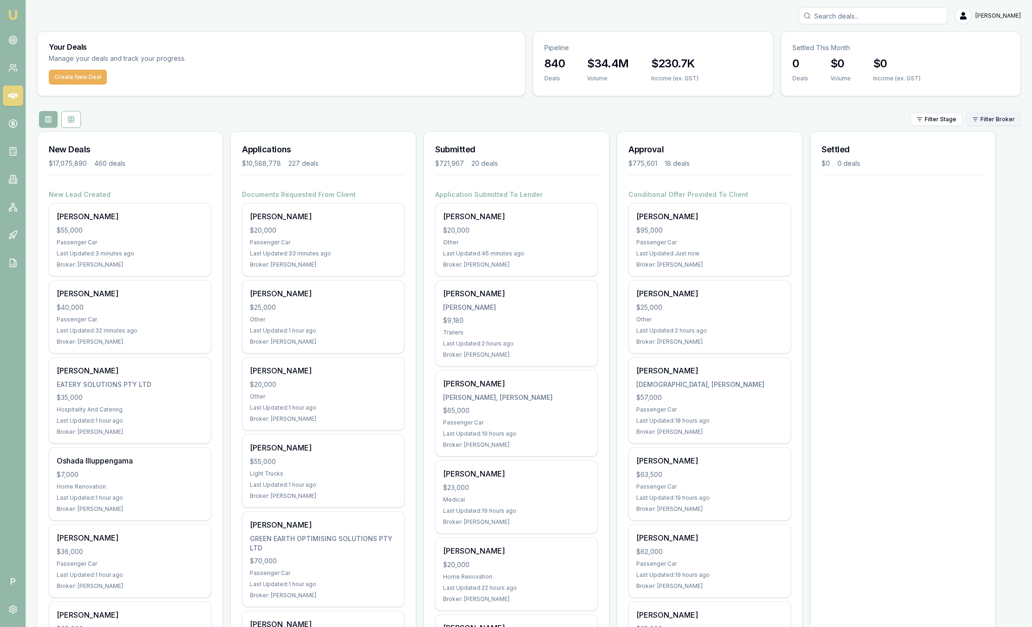
click at [973, 125] on html "Emu Broker P [PERSON_NAME] Toggle Menu Your Deals Manage your deals and track y…" at bounding box center [516, 313] width 1032 height 627
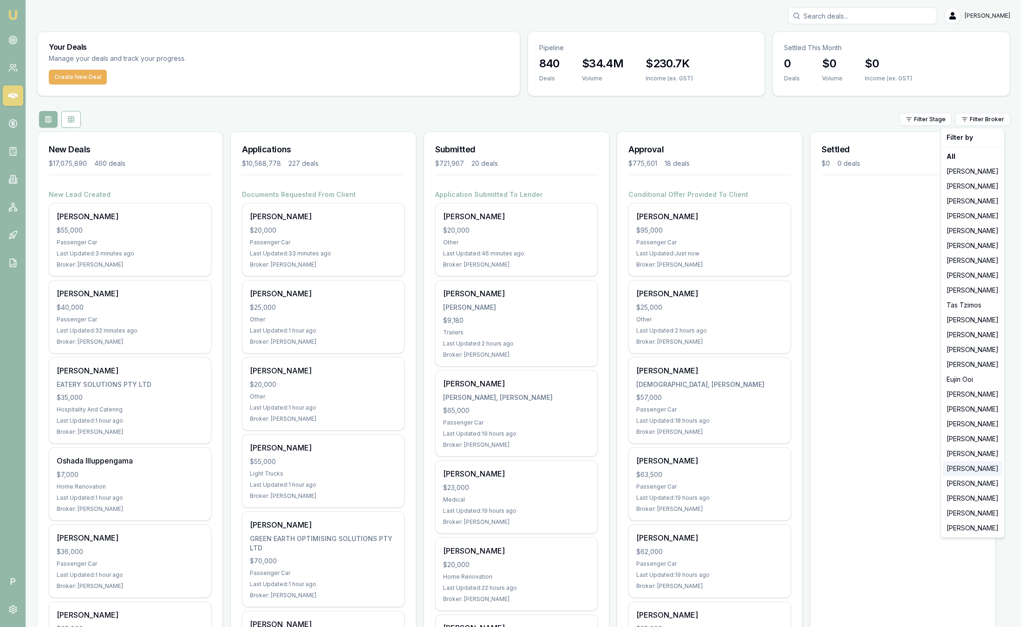
click at [969, 469] on div "[PERSON_NAME]" at bounding box center [972, 468] width 59 height 15
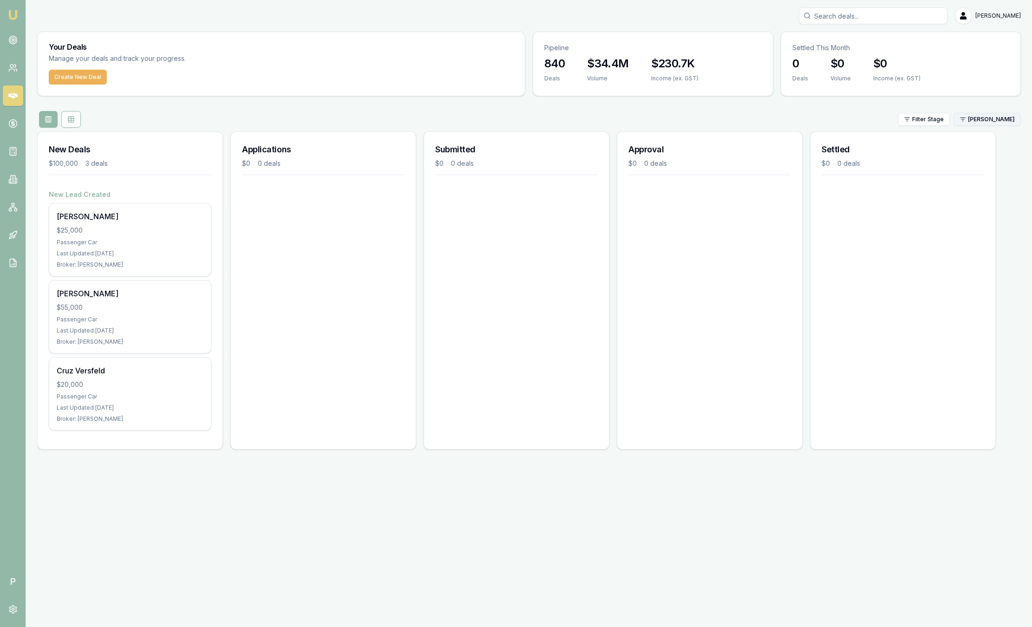
click at [986, 118] on html "Emu Broker P [PERSON_NAME] Toggle Menu Your Deals Manage your deals and track y…" at bounding box center [516, 313] width 1032 height 627
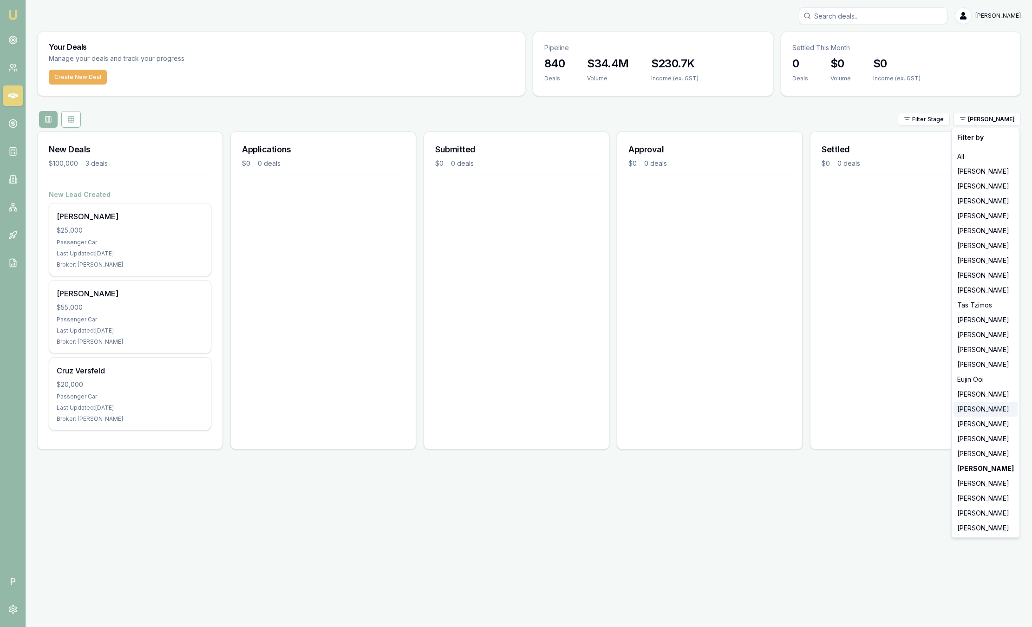
click at [979, 411] on div "[PERSON_NAME]" at bounding box center [985, 409] width 64 height 15
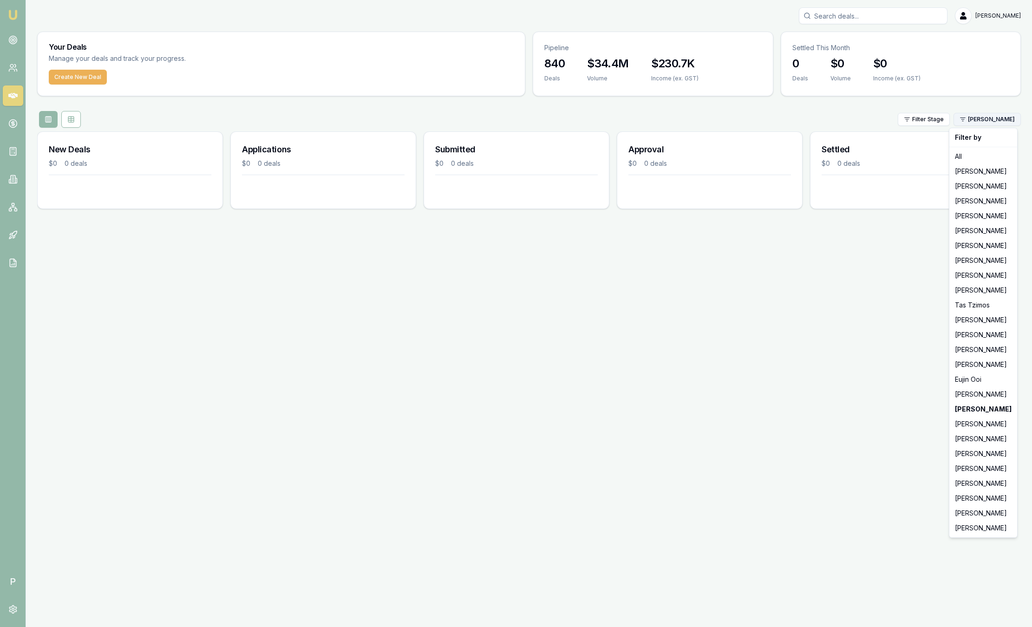
click at [974, 118] on html "Emu Broker P [PERSON_NAME] Toggle Menu Your Deals Manage your deals and track y…" at bounding box center [516, 313] width 1032 height 627
click at [971, 526] on div "[PERSON_NAME]" at bounding box center [983, 528] width 64 height 15
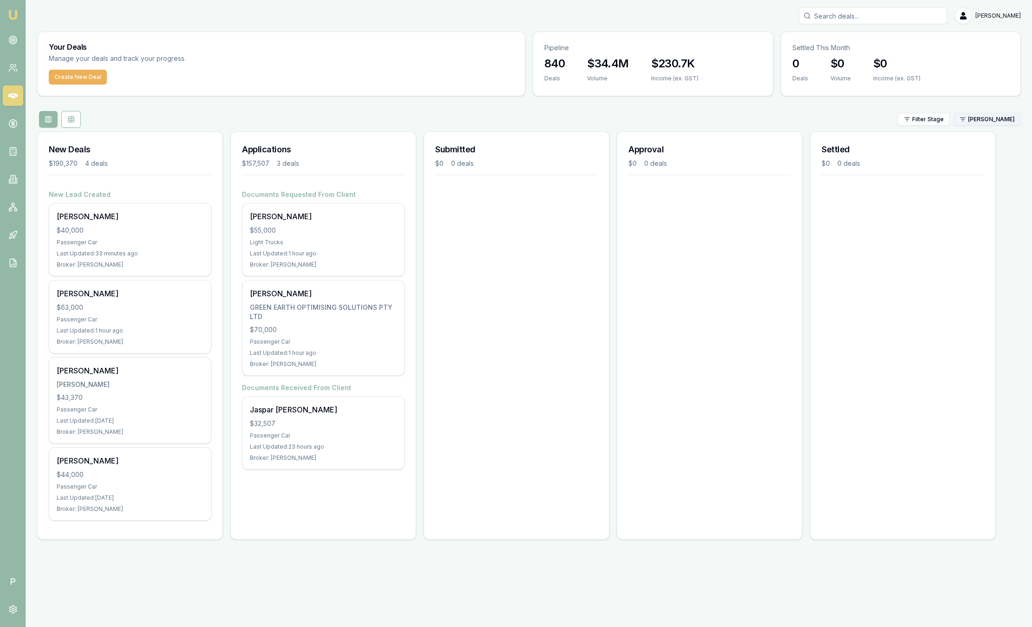
click at [999, 124] on html "Emu Broker P [PERSON_NAME] Toggle Menu Your Deals Manage your deals and track y…" at bounding box center [516, 313] width 1032 height 627
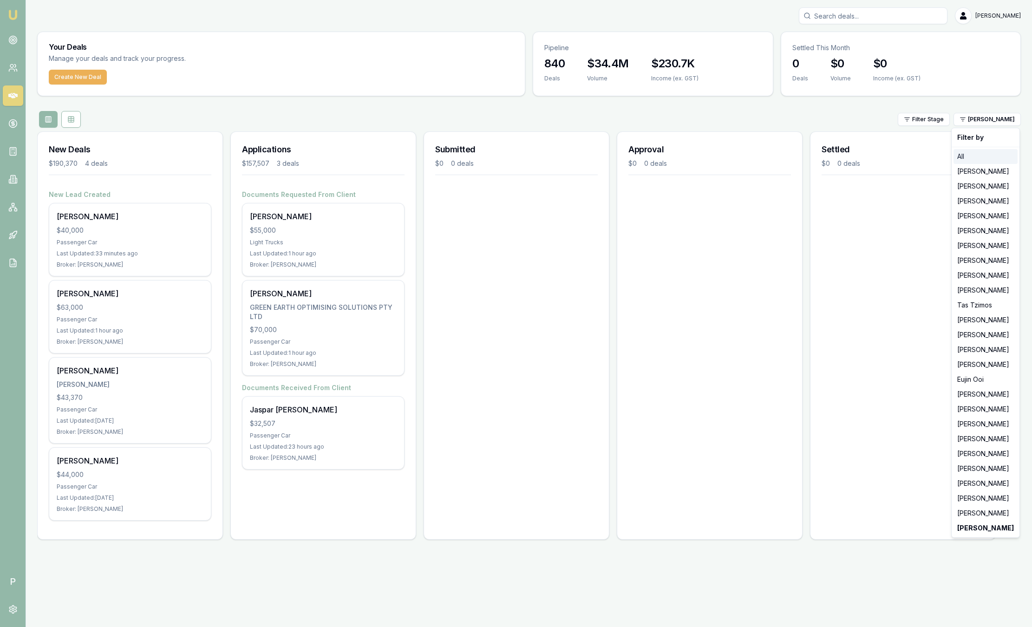
click at [967, 157] on div "All" at bounding box center [985, 156] width 64 height 15
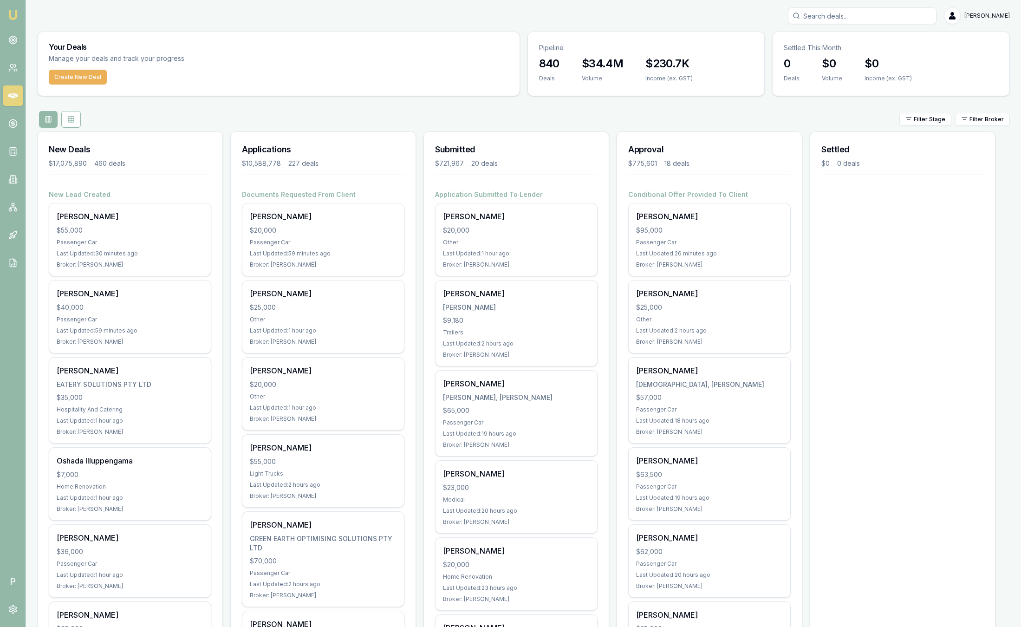
click at [981, 124] on html "Emu Broker P [PERSON_NAME] Toggle Menu Your Deals Manage your deals and track y…" at bounding box center [510, 313] width 1021 height 627
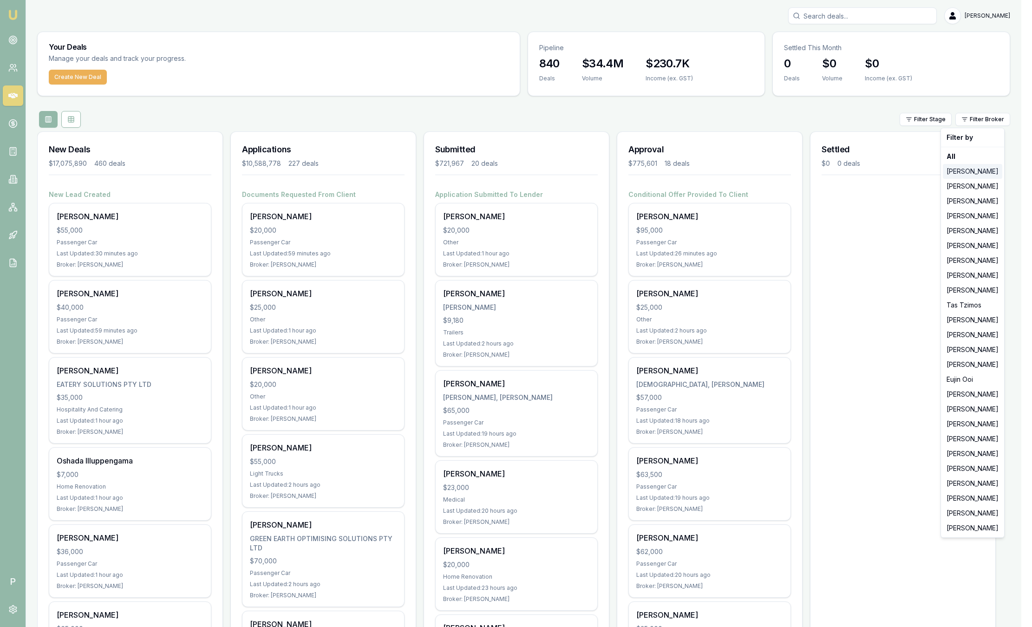
click at [968, 168] on div "[PERSON_NAME]" at bounding box center [972, 171] width 59 height 15
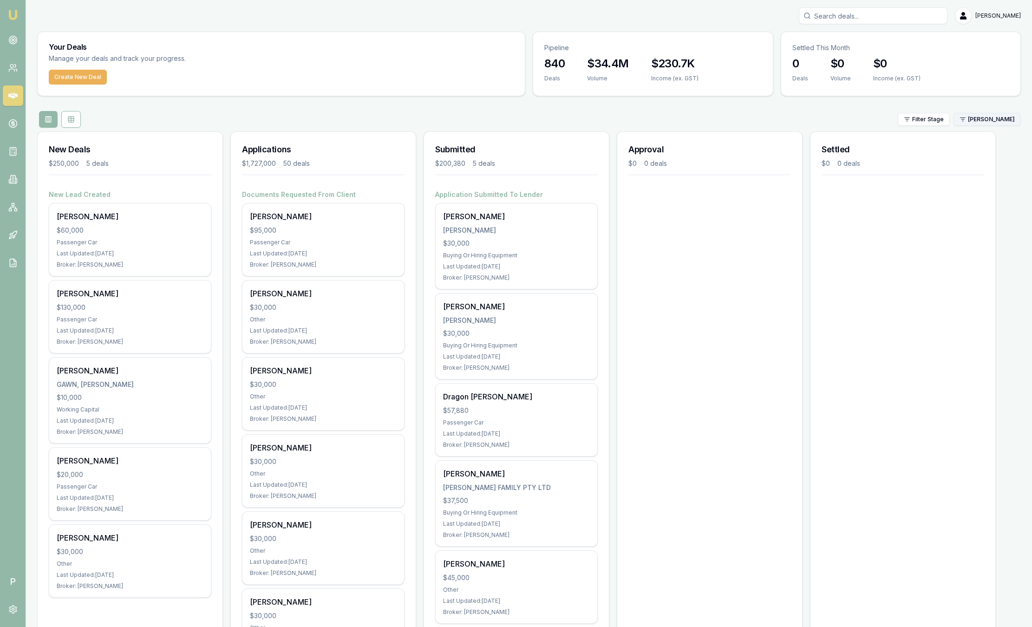
click at [971, 120] on html "Emu Broker P [PERSON_NAME] Toggle Menu Your Deals Manage your deals and track y…" at bounding box center [516, 313] width 1032 height 627
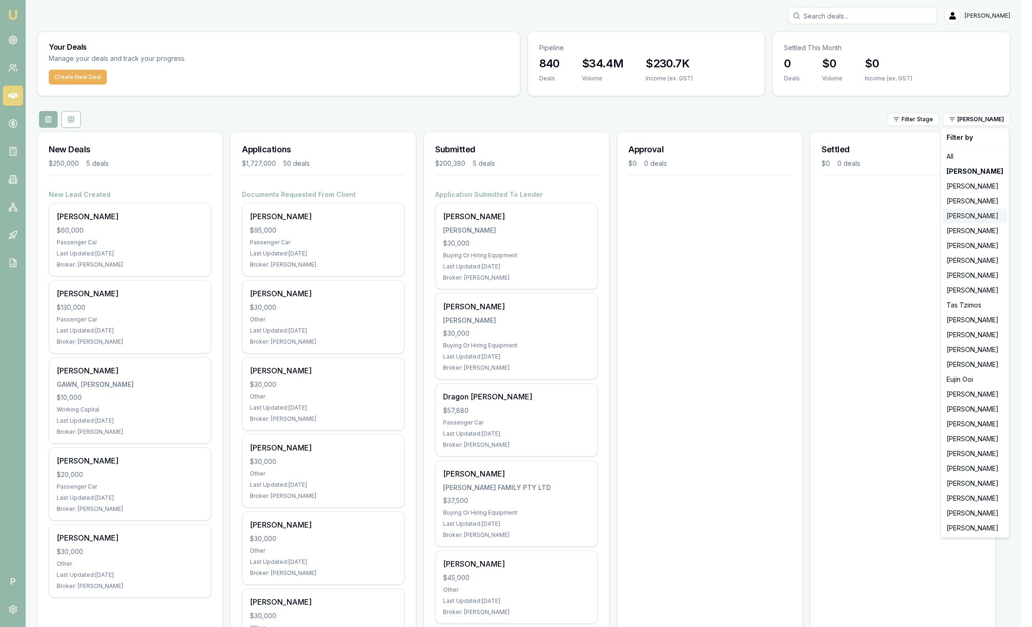
click at [964, 211] on div "[PERSON_NAME]" at bounding box center [975, 216] width 64 height 15
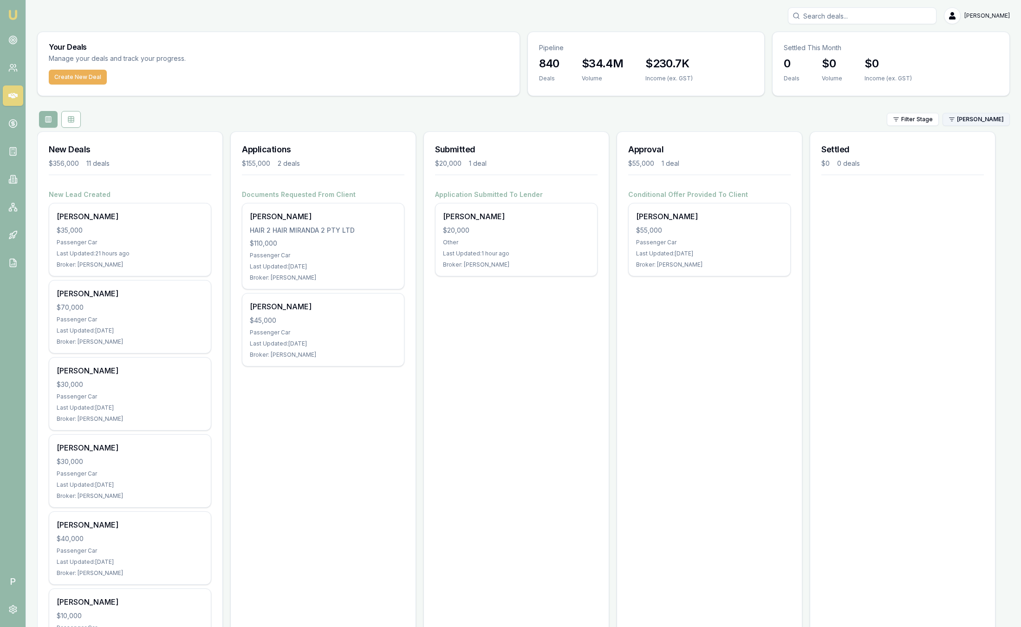
click at [963, 123] on html "Emu Broker P [PERSON_NAME] Toggle Menu Your Deals Manage your deals and track y…" at bounding box center [510, 313] width 1021 height 627
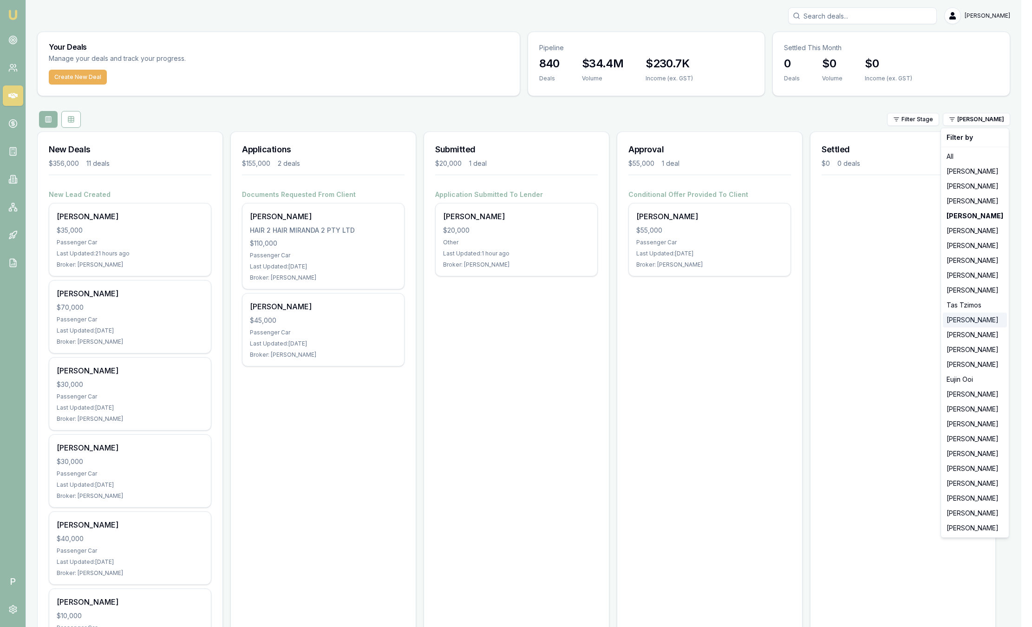
click at [963, 322] on div "[PERSON_NAME]" at bounding box center [975, 320] width 64 height 15
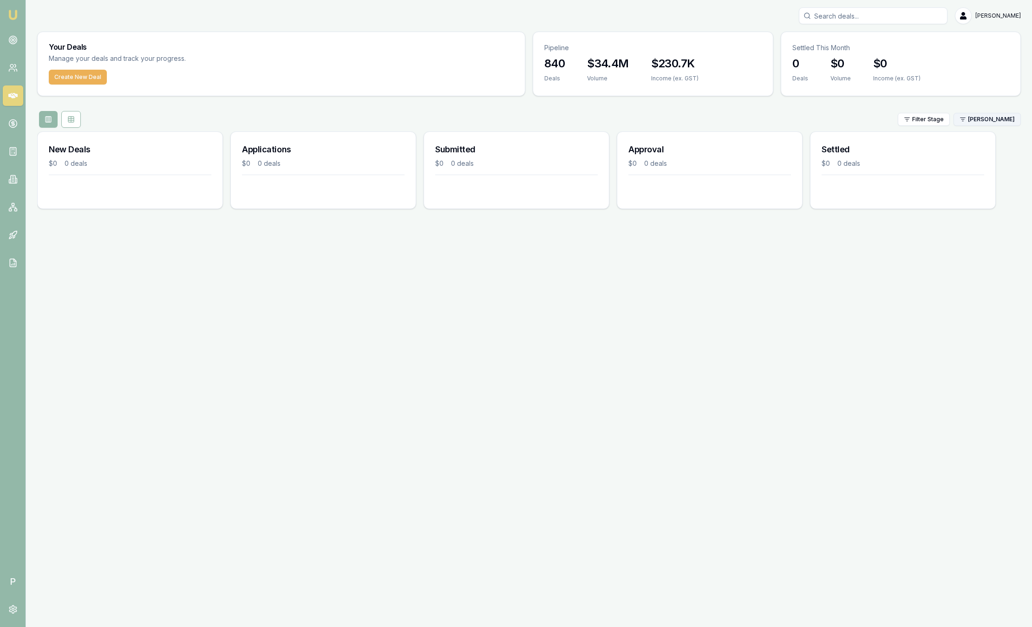
click at [973, 117] on html "Emu Broker P [PERSON_NAME] Toggle Menu Your Deals Manage your deals and track y…" at bounding box center [516, 313] width 1032 height 627
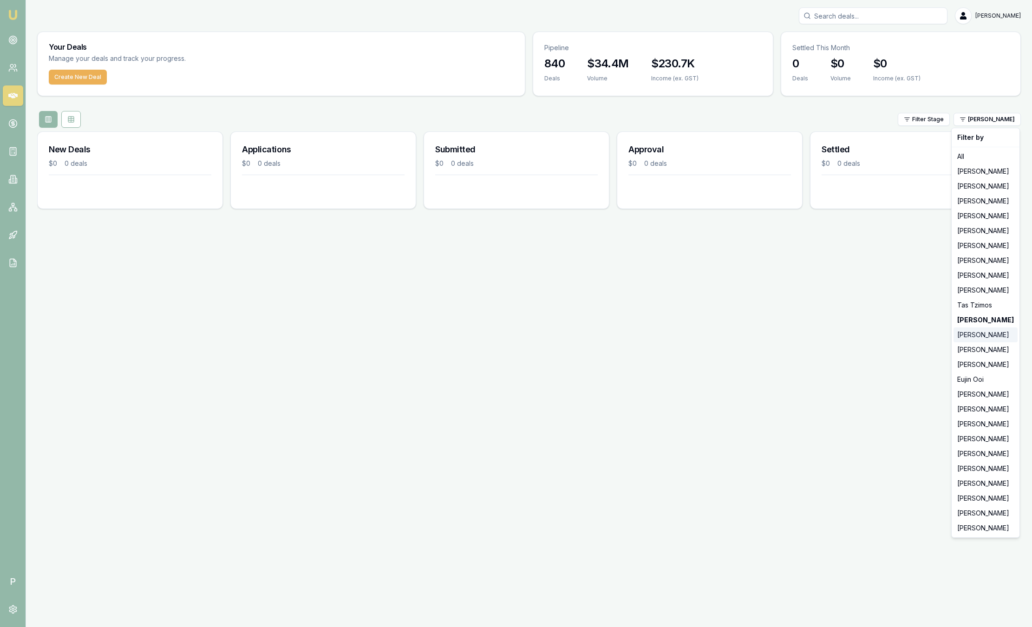
click at [973, 337] on div "[PERSON_NAME]" at bounding box center [985, 334] width 64 height 15
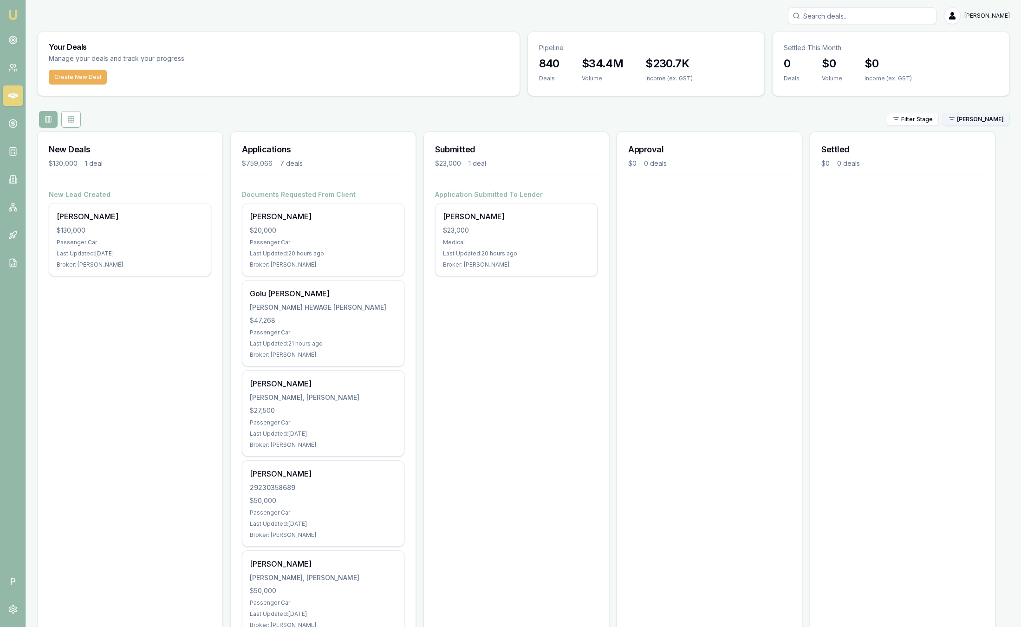
click at [985, 117] on html "Emu Broker P [PERSON_NAME] Toggle Menu Your Deals Manage your deals and track y…" at bounding box center [510, 313] width 1021 height 627
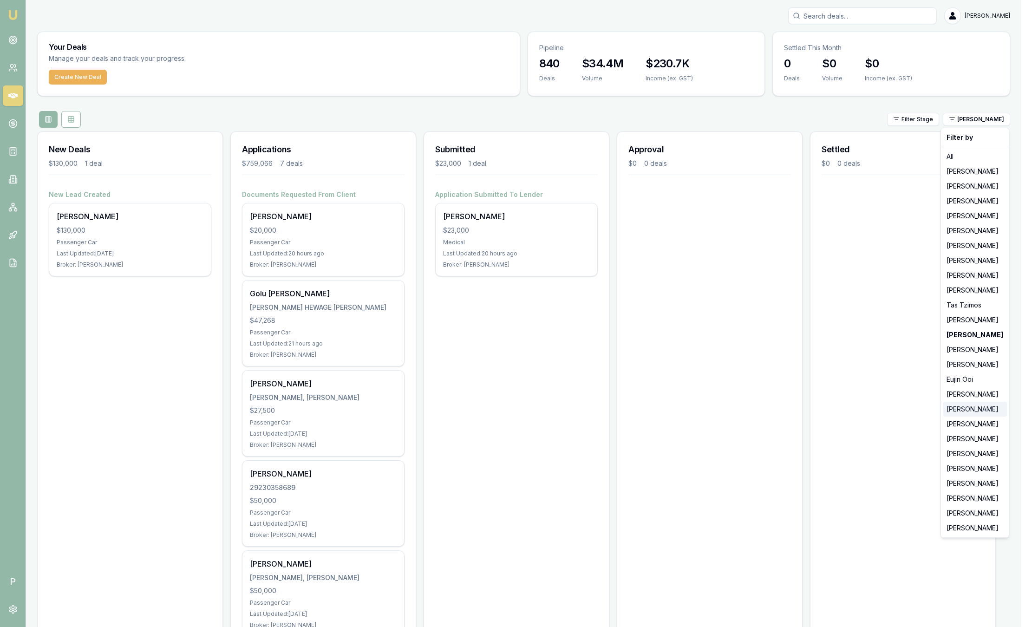
click at [966, 413] on div "[PERSON_NAME]" at bounding box center [975, 409] width 64 height 15
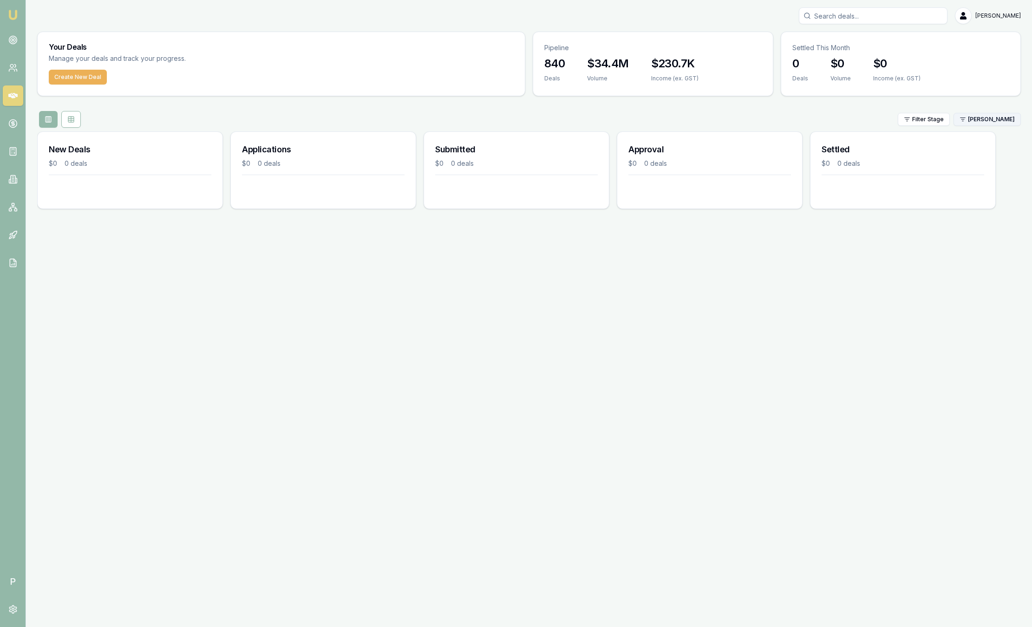
click at [982, 120] on html "Emu Broker P [PERSON_NAME] Toggle Menu Your Deals Manage your deals and track y…" at bounding box center [516, 313] width 1032 height 627
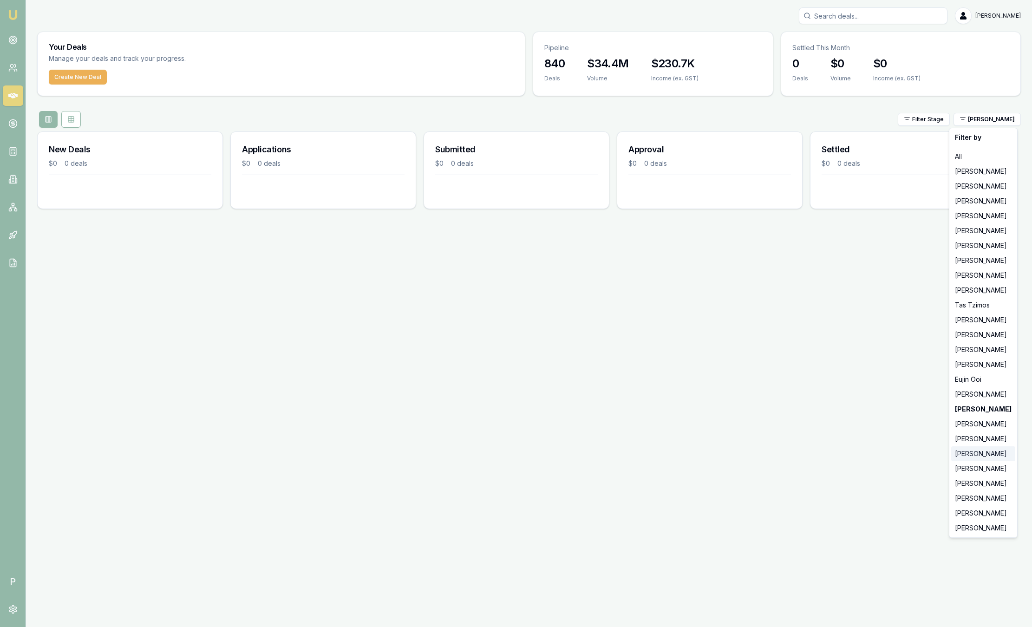
click at [974, 457] on div "[PERSON_NAME]" at bounding box center [983, 453] width 64 height 15
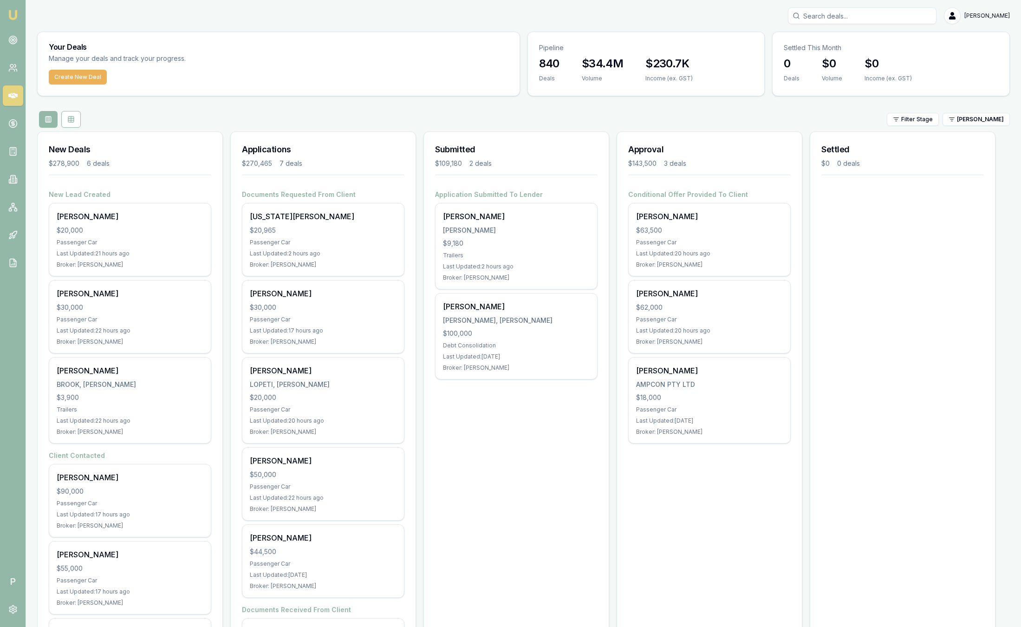
click at [969, 126] on div "Filter Stage [PERSON_NAME]" at bounding box center [523, 119] width 973 height 17
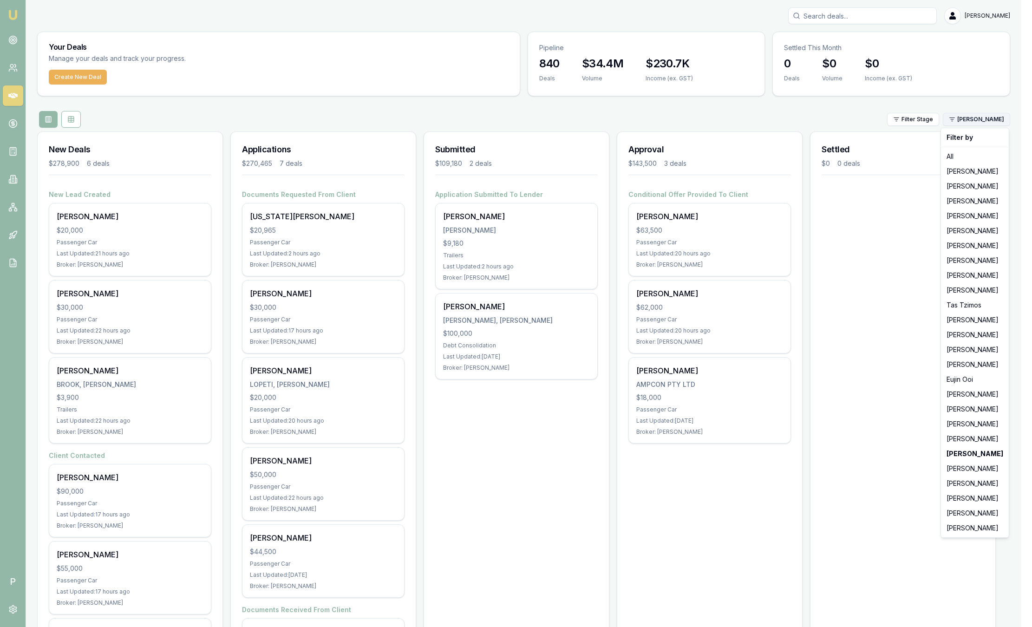
click at [969, 123] on html "Emu Broker P [PERSON_NAME] Toggle Menu Your Deals Manage your deals and track y…" at bounding box center [516, 313] width 1032 height 627
click at [866, 317] on html "Emu Broker P [PERSON_NAME] Toggle Menu Your Deals Manage your deals and track y…" at bounding box center [516, 313] width 1032 height 627
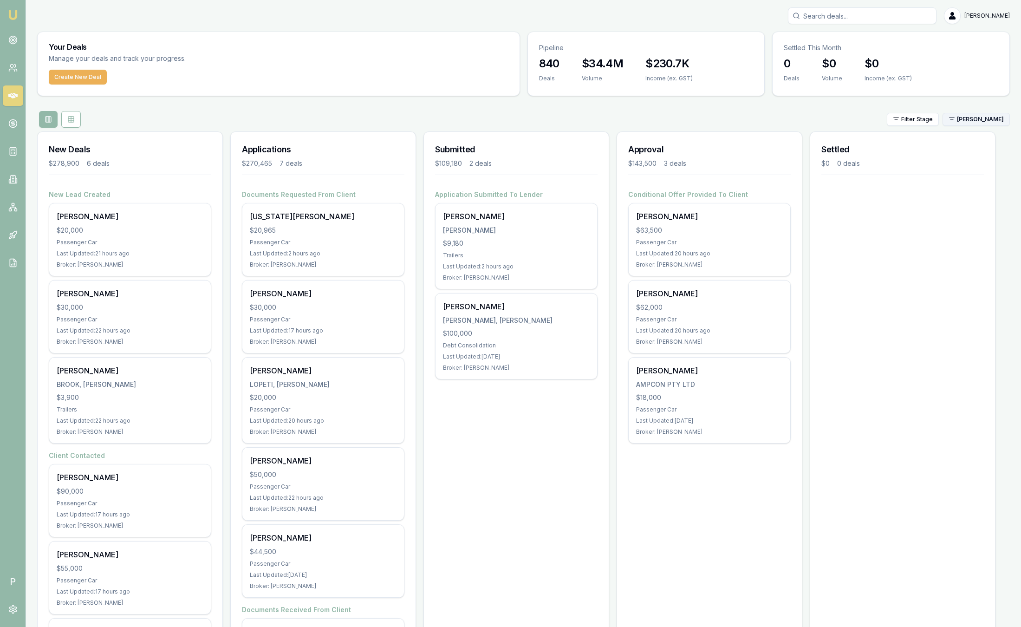
click at [970, 124] on html "Emu Broker P [PERSON_NAME] Toggle Menu Your Deals Manage your deals and track y…" at bounding box center [510, 313] width 1021 height 627
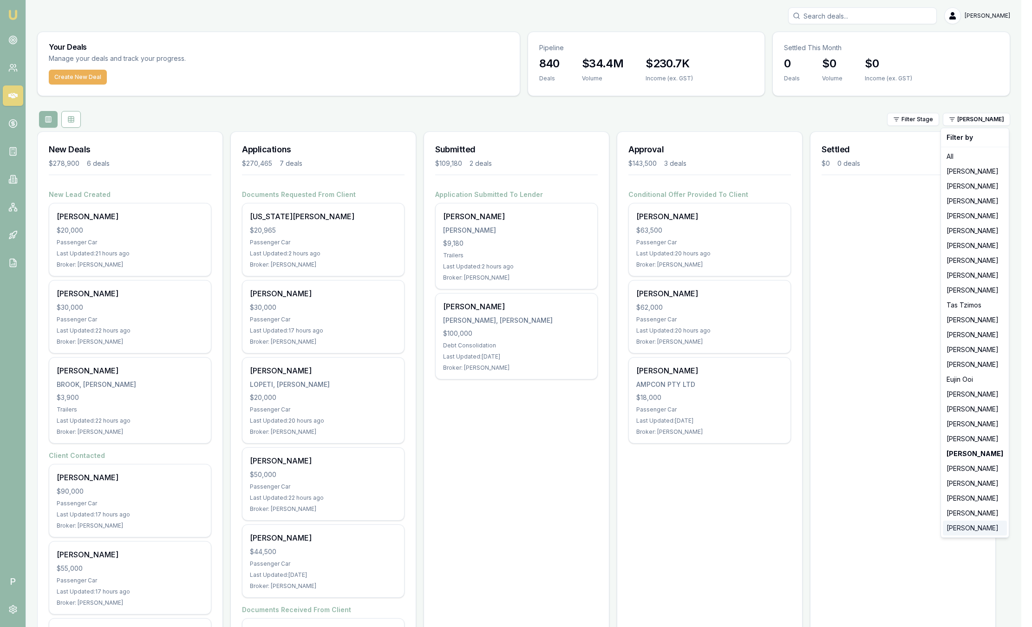
click at [969, 534] on div "[PERSON_NAME]" at bounding box center [975, 528] width 64 height 15
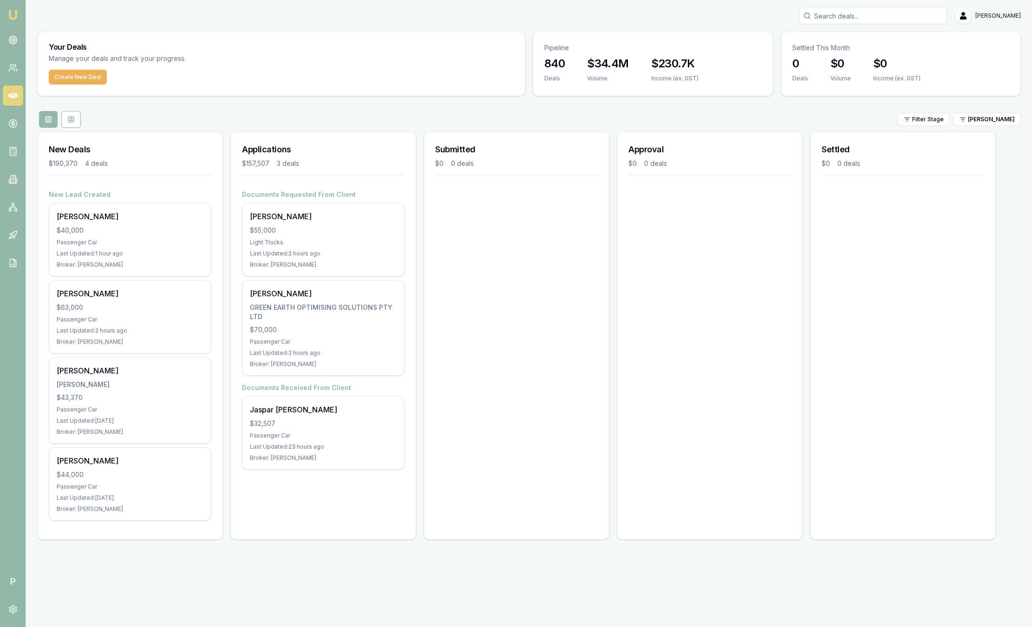
click at [17, 14] on img at bounding box center [12, 14] width 11 height 11
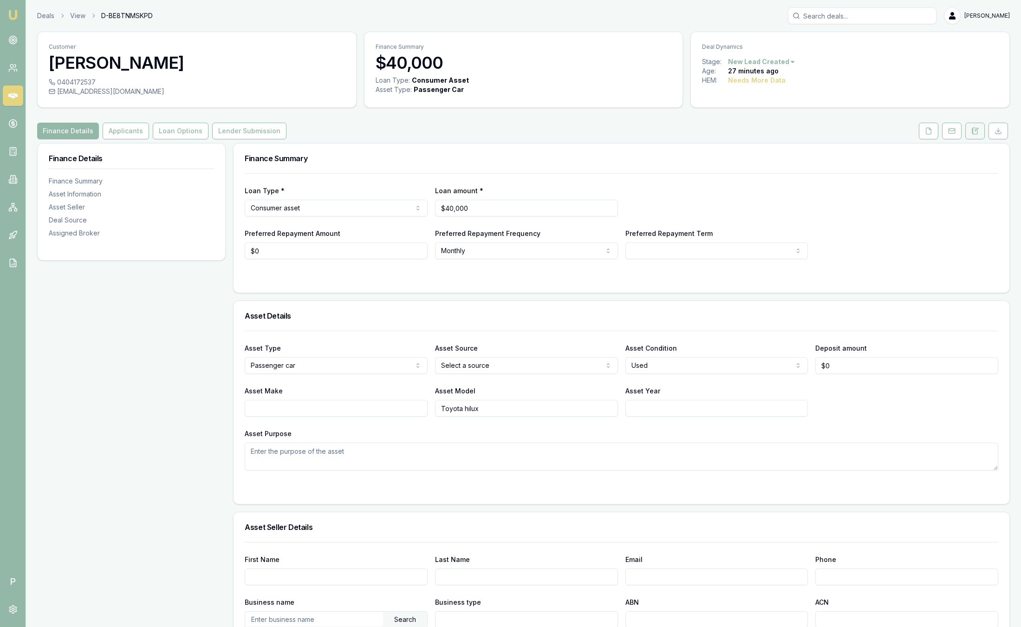
click at [979, 131] on button at bounding box center [975, 131] width 20 height 17
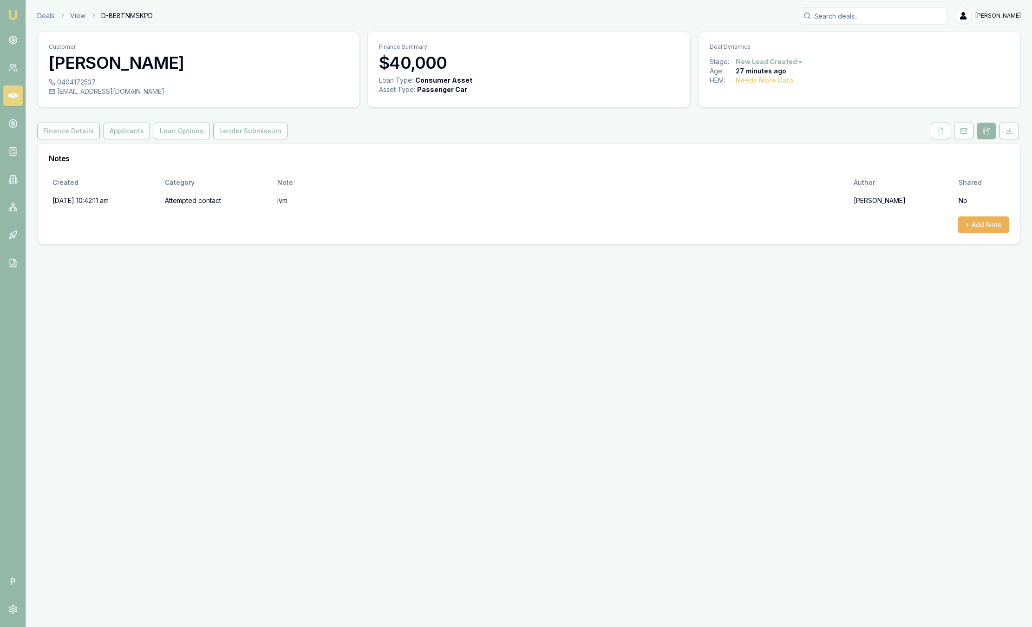
click at [17, 16] on img at bounding box center [12, 14] width 11 height 11
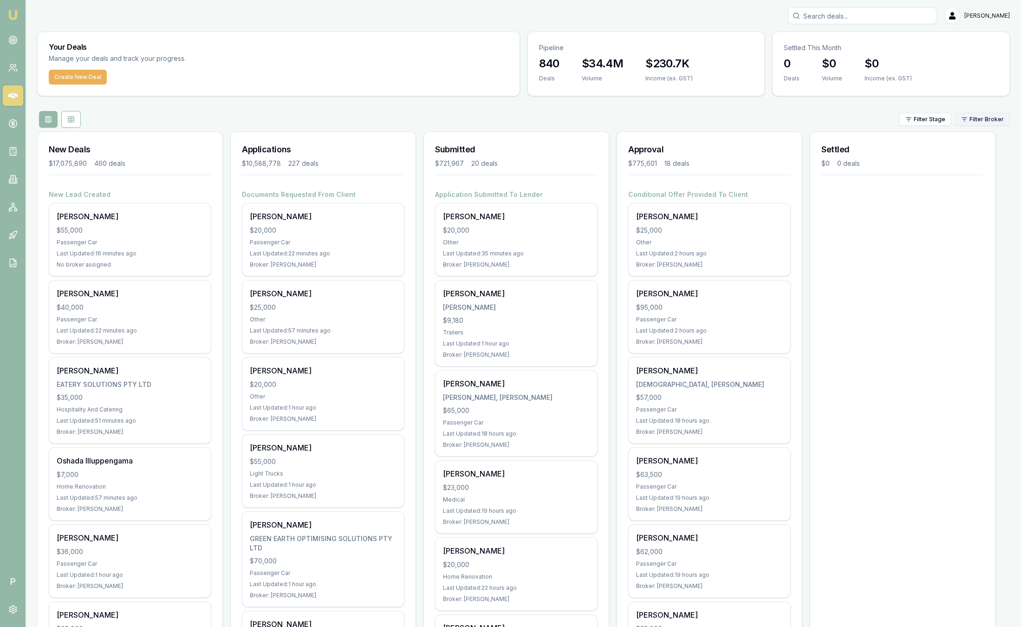
click at [970, 121] on html "Emu Broker P [PERSON_NAME] Toggle Menu Your Deals Manage your deals and track y…" at bounding box center [510, 313] width 1021 height 627
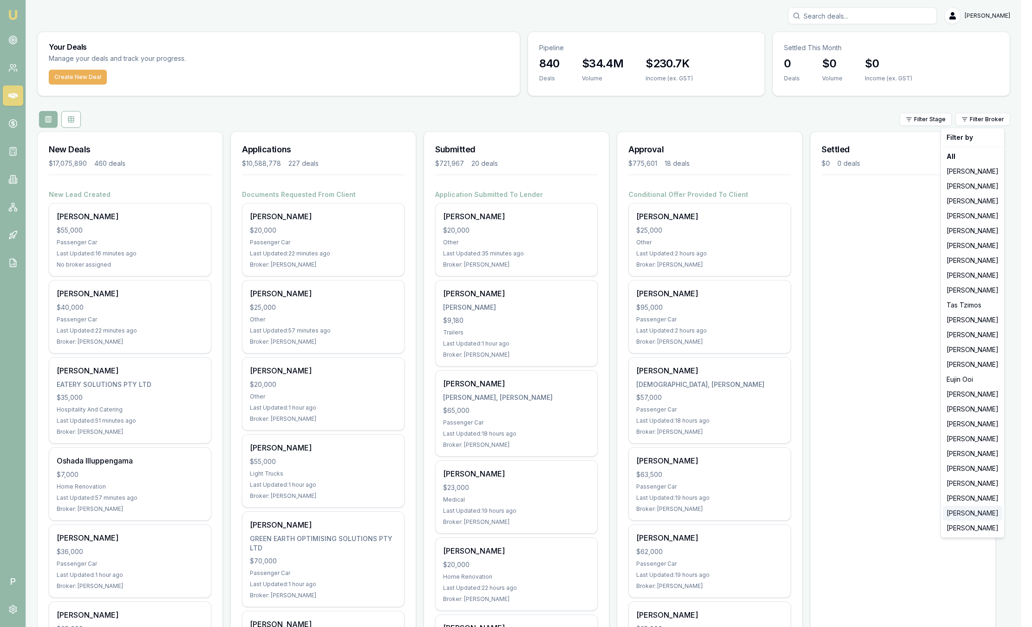
click at [971, 510] on div "[PERSON_NAME]" at bounding box center [972, 513] width 59 height 15
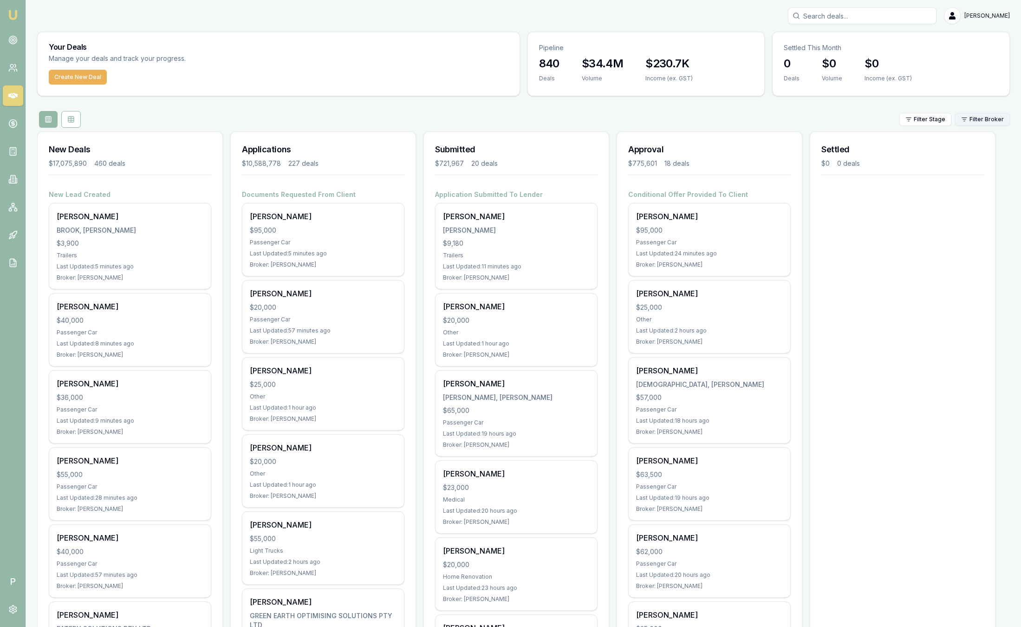
click at [979, 120] on html "Emu Broker P [PERSON_NAME] Toggle Menu Your Deals Manage your deals and track y…" at bounding box center [510, 313] width 1021 height 627
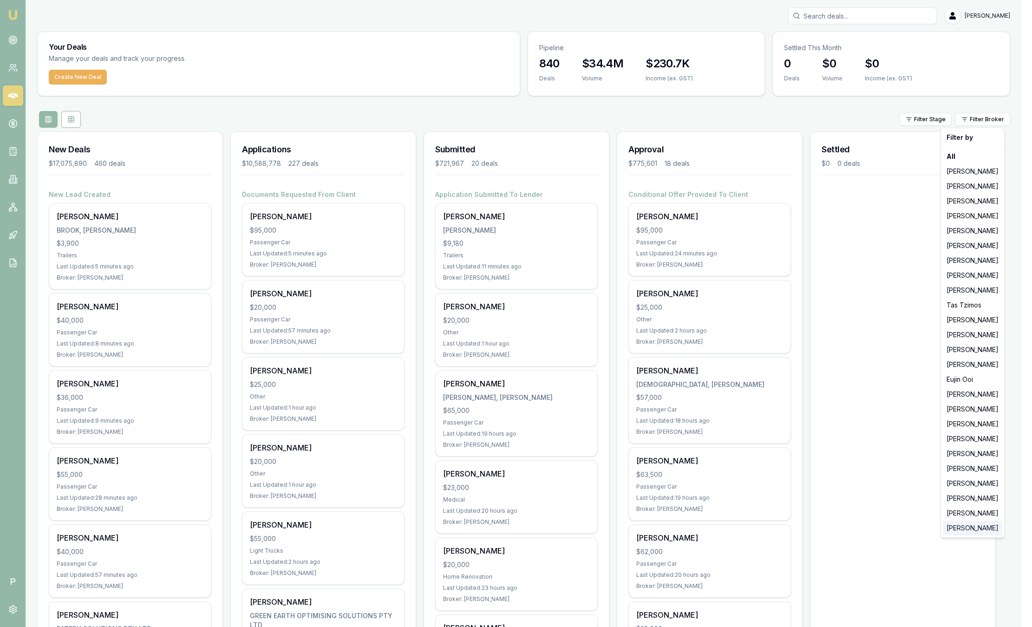
click at [977, 526] on div "[PERSON_NAME]" at bounding box center [972, 528] width 59 height 15
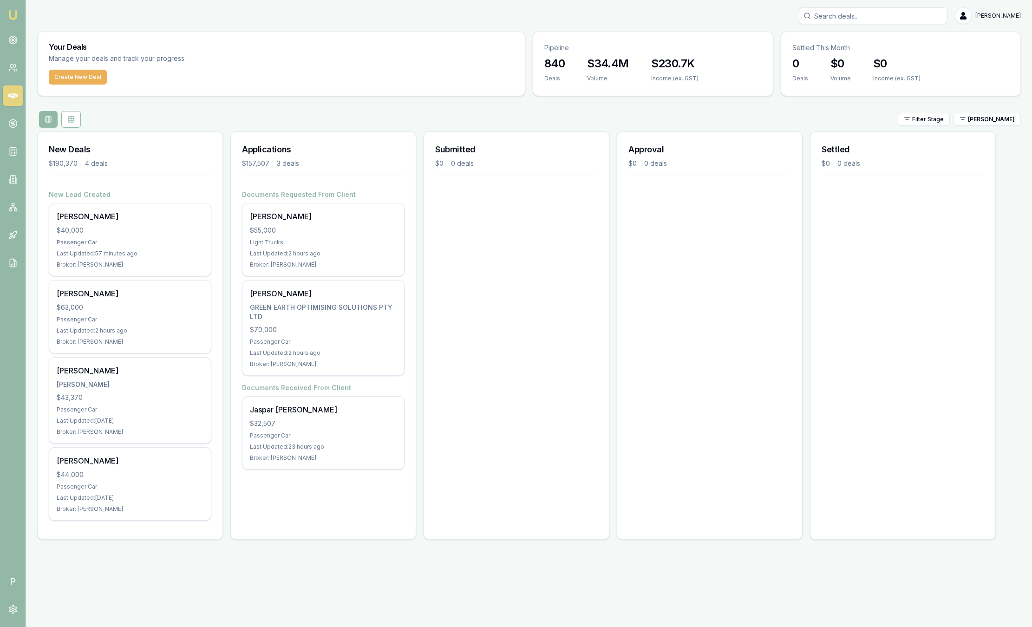
drag, startPoint x: 984, startPoint y: 129, endPoint x: 981, endPoint y: 124, distance: 5.3
click at [984, 129] on div "Your Deals Manage your deals and track your progress. Create New Deal Pipeline …" at bounding box center [529, 289] width 984 height 515
click at [982, 123] on html "Emu Broker P Sam Crouch Toggle Menu Your Deals Manage your deals and track your…" at bounding box center [516, 313] width 1032 height 627
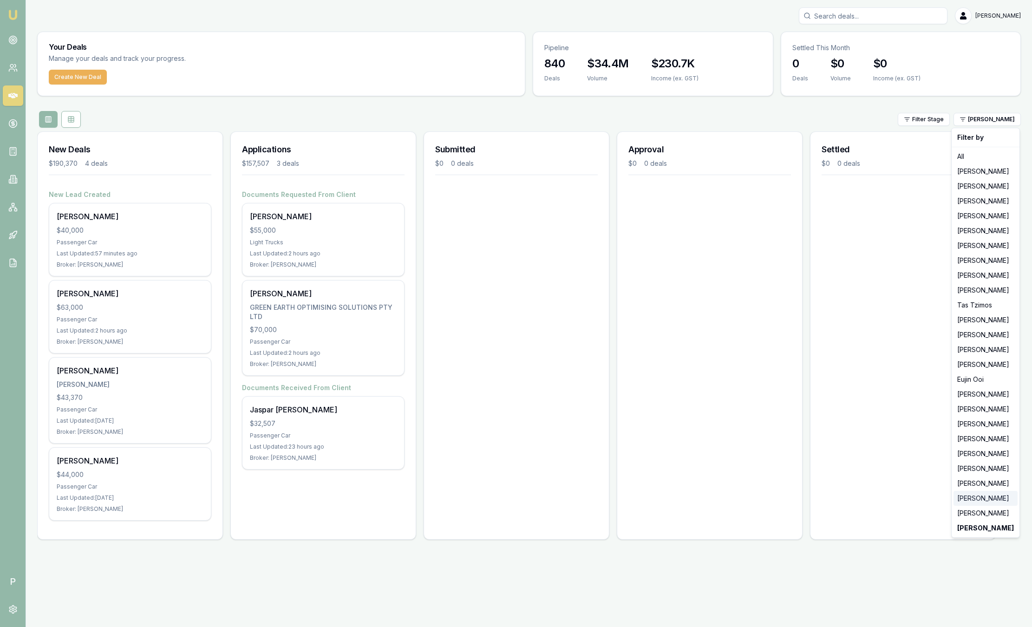
click at [966, 503] on div "[PERSON_NAME]" at bounding box center [985, 498] width 64 height 15
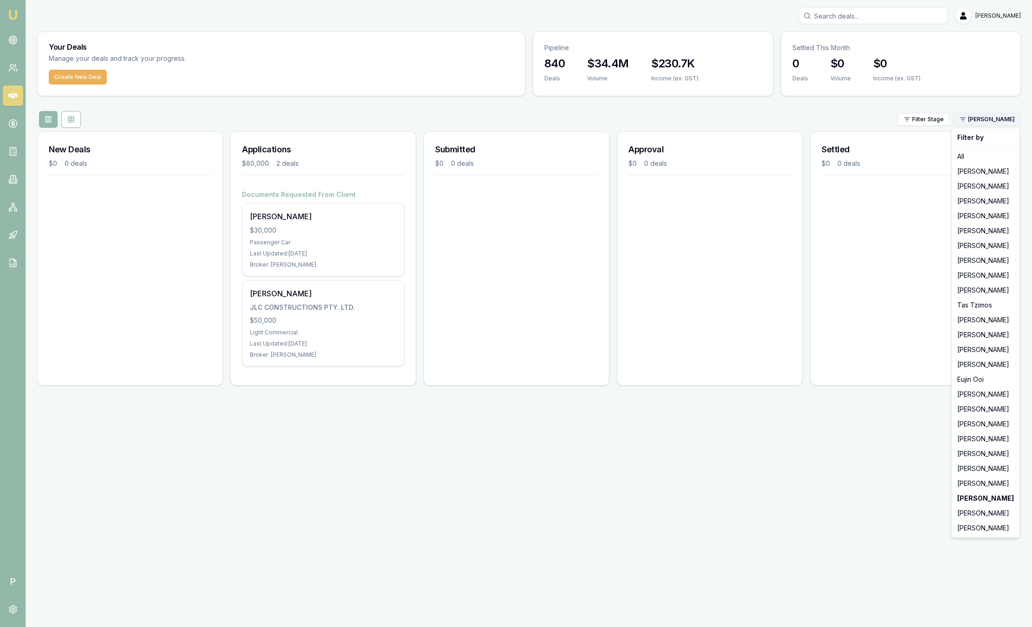
click at [968, 123] on html "Emu Broker P Sam Crouch Toggle Menu Your Deals Manage your deals and track your…" at bounding box center [516, 313] width 1032 height 627
click at [967, 513] on div "[PERSON_NAME]" at bounding box center [985, 513] width 64 height 15
